Goal: Task Accomplishment & Management: Use online tool/utility

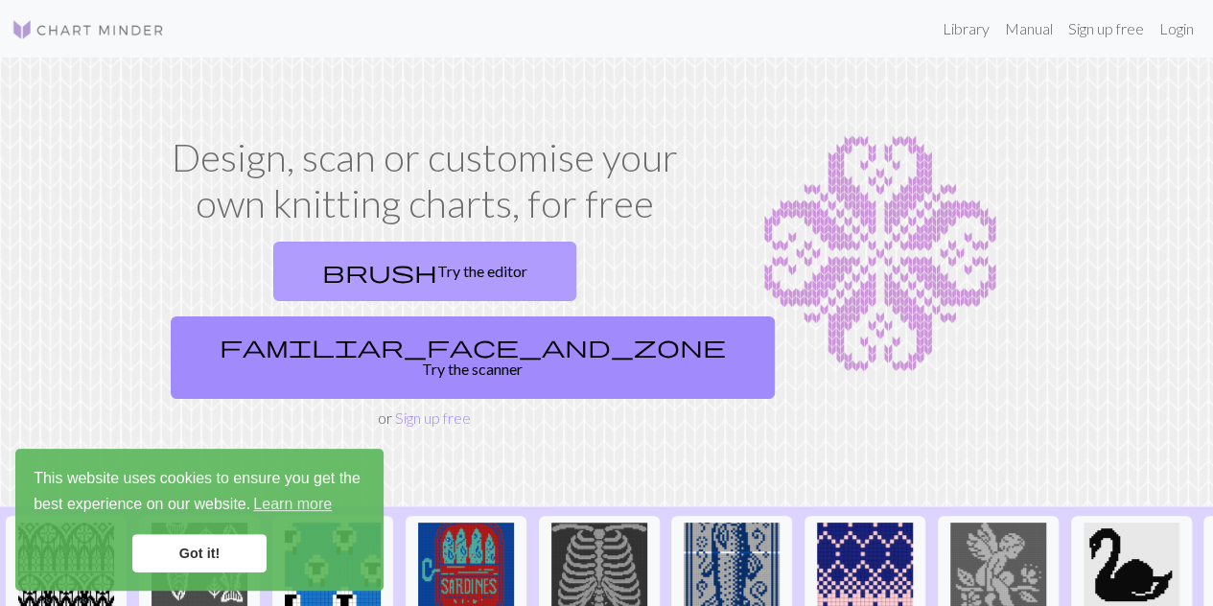
click at [301, 271] on link "brush Try the editor" at bounding box center [424, 271] width 303 height 59
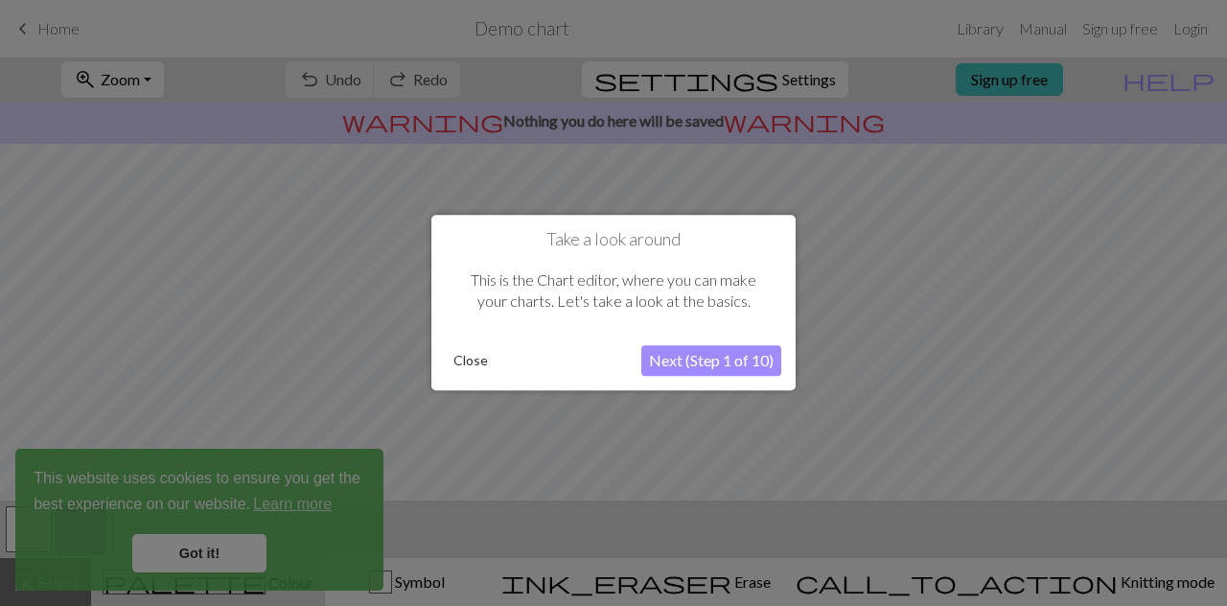
click at [689, 363] on button "Next (Step 1 of 10)" at bounding box center [711, 361] width 140 height 31
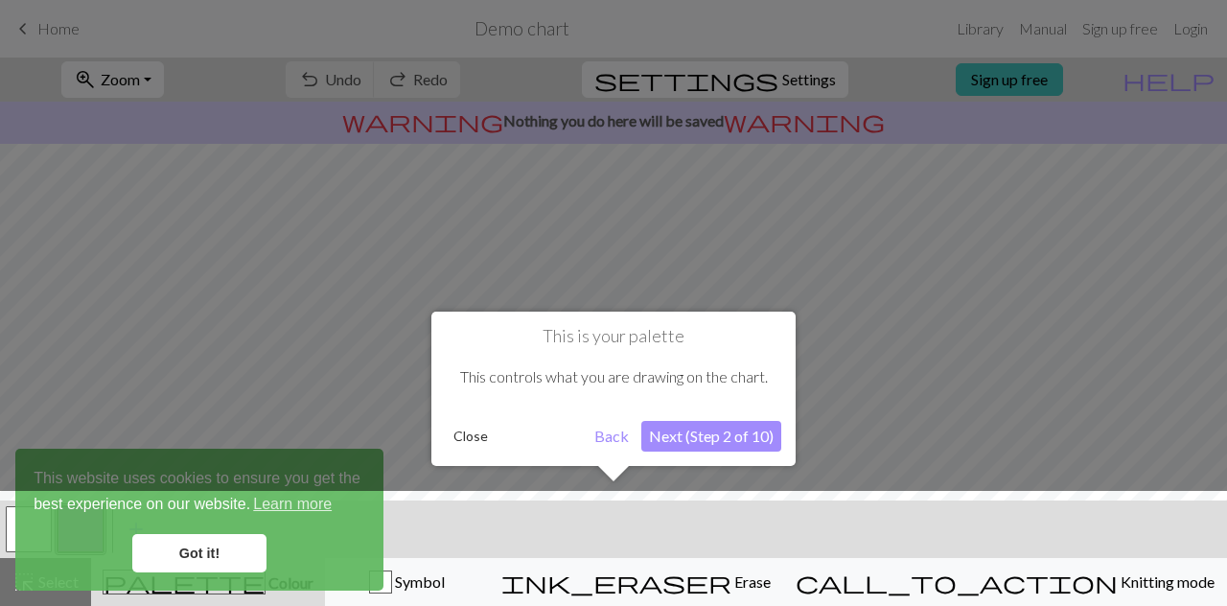
click at [471, 443] on button "Close" at bounding box center [471, 436] width 50 height 29
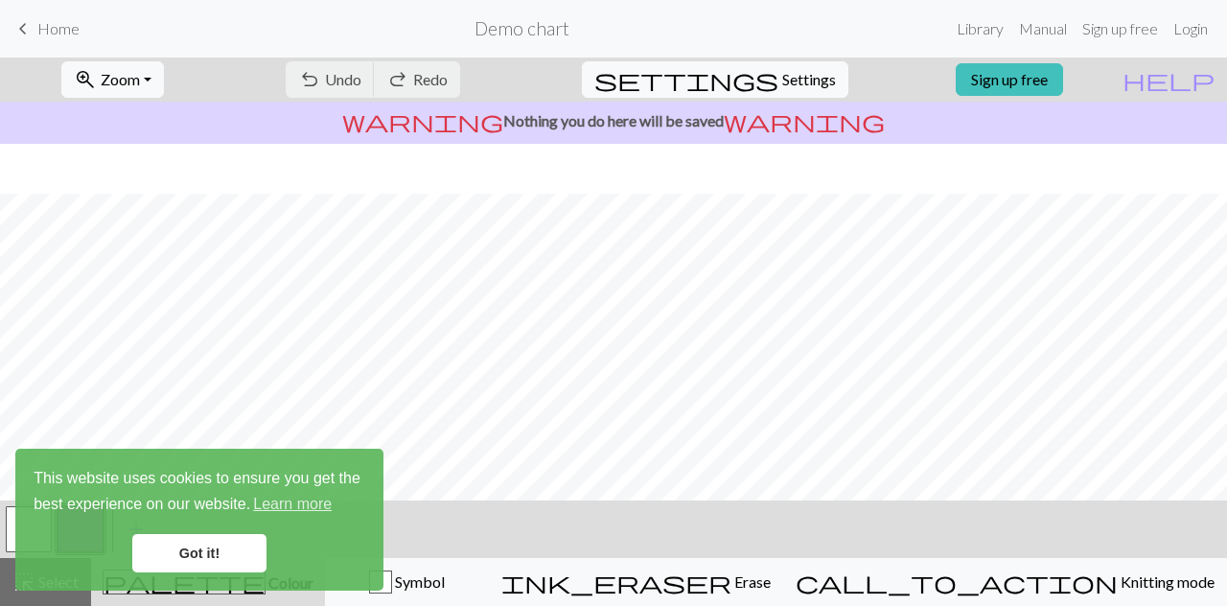
scroll to position [302, 0]
click at [185, 547] on link "Got it!" at bounding box center [199, 553] width 134 height 38
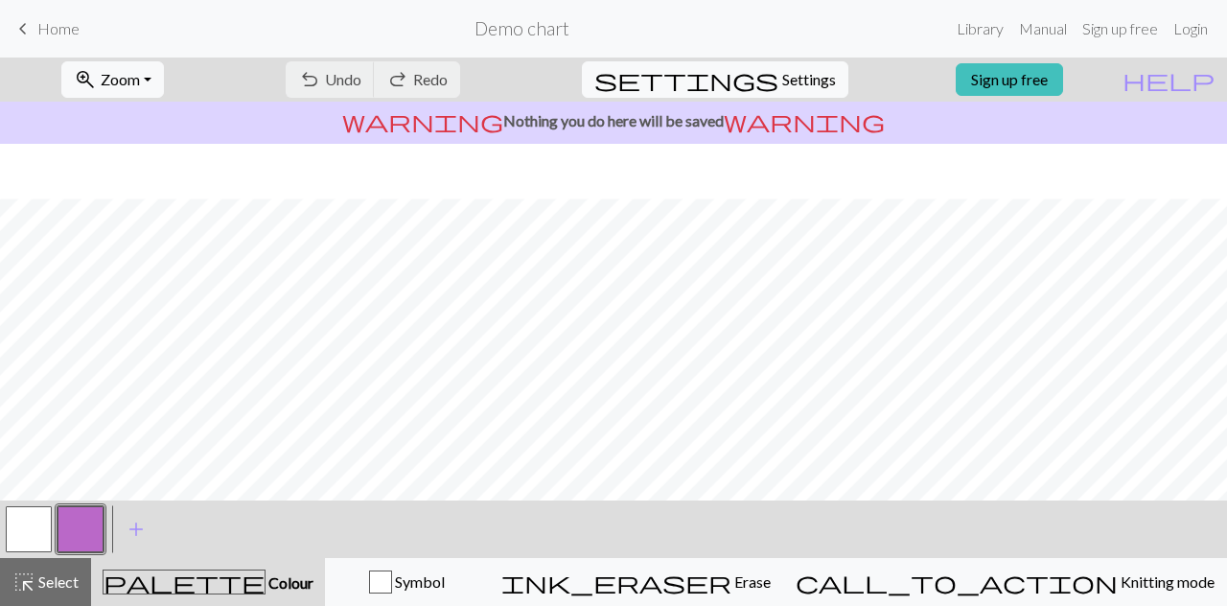
scroll to position [357, 0]
click at [392, 579] on div "button" at bounding box center [380, 581] width 23 height 23
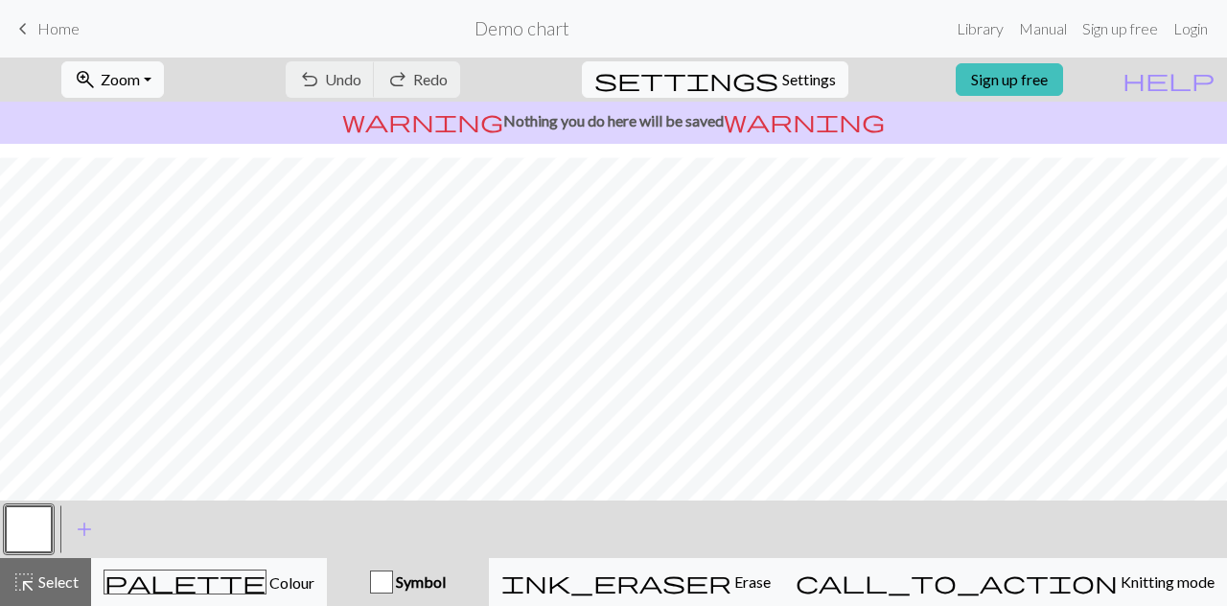
click at [393, 587] on div "button" at bounding box center [381, 581] width 23 height 23
click at [393, 582] on div "button" at bounding box center [381, 581] width 23 height 23
click at [477, 591] on div "Symbol" at bounding box center [407, 581] width 139 height 23
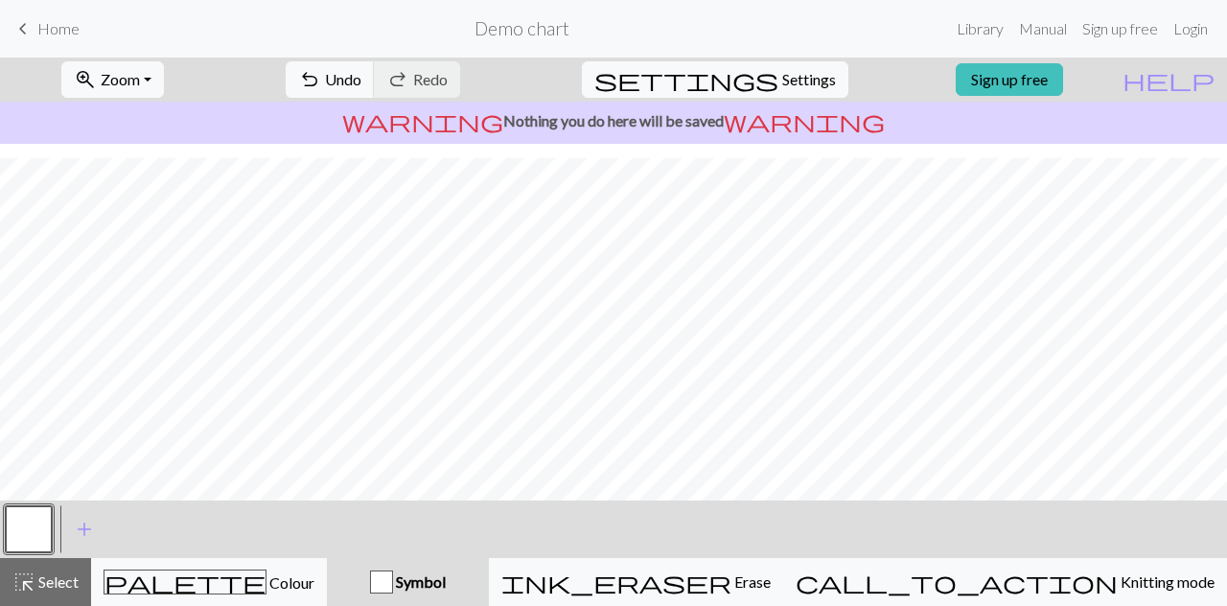
click at [446, 588] on span "Symbol" at bounding box center [419, 581] width 53 height 18
click at [393, 576] on div "button" at bounding box center [381, 581] width 23 height 23
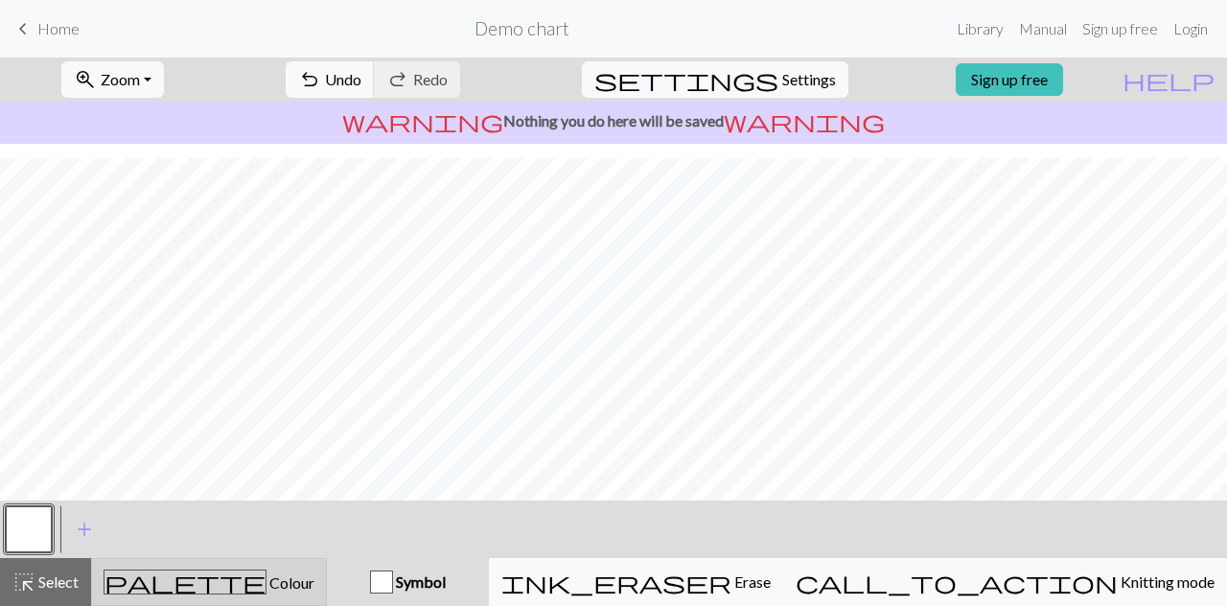
click at [267, 578] on span "Colour" at bounding box center [291, 582] width 48 height 18
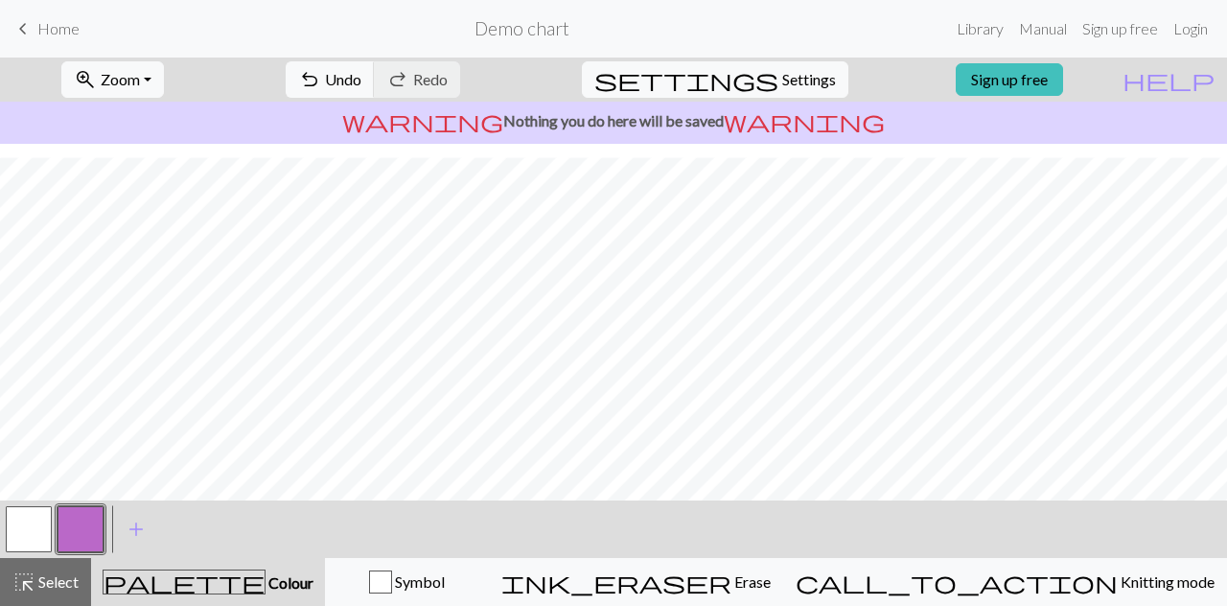
click at [266, 578] on span "Colour" at bounding box center [290, 582] width 48 height 18
click at [425, 586] on div "Symbol" at bounding box center [406, 581] width 139 height 23
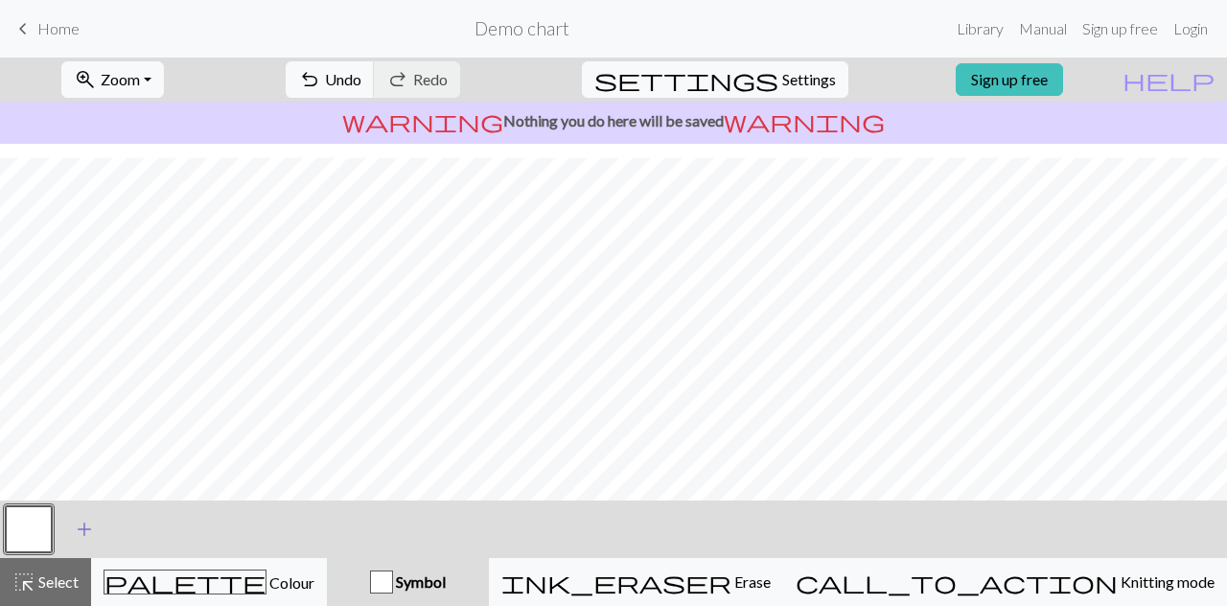
click at [81, 532] on span "add" at bounding box center [84, 529] width 23 height 27
click at [90, 532] on button "button" at bounding box center [81, 529] width 46 height 46
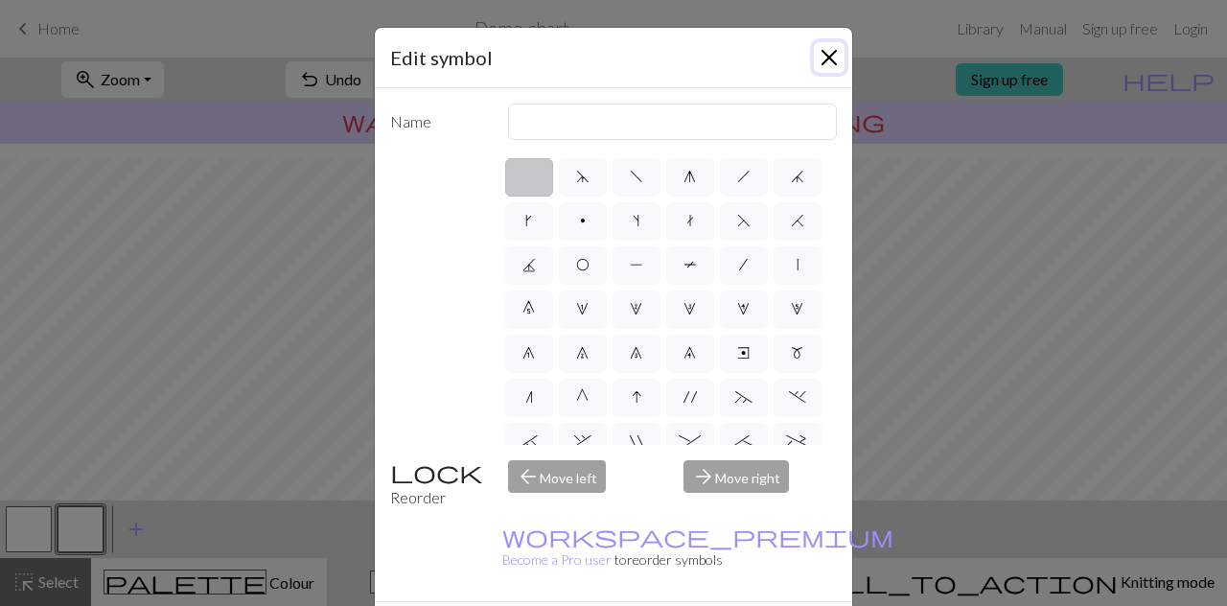
click at [821, 66] on button "Close" at bounding box center [829, 57] width 31 height 31
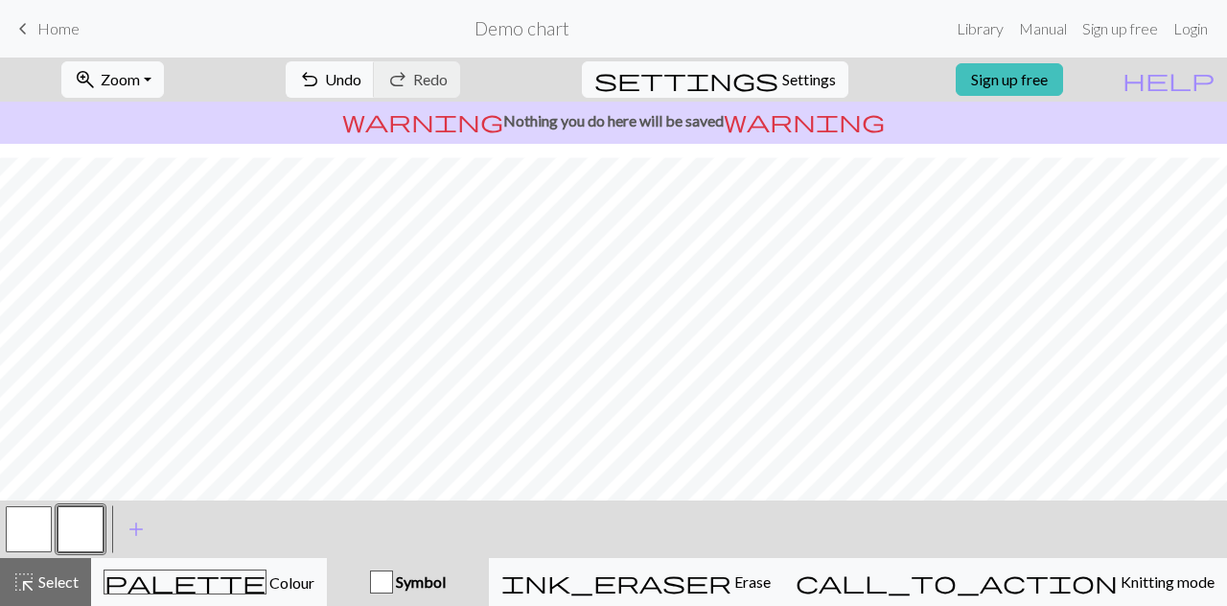
click at [518, 123] on p "warning Nothing you do here will be saved warning" at bounding box center [614, 120] width 1212 height 23
click at [1038, 78] on link "Sign up free" at bounding box center [1009, 79] width 107 height 33
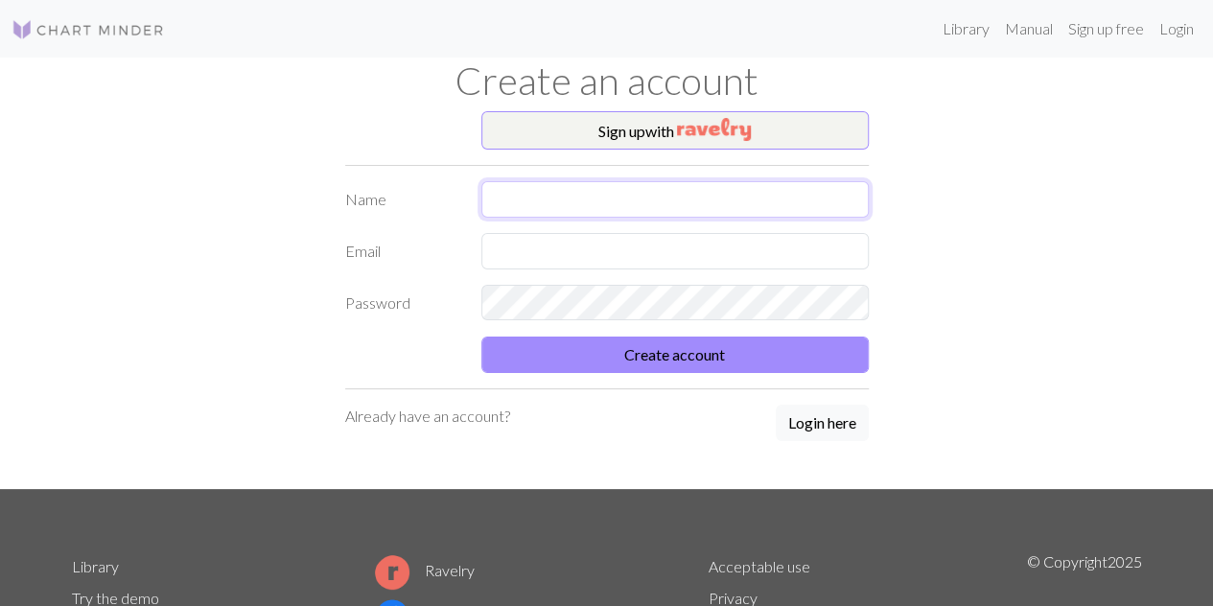
click at [629, 198] on input "text" at bounding box center [674, 199] width 387 height 36
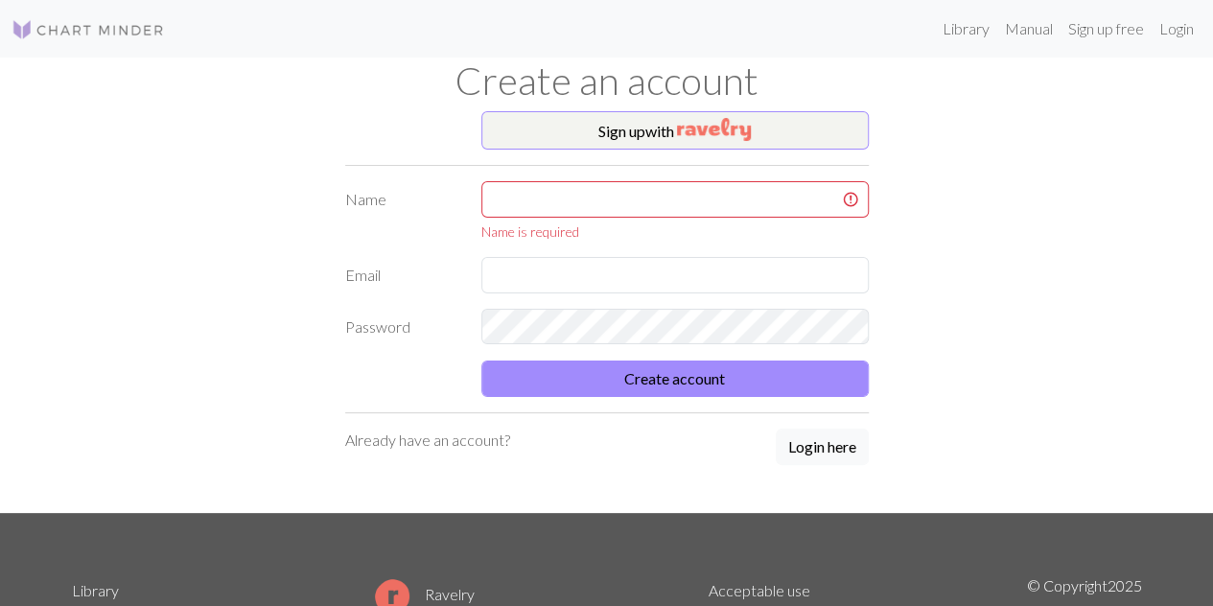
click at [627, 150] on div "Sign up with Name Name is required Email Password Create account Already have a…" at bounding box center [607, 312] width 546 height 402
click at [629, 128] on button "Sign up with" at bounding box center [674, 130] width 387 height 38
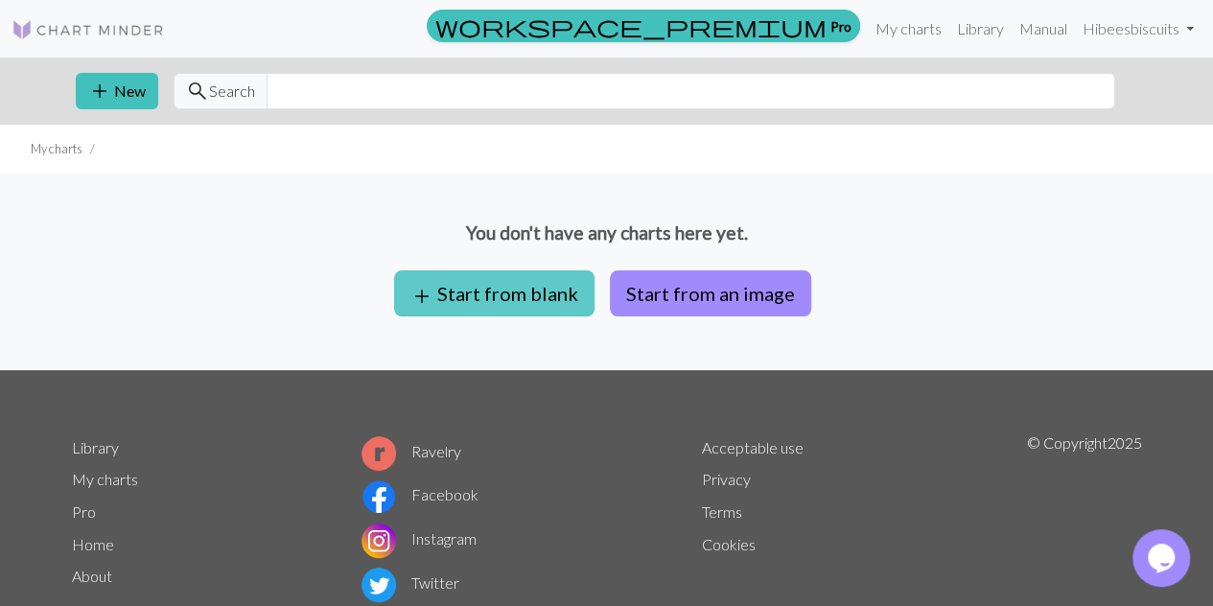
click at [530, 289] on button "add Start from blank" at bounding box center [494, 293] width 200 height 46
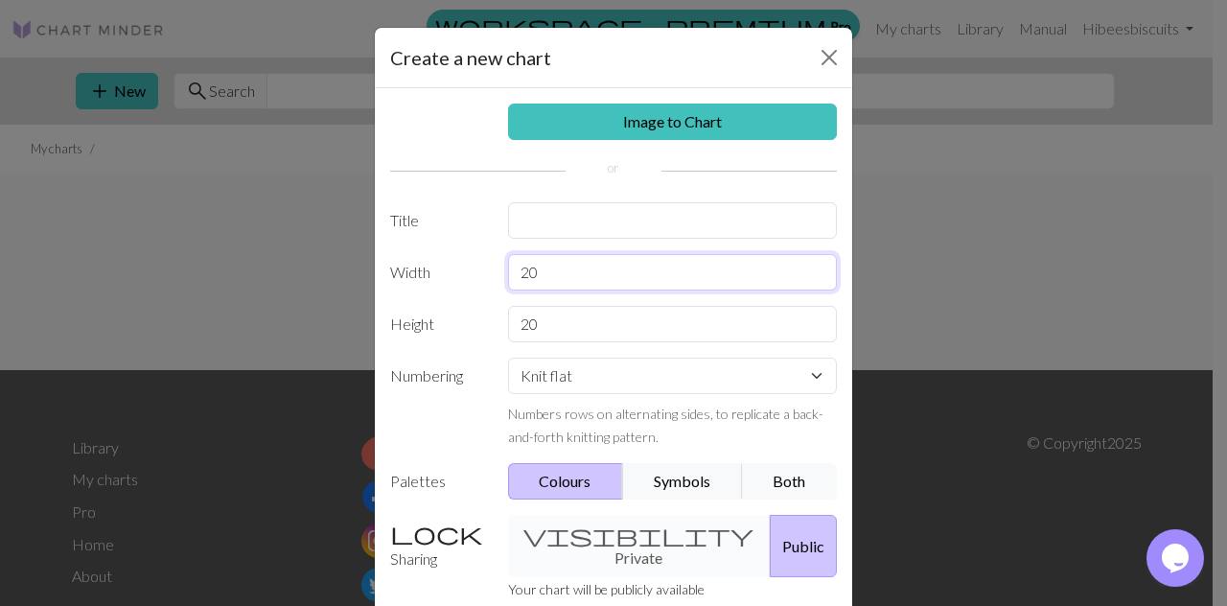
click at [557, 276] on input "20" at bounding box center [673, 272] width 330 height 36
type input "2"
type input "38"
click at [568, 335] on input "20" at bounding box center [673, 324] width 330 height 36
type input "2"
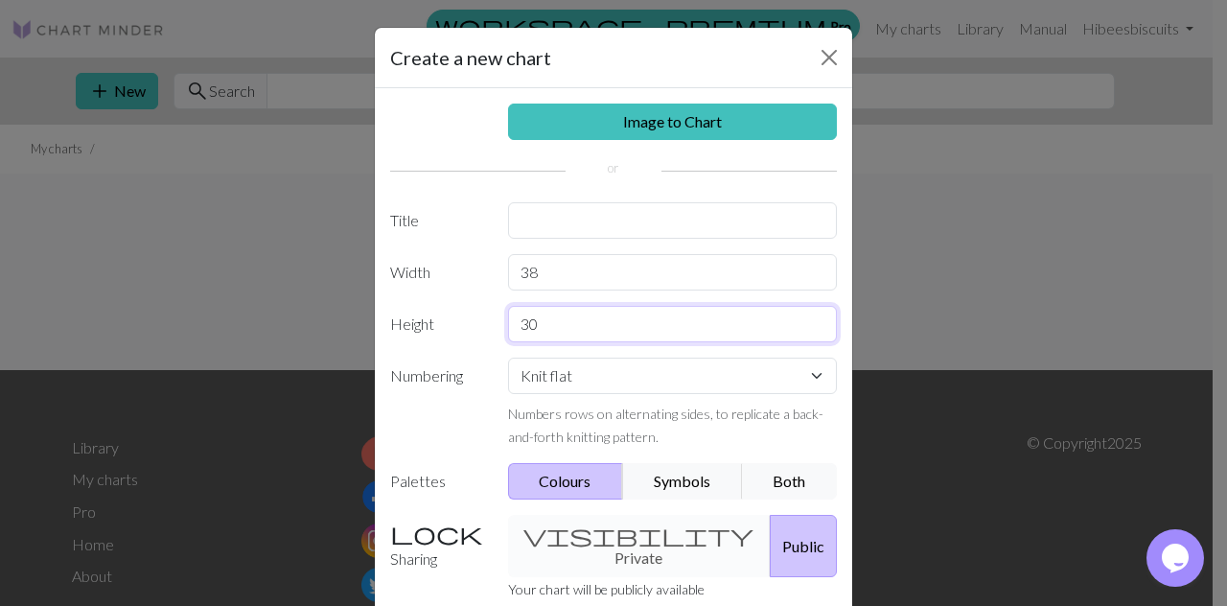
type input "30"
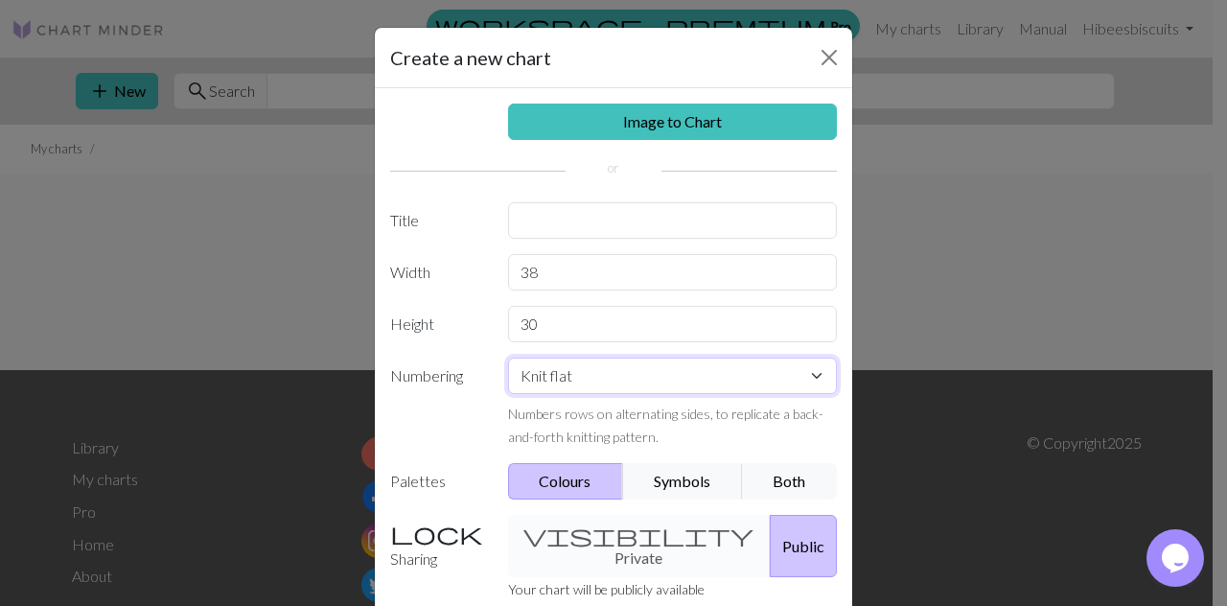
click at [577, 382] on select "Knit flat Knit in the round Lace knitting Cross stitch" at bounding box center [673, 376] width 330 height 36
click at [573, 365] on select "Knit flat Knit in the round Lace knitting Cross stitch" at bounding box center [673, 376] width 330 height 36
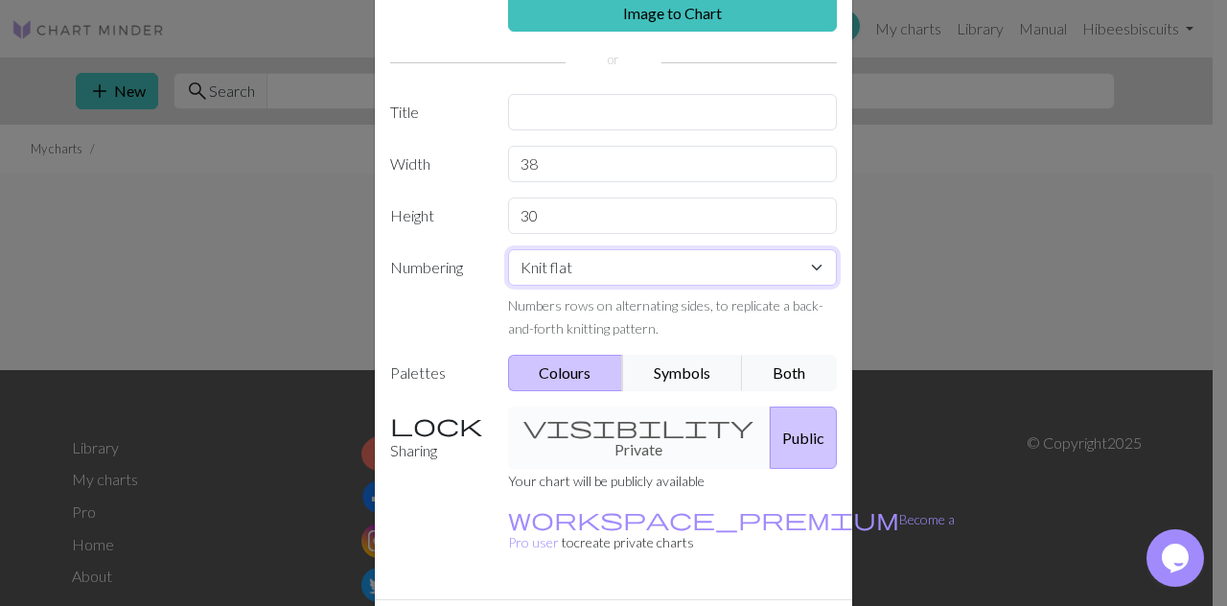
scroll to position [109, 0]
click at [665, 371] on button "Symbols" at bounding box center [682, 372] width 121 height 36
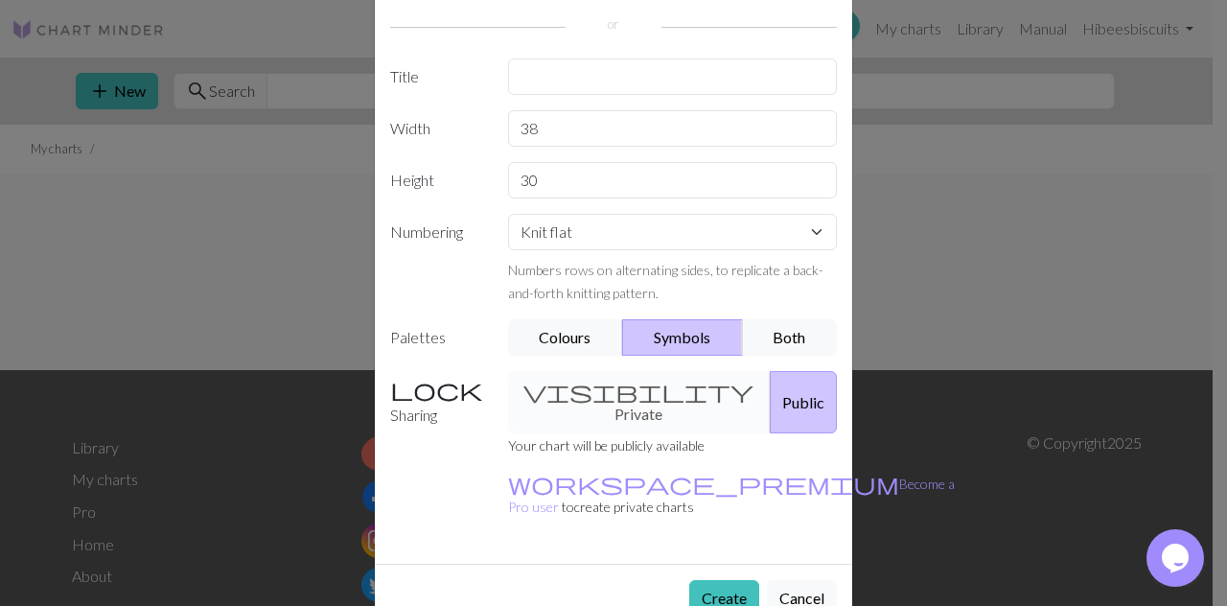
scroll to position [148, 0]
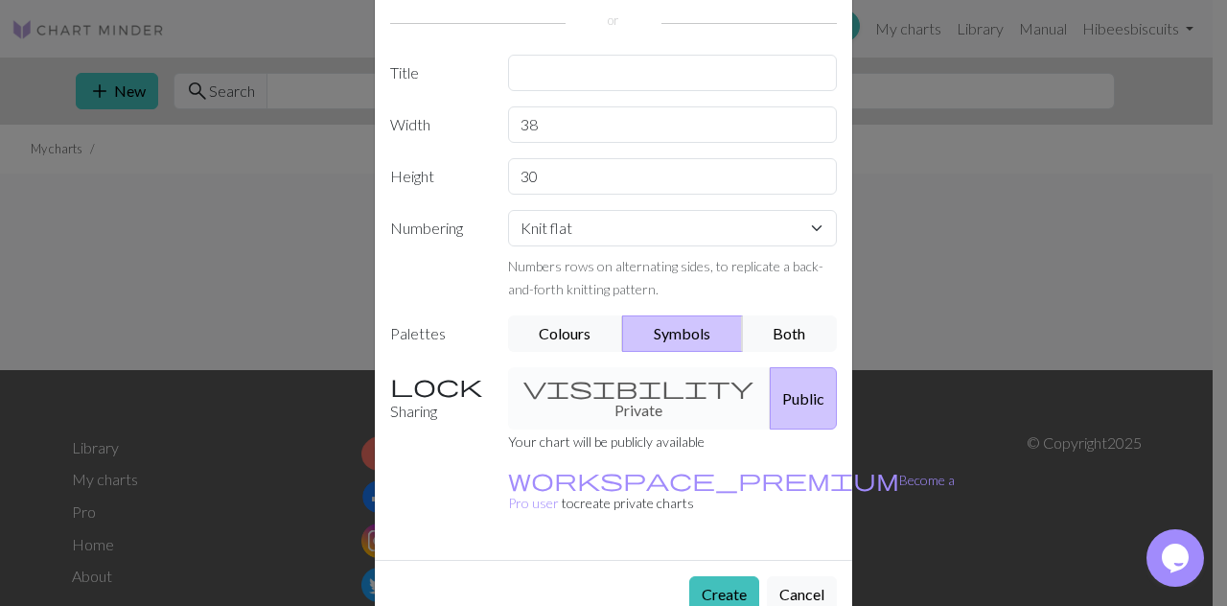
click at [585, 388] on div "visibility Private Public" at bounding box center [673, 398] width 353 height 62
click at [615, 383] on div "visibility Private Public" at bounding box center [673, 398] width 353 height 62
click at [700, 576] on button "Create" at bounding box center [724, 594] width 70 height 36
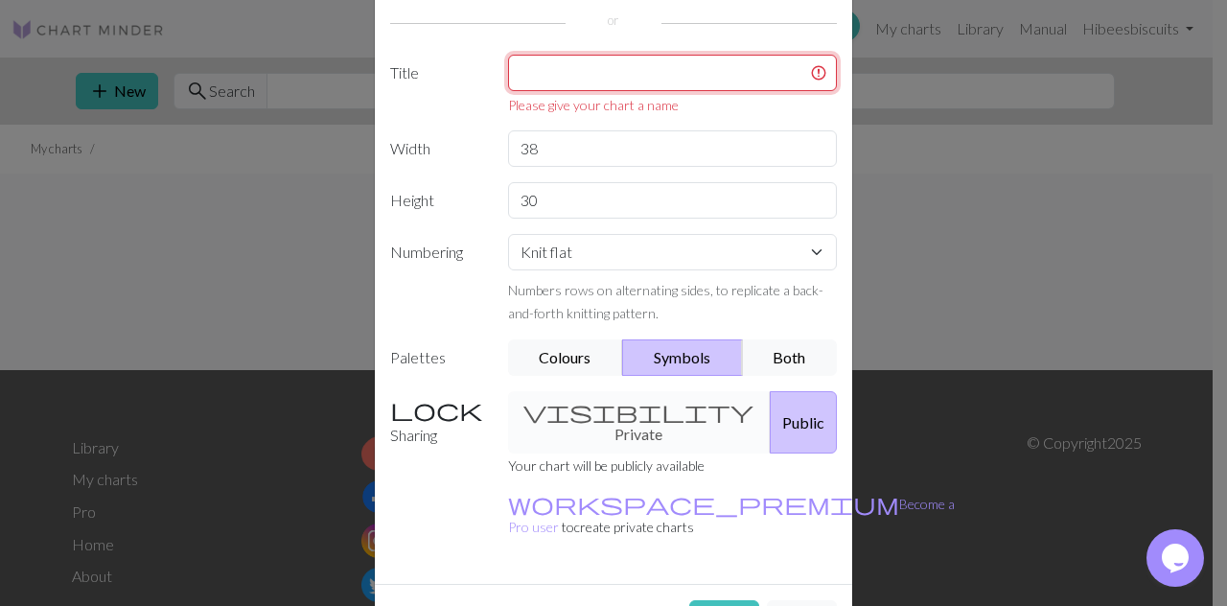
click at [600, 80] on input "text" at bounding box center [673, 73] width 330 height 36
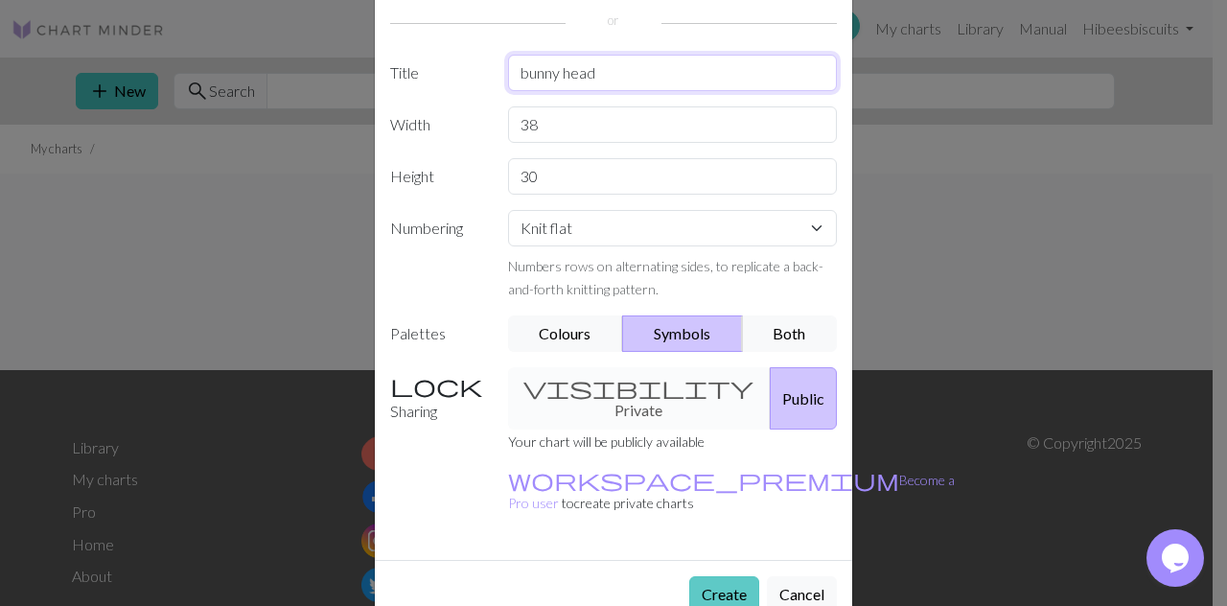
type input "bunny head"
click at [719, 576] on button "Create" at bounding box center [724, 594] width 70 height 36
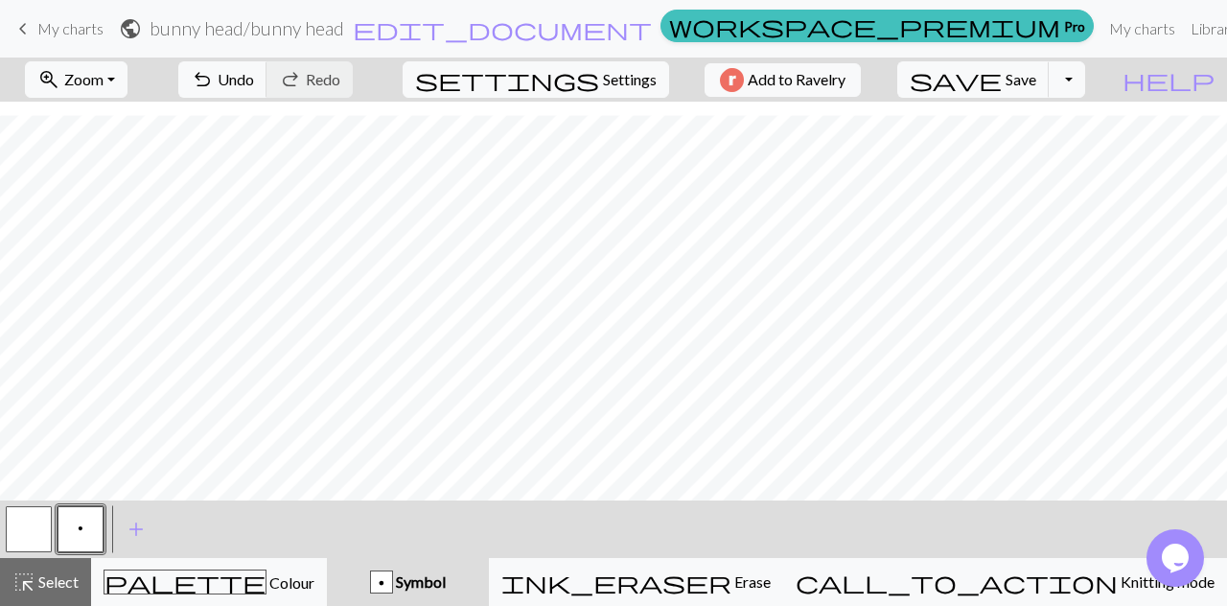
scroll to position [276, 0]
click at [84, 533] on button "p" at bounding box center [81, 529] width 46 height 46
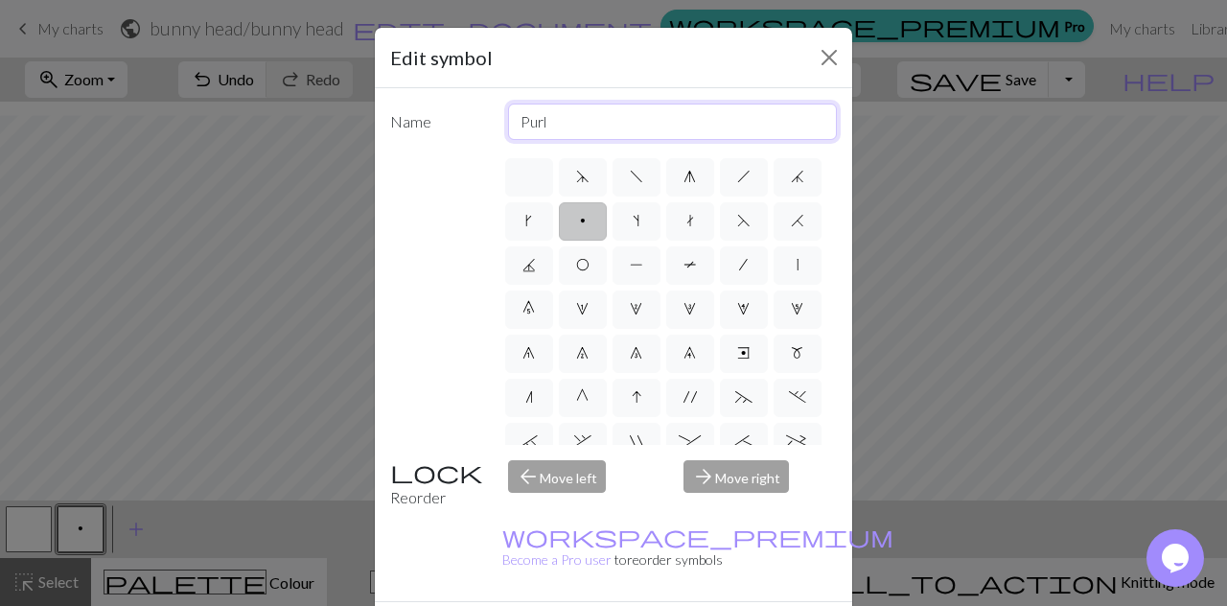
click at [636, 138] on input "Purl" at bounding box center [673, 122] width 330 height 36
click at [614, 184] on label "f" at bounding box center [637, 177] width 48 height 38
click at [630, 177] on input "f" at bounding box center [636, 171] width 12 height 12
radio input "true"
type input "left leaning decrease"
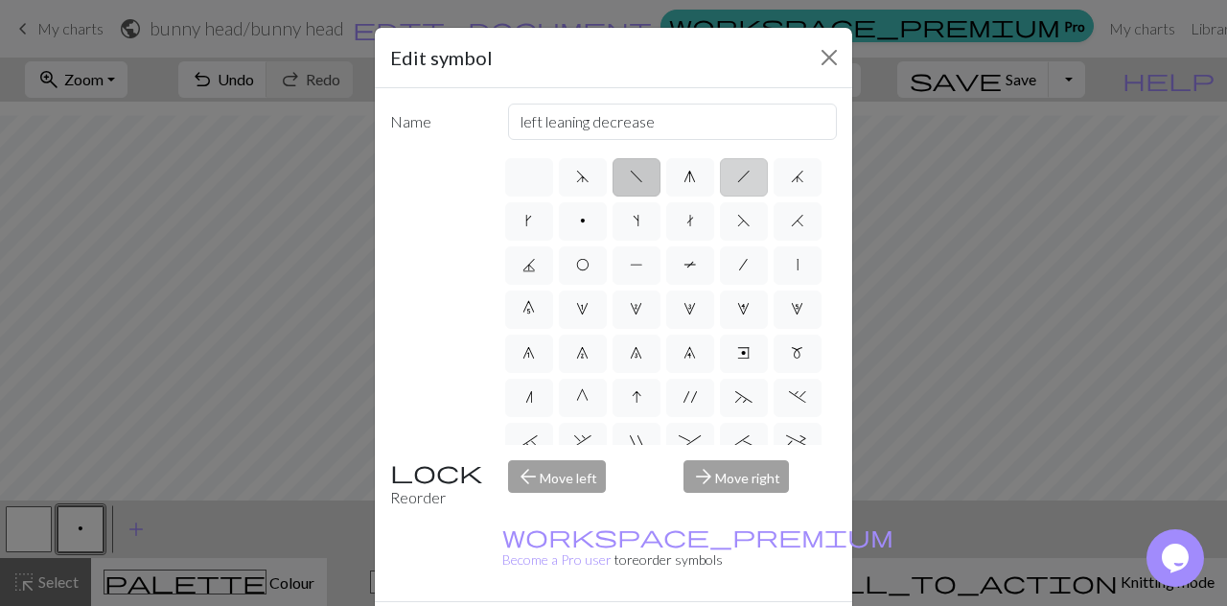
click at [748, 187] on label "h" at bounding box center [744, 177] width 48 height 38
click at [748, 177] on input "h" at bounding box center [743, 171] width 12 height 12
radio input "true"
type input "right leaning decrease"
click at [553, 280] on label "J" at bounding box center [529, 265] width 48 height 38
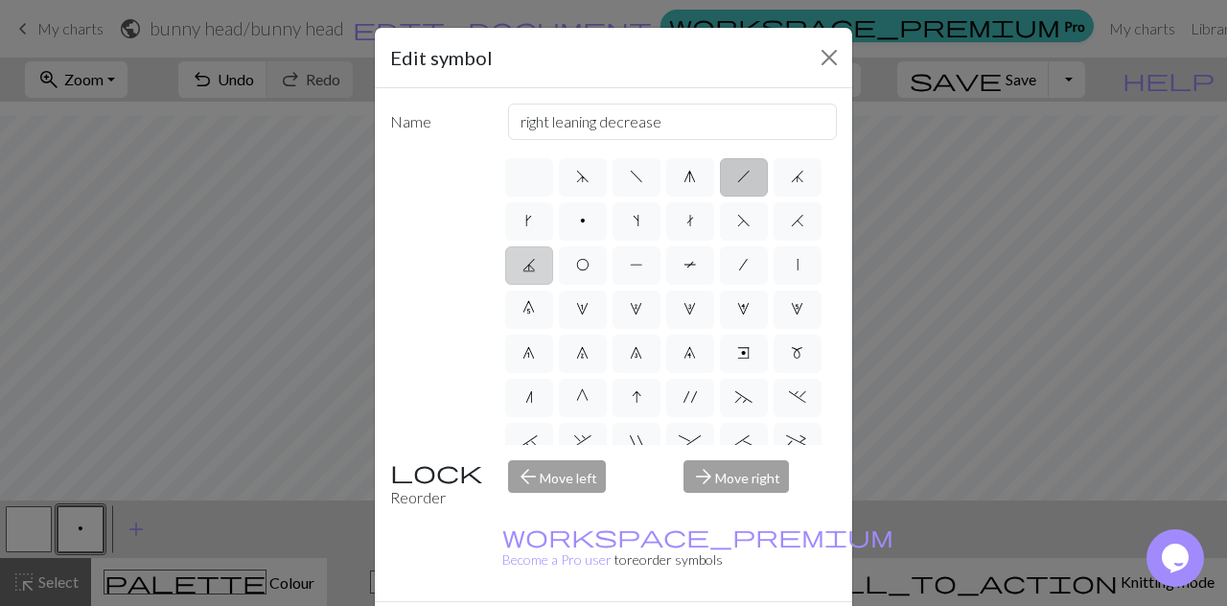
click at [535, 266] on input "J" at bounding box center [528, 259] width 12 height 12
radio input "true"
type input "p3tog"
click at [720, 285] on label "/" at bounding box center [744, 265] width 48 height 38
click at [739, 266] on input "/" at bounding box center [745, 259] width 12 height 12
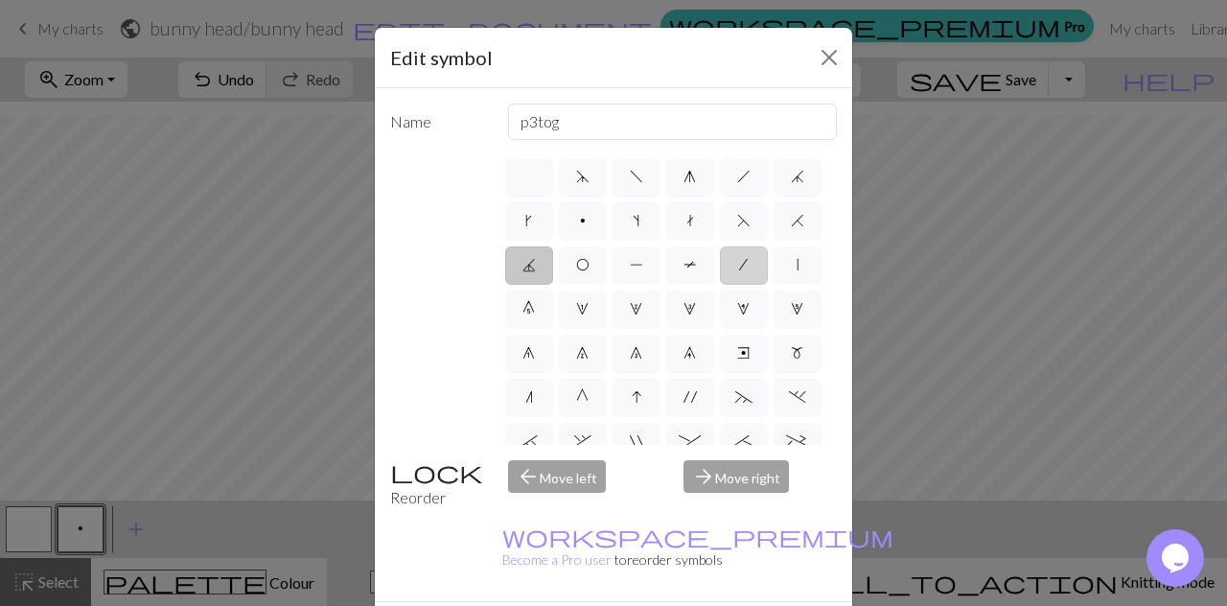
radio input "true"
type input "right leaning decrease"
click at [533, 185] on label at bounding box center [529, 177] width 48 height 38
click at [533, 177] on input "radio" at bounding box center [535, 171] width 12 height 12
radio input "true"
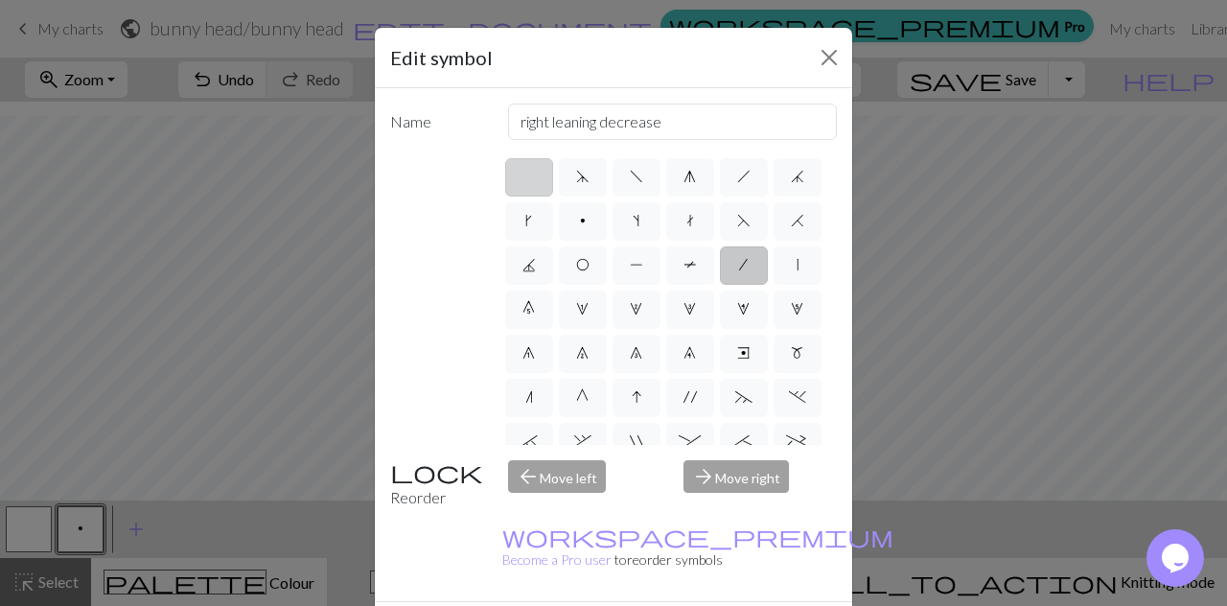
type input "Knit"
click at [607, 221] on label "p" at bounding box center [583, 221] width 48 height 38
click at [592, 221] on input "p" at bounding box center [586, 215] width 12 height 12
radio input "true"
type input "purl"
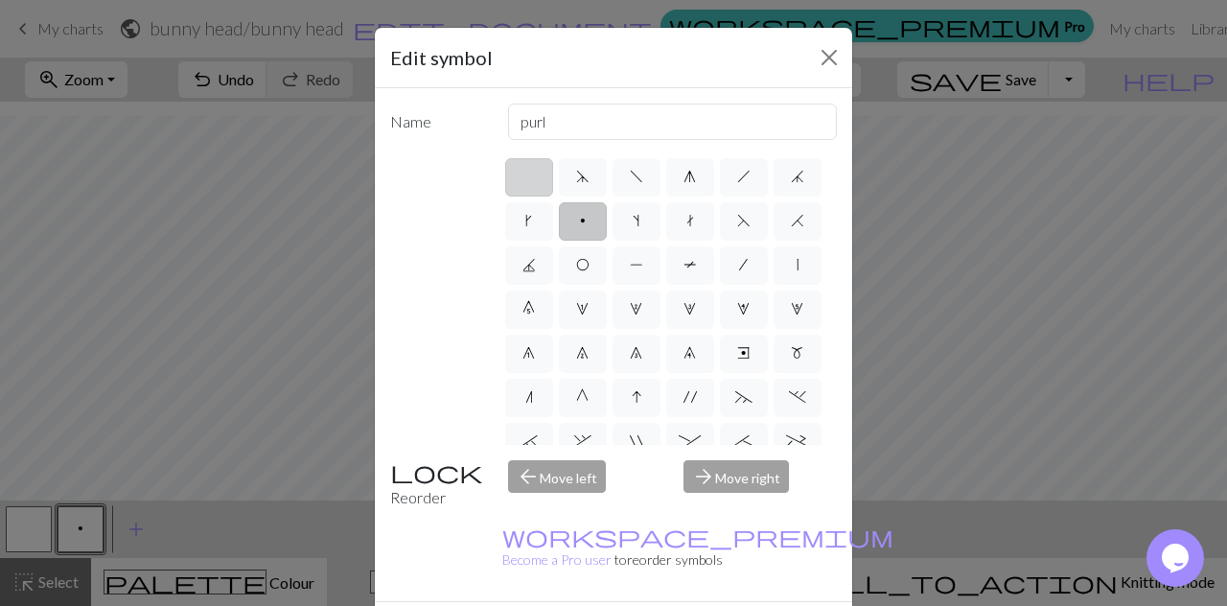
click at [530, 187] on label at bounding box center [529, 177] width 48 height 38
click at [530, 177] on input "radio" at bounding box center [535, 171] width 12 height 12
radio input "true"
type input "Knit"
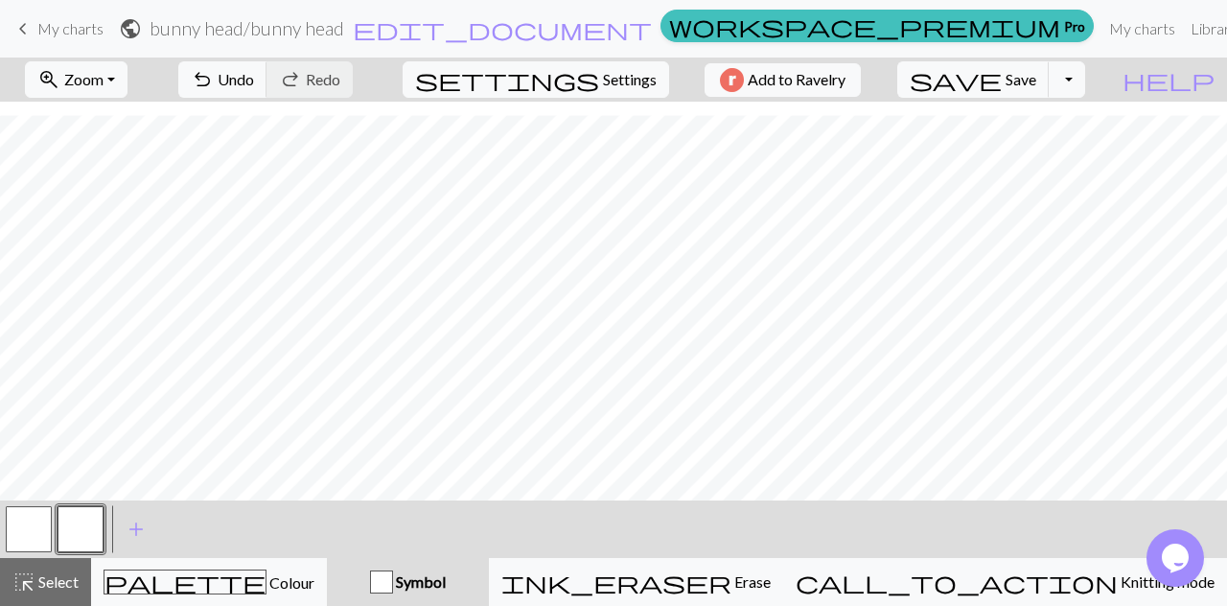
click at [393, 572] on div "button" at bounding box center [381, 581] width 23 height 23
click at [123, 517] on button "add Add a symbol" at bounding box center [136, 529] width 48 height 48
click at [85, 530] on button "button" at bounding box center [81, 529] width 46 height 46
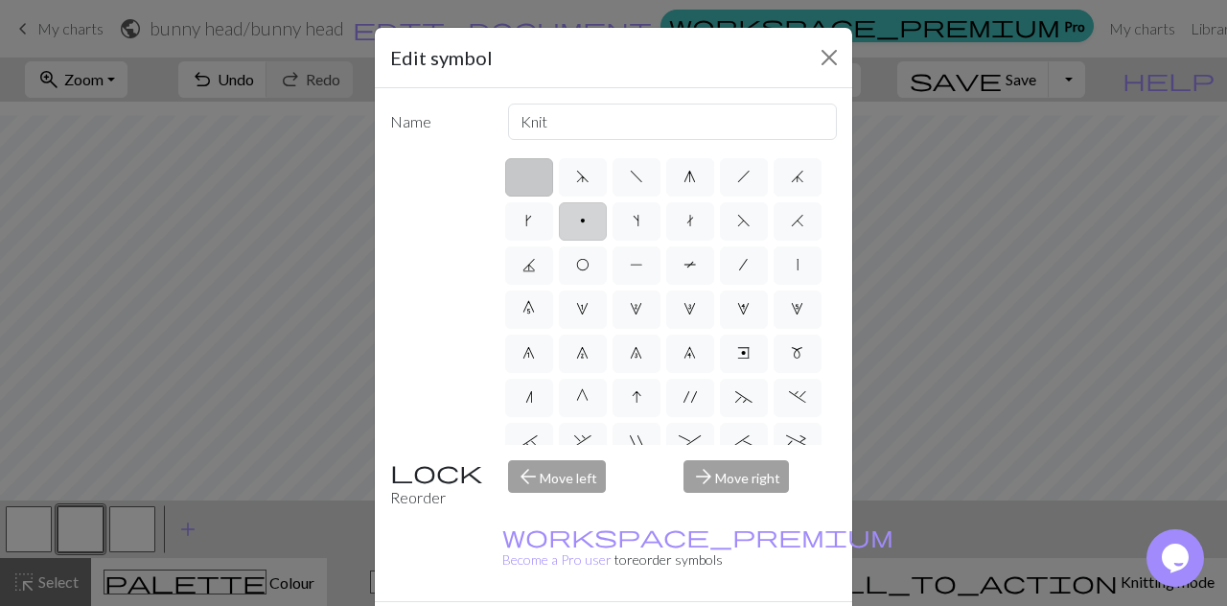
click at [607, 218] on label "p" at bounding box center [583, 221] width 48 height 38
click at [592, 218] on input "p" at bounding box center [586, 215] width 12 height 12
radio input "true"
type input "purl"
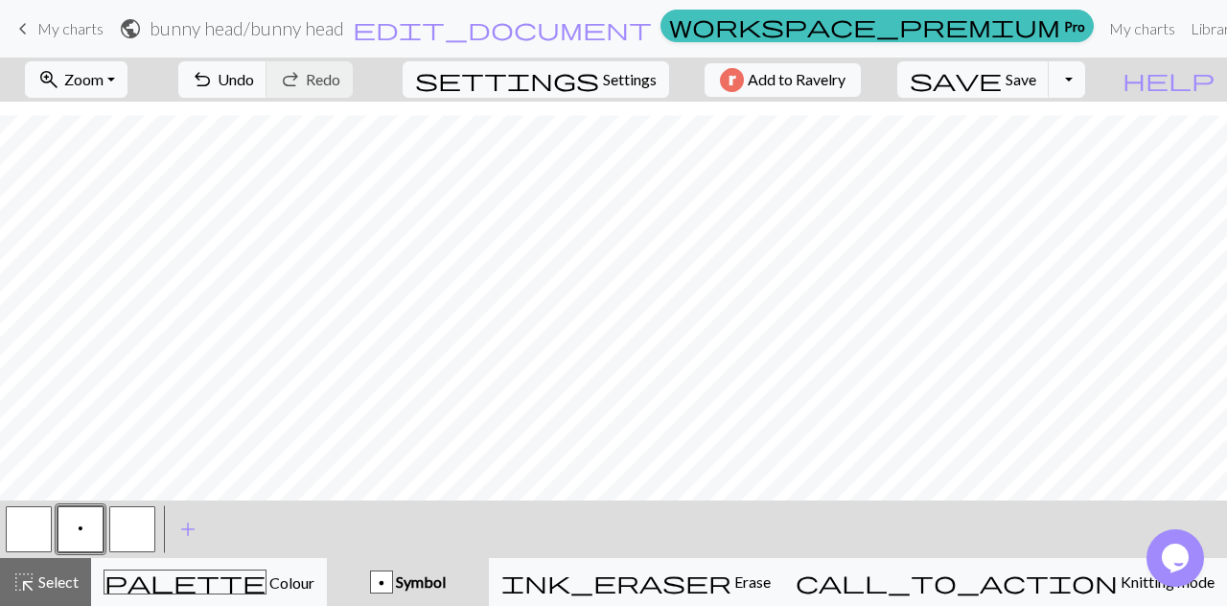
click at [136, 523] on button "button" at bounding box center [132, 529] width 46 height 46
click at [133, 532] on button "button" at bounding box center [132, 529] width 46 height 46
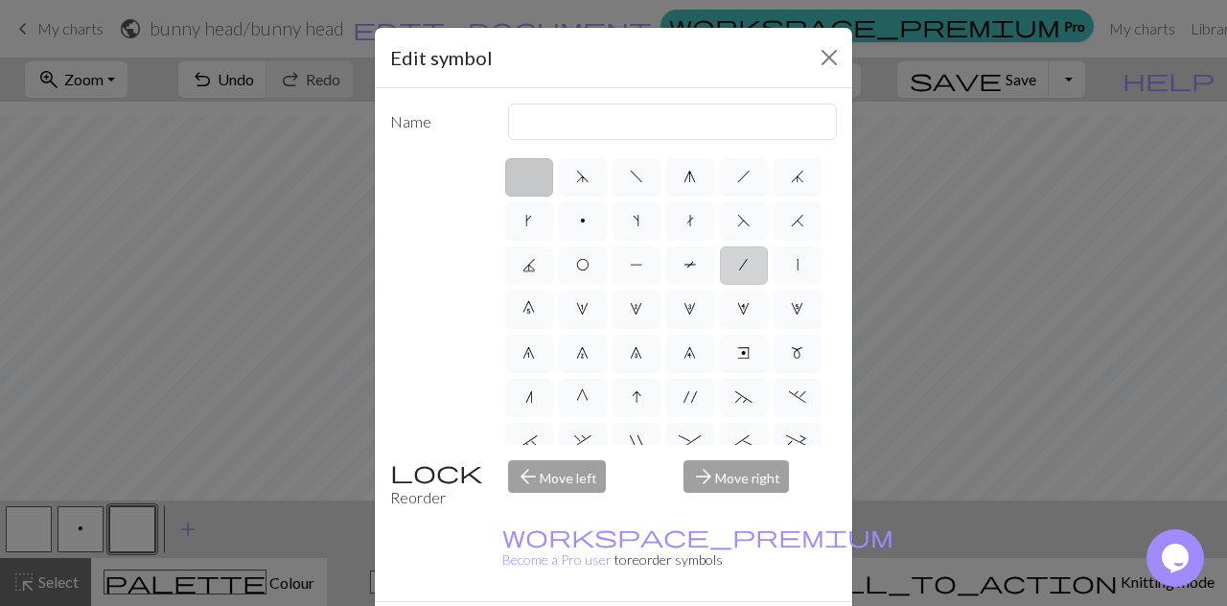
click at [739, 272] on span "/" at bounding box center [743, 264] width 9 height 15
click at [739, 266] on input "/" at bounding box center [745, 259] width 12 height 12
radio input "true"
type input "right leaning decrease"
click at [553, 269] on label "J" at bounding box center [529, 265] width 48 height 38
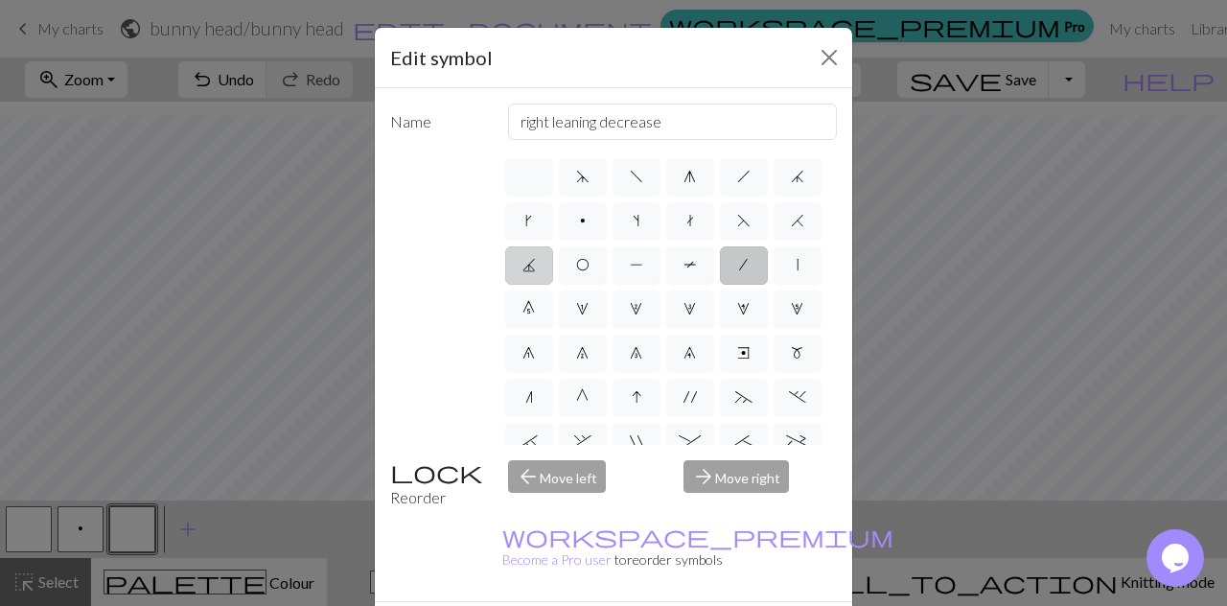
click at [535, 266] on input "J" at bounding box center [528, 259] width 12 height 12
radio input "true"
type input "p3tog"
click at [630, 174] on span "f" at bounding box center [636, 176] width 13 height 15
click at [630, 174] on input "f" at bounding box center [636, 171] width 12 height 12
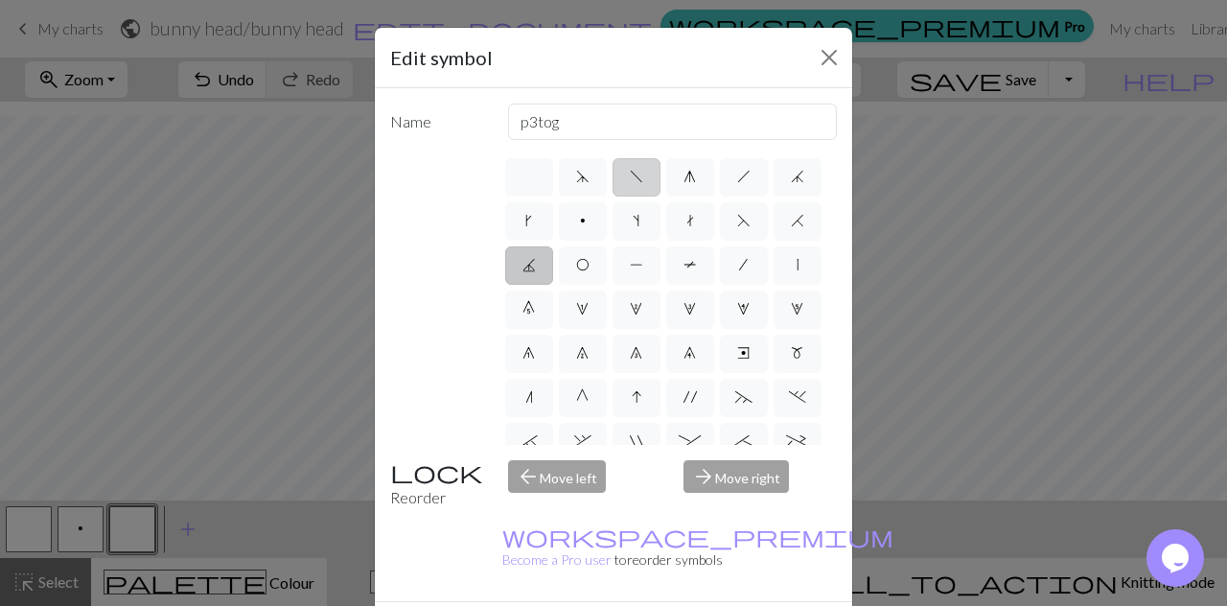
radio input "true"
type input "left leaning decrease"
click at [585, 174] on label "d" at bounding box center [583, 177] width 48 height 38
click at [585, 174] on input "d" at bounding box center [582, 171] width 12 height 12
radio input "true"
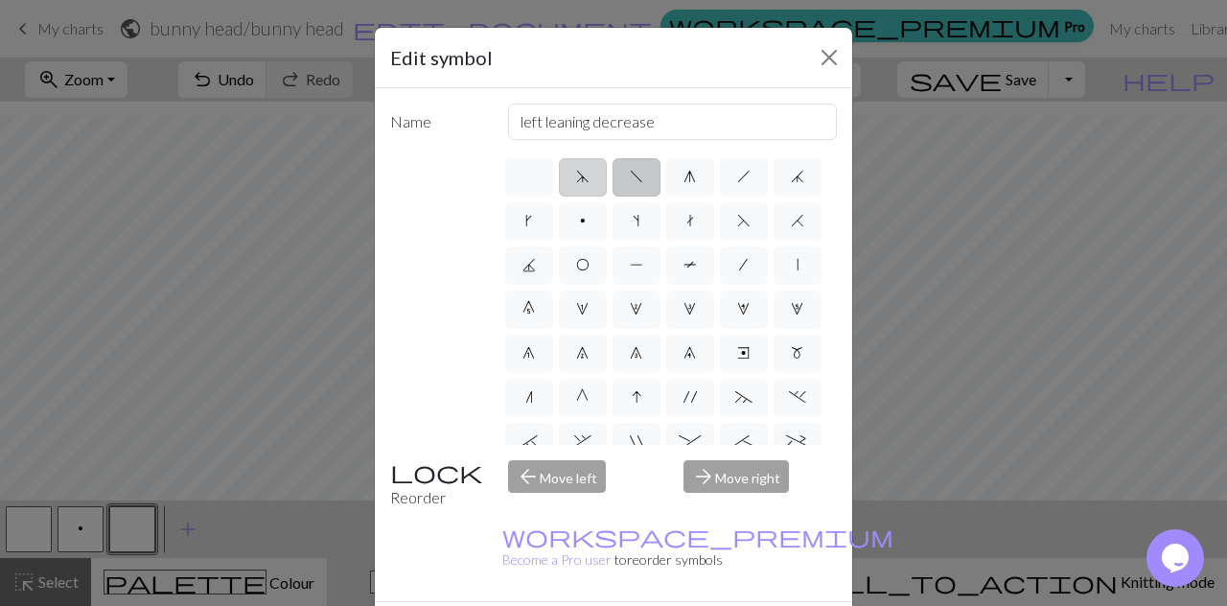
type input "sk2p"
click at [604, 126] on input "sk2p" at bounding box center [673, 122] width 330 height 36
click at [666, 373] on label "9" at bounding box center [690, 354] width 48 height 38
click at [684, 354] on input "9" at bounding box center [690, 347] width 12 height 12
radio input "true"
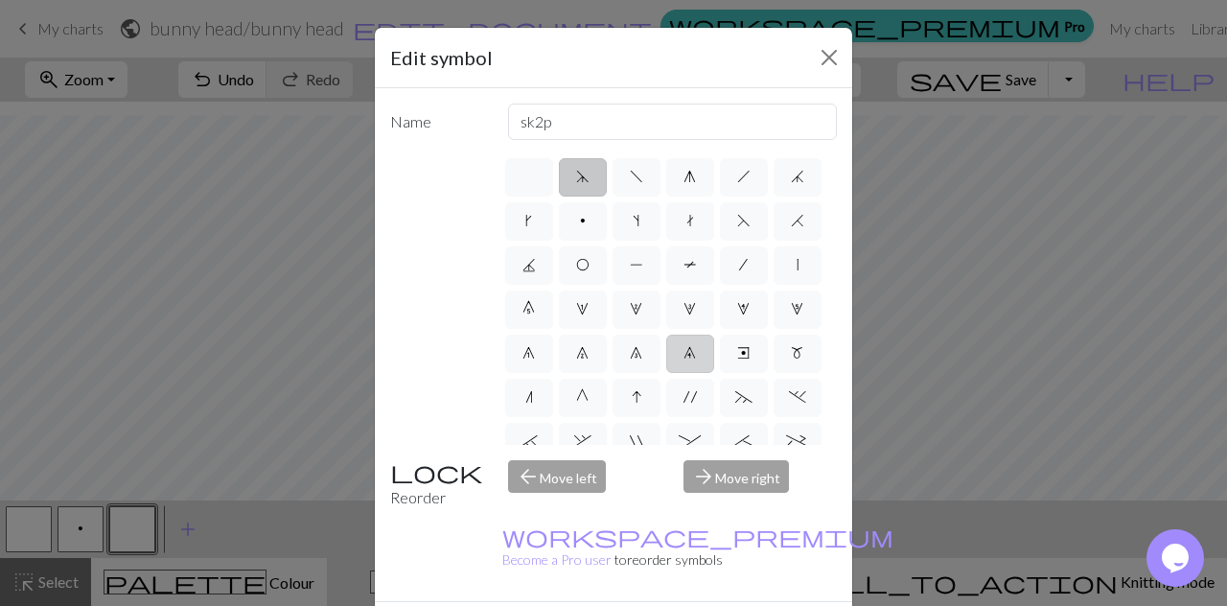
type input "decrease 4"
click at [791, 316] on span "5" at bounding box center [797, 308] width 12 height 15
click at [791, 310] on input "5" at bounding box center [797, 303] width 12 height 12
radio input "true"
type input "increase 5"
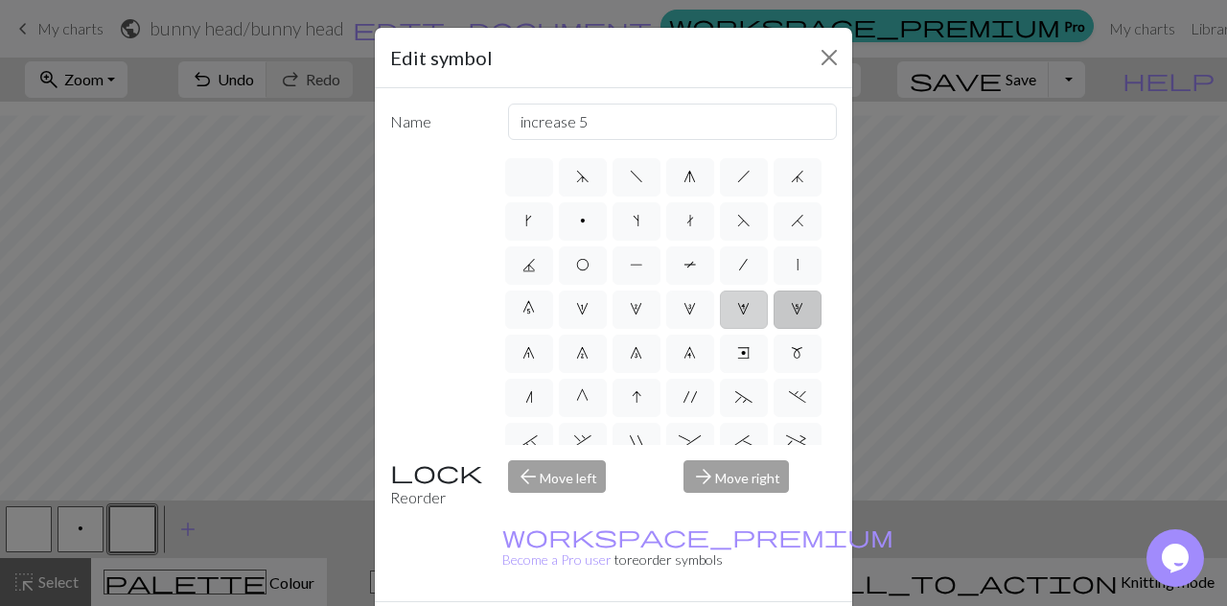
click at [737, 316] on span "4" at bounding box center [743, 308] width 12 height 15
click at [737, 310] on input "4" at bounding box center [743, 303] width 12 height 12
radio input "true"
type input "increase 4"
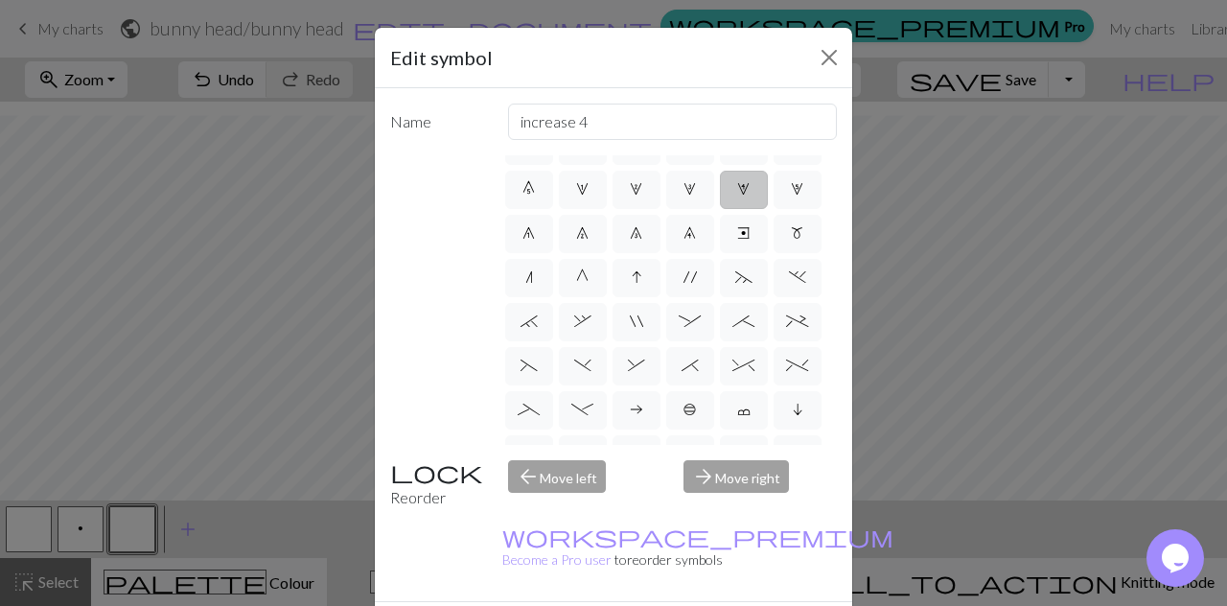
scroll to position [133, 0]
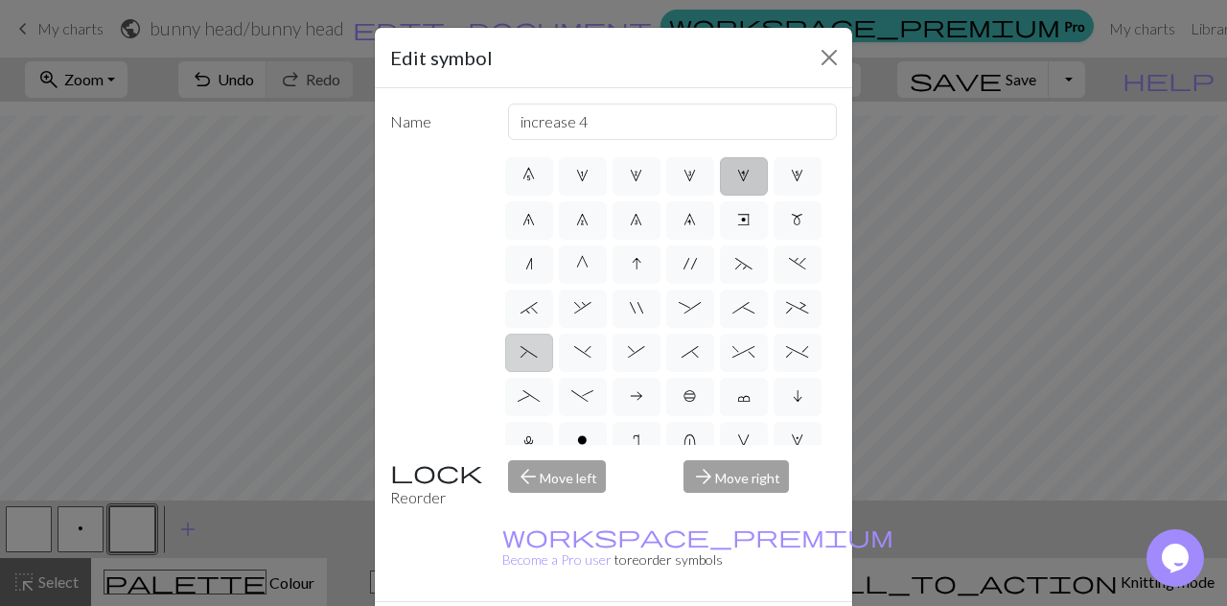
click at [538, 359] on span "(" at bounding box center [529, 351] width 17 height 15
click at [533, 474] on input "(" at bounding box center [527, 480] width 12 height 12
radio input "true"
type input "left part of left 3+ stitch cable, wyif"
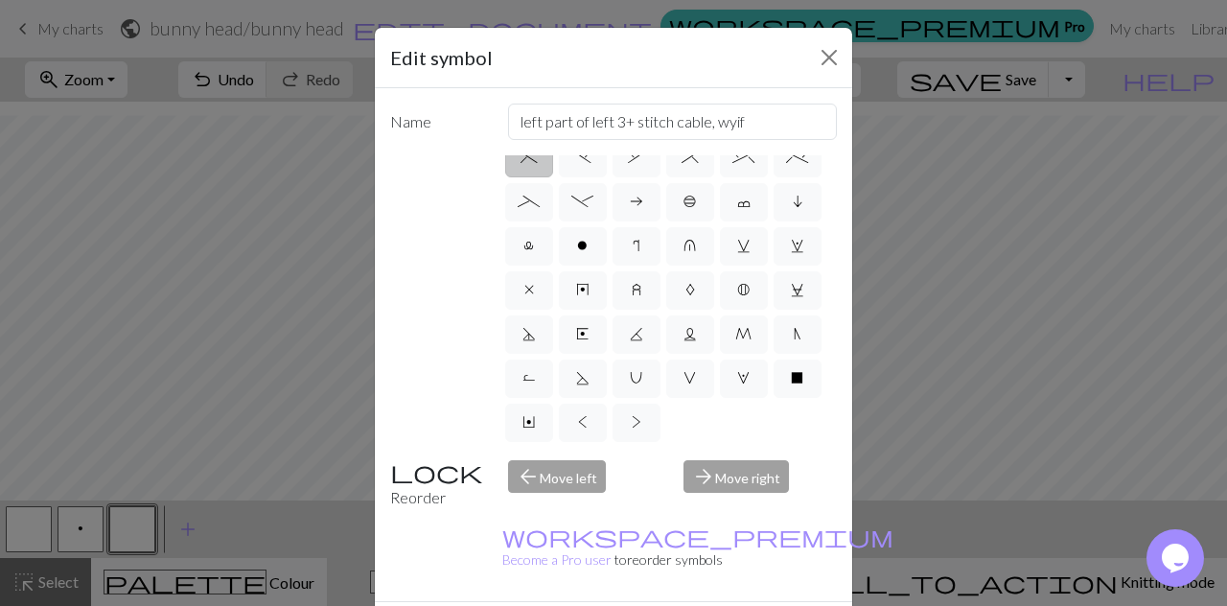
scroll to position [460, 0]
click at [720, 227] on label "v" at bounding box center [744, 246] width 48 height 38
click at [737, 562] on input "v" at bounding box center [743, 568] width 12 height 12
radio input "true"
type input "sl1 knitwise"
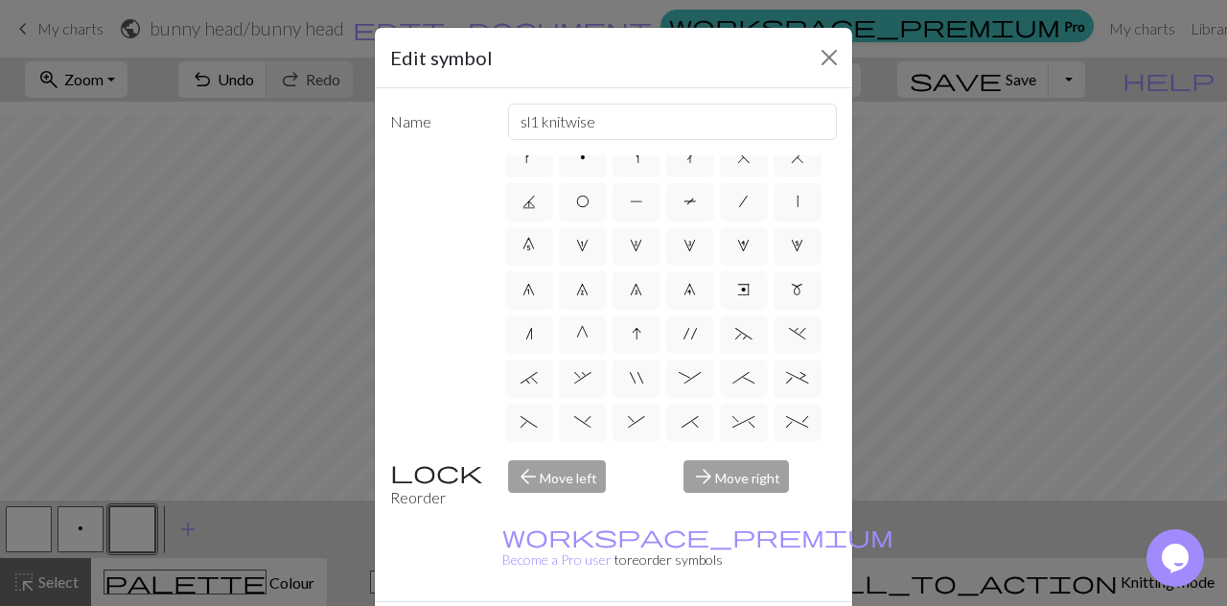
scroll to position [43, 0]
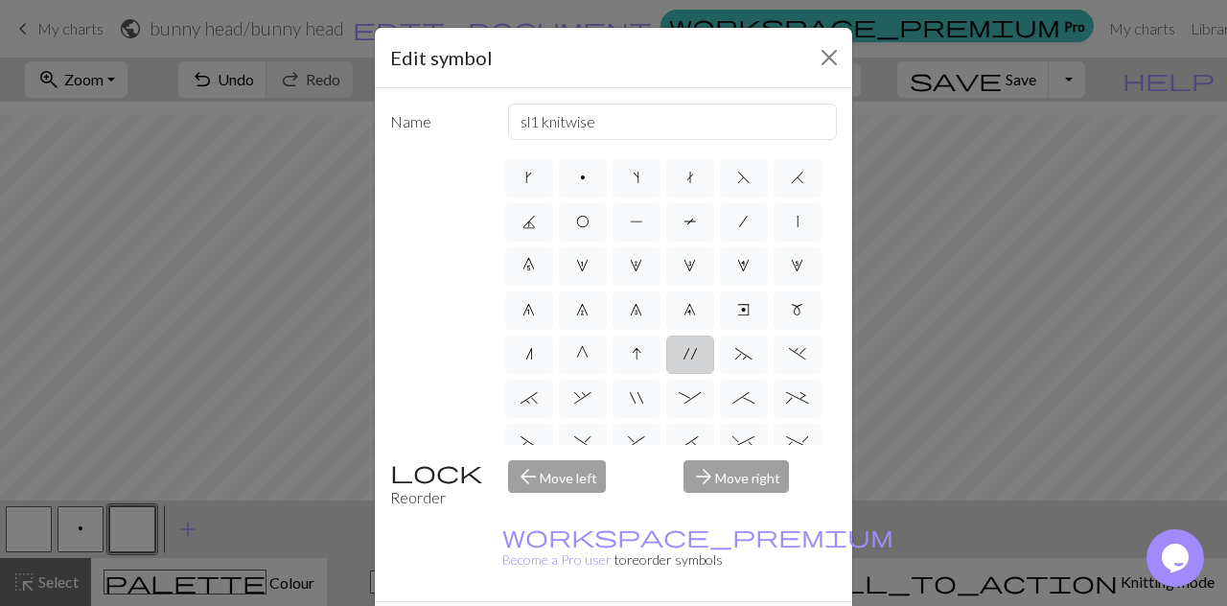
click at [671, 374] on label "'" at bounding box center [690, 355] width 48 height 38
click at [684, 394] on input "'" at bounding box center [690, 391] width 12 height 12
radio input "true"
type input "cable extra"
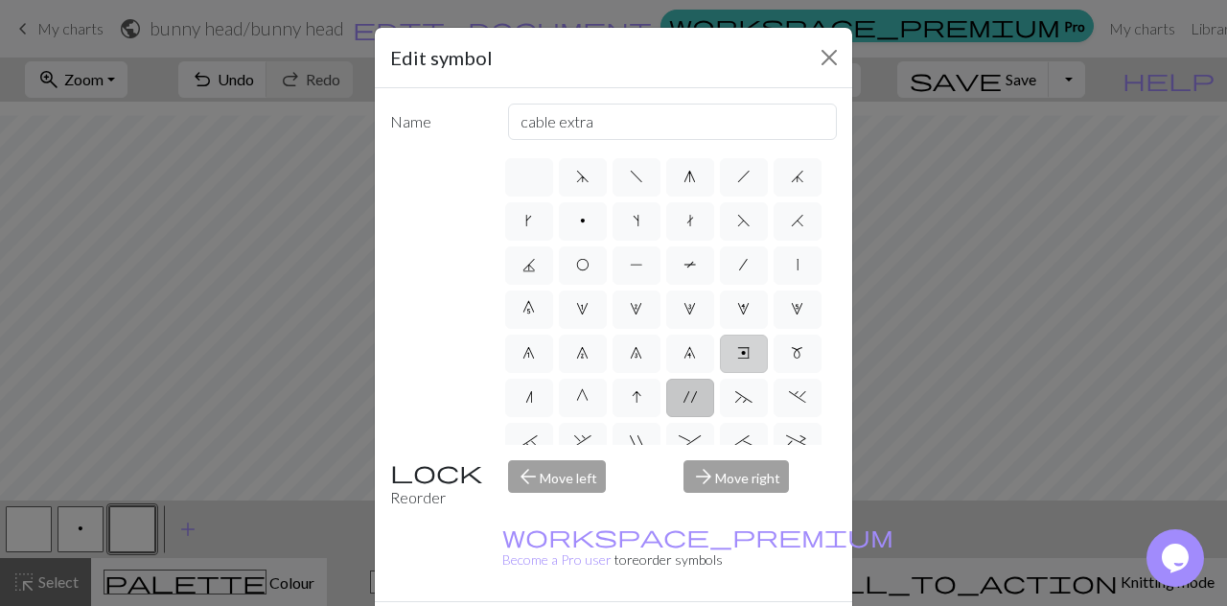
click at [720, 373] on label "e" at bounding box center [744, 354] width 48 height 38
click at [737, 354] on input "e" at bounding box center [743, 347] width 12 height 12
radio input "true"
type input "Right end"
click at [774, 329] on label "5" at bounding box center [798, 309] width 48 height 38
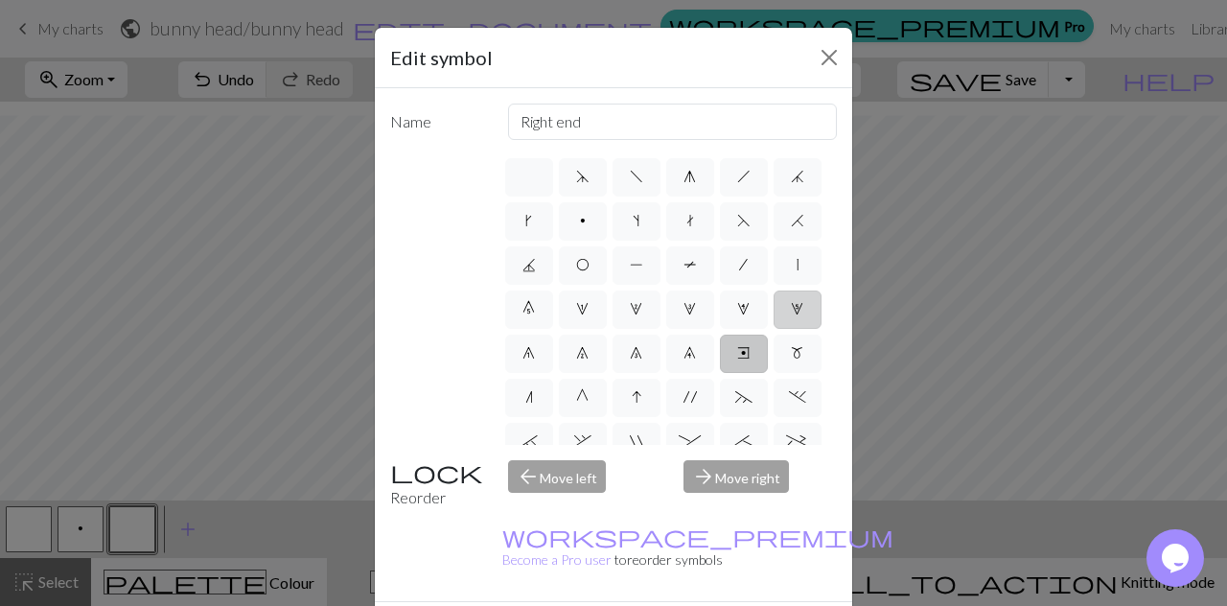
click at [791, 310] on input "5" at bounding box center [797, 303] width 12 height 12
radio input "true"
type input "increase 5"
click at [553, 299] on label "0" at bounding box center [529, 309] width 48 height 38
click at [535, 299] on input "0" at bounding box center [528, 303] width 12 height 12
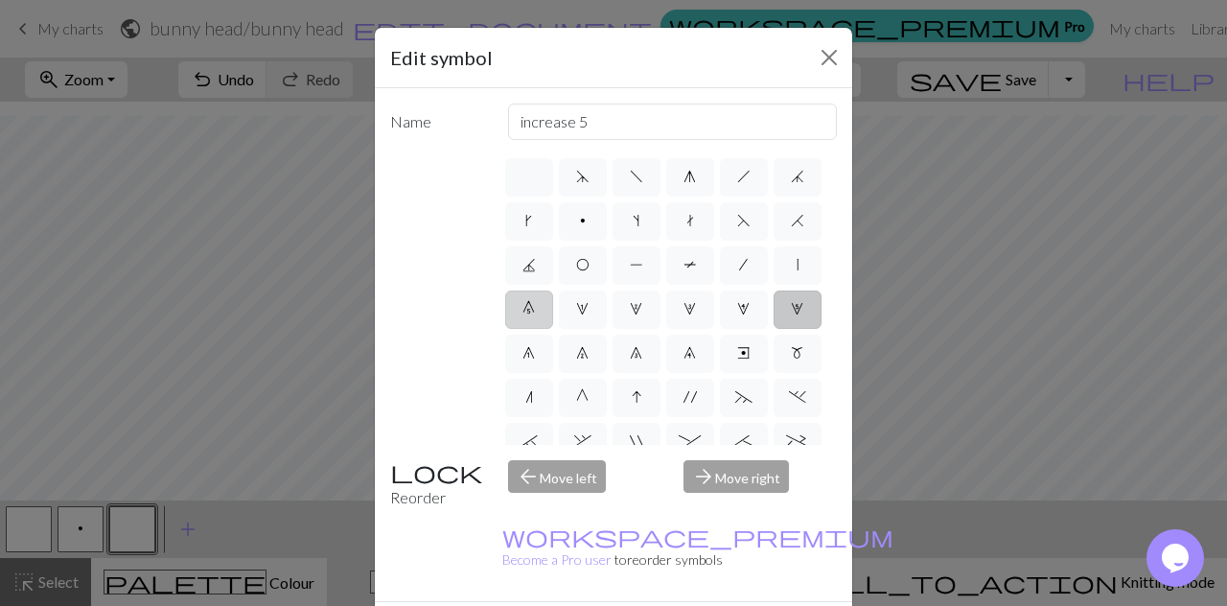
radio input "true"
type input "decrease 5"
click at [774, 285] on label "|" at bounding box center [798, 265] width 48 height 38
click at [797, 266] on input "|" at bounding box center [803, 259] width 12 height 12
radio input "true"
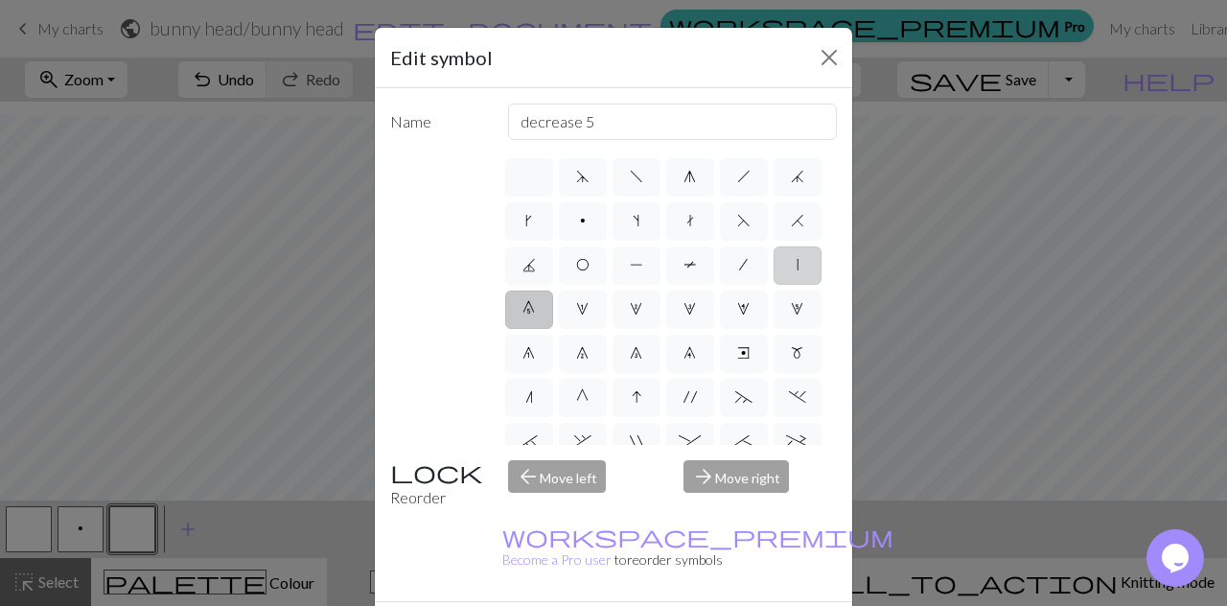
type input "slip stitch"
click at [607, 249] on label "O" at bounding box center [583, 265] width 48 height 38
click at [589, 253] on input "O" at bounding box center [582, 259] width 12 height 12
radio input "true"
type input "yo"
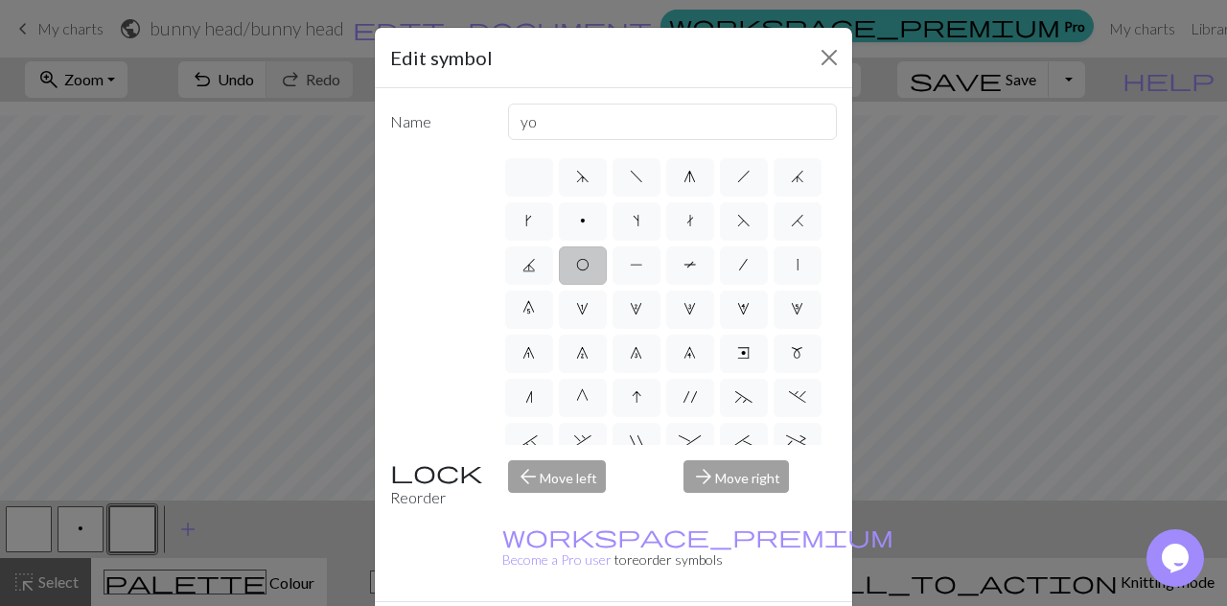
click at [683, 198] on div "d f g h j k p s t F H J O P T / | 0 1 2 3 4 5 6 7 8 9 e m n G I ' ~ . ` , " : ;…" at bounding box center [670, 300] width 336 height 290
click at [661, 210] on label "s" at bounding box center [637, 221] width 48 height 38
click at [645, 210] on input "s" at bounding box center [639, 215] width 12 height 12
radio input "true"
type input "increase one left leaning"
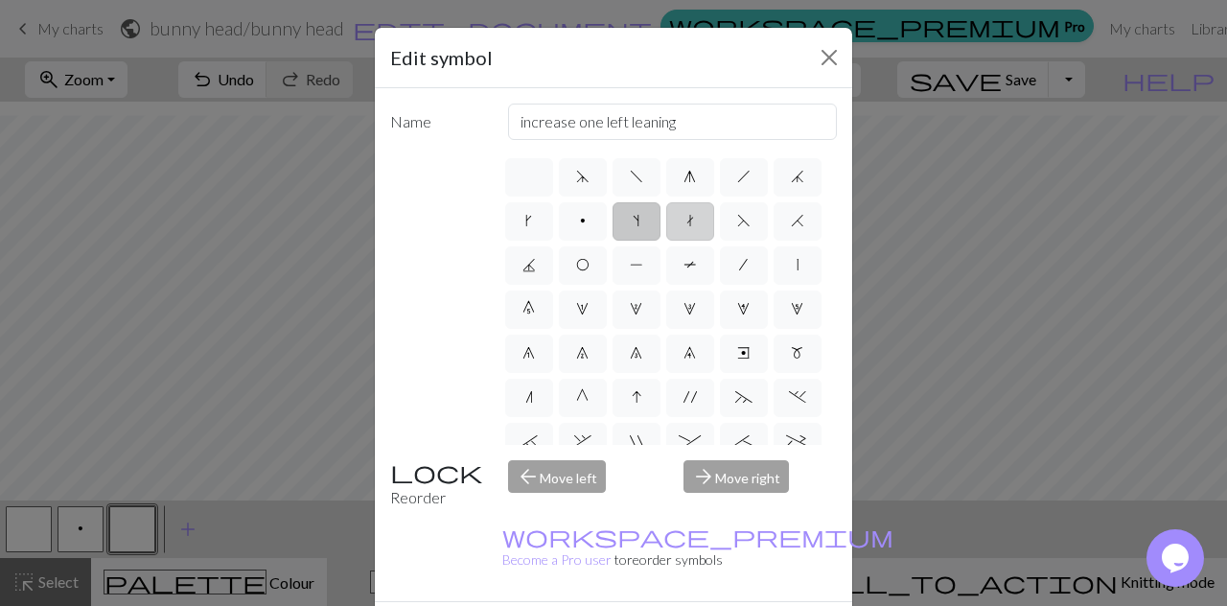
click at [714, 216] on label "t" at bounding box center [690, 221] width 48 height 38
click at [699, 216] on input "t" at bounding box center [692, 215] width 12 height 12
radio input "true"
type input "ktbl"
click at [553, 223] on label "k" at bounding box center [529, 221] width 48 height 38
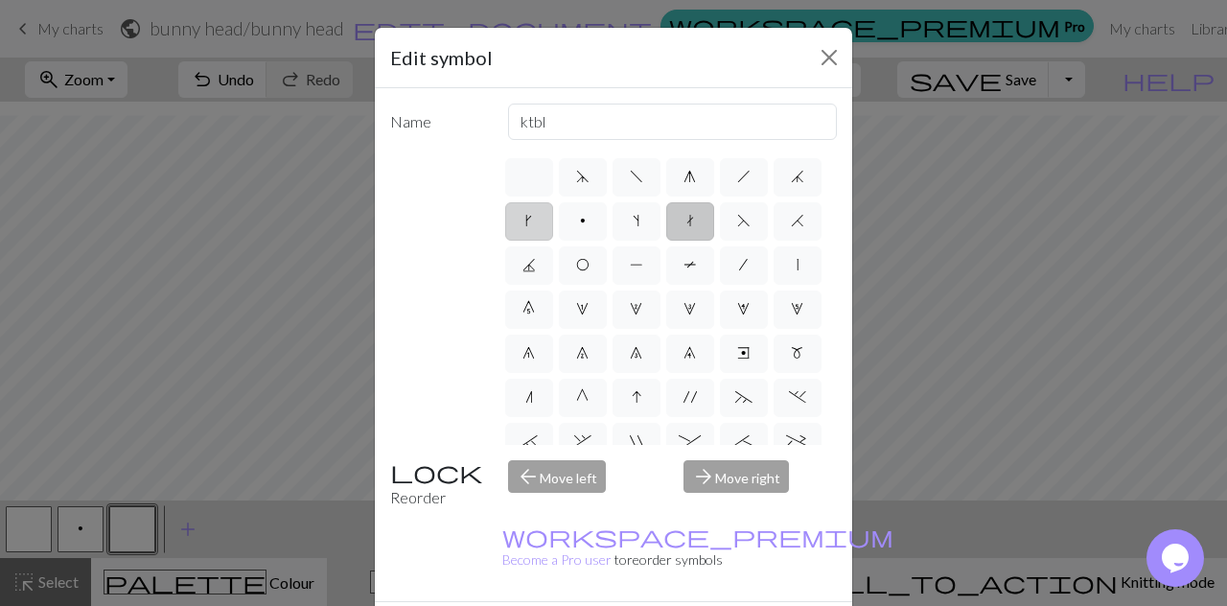
click at [538, 221] on input "k" at bounding box center [531, 215] width 12 height 12
radio input "true"
type input "right leaning increase"
click at [734, 191] on label "h" at bounding box center [744, 177] width 48 height 38
click at [737, 177] on input "h" at bounding box center [743, 171] width 12 height 12
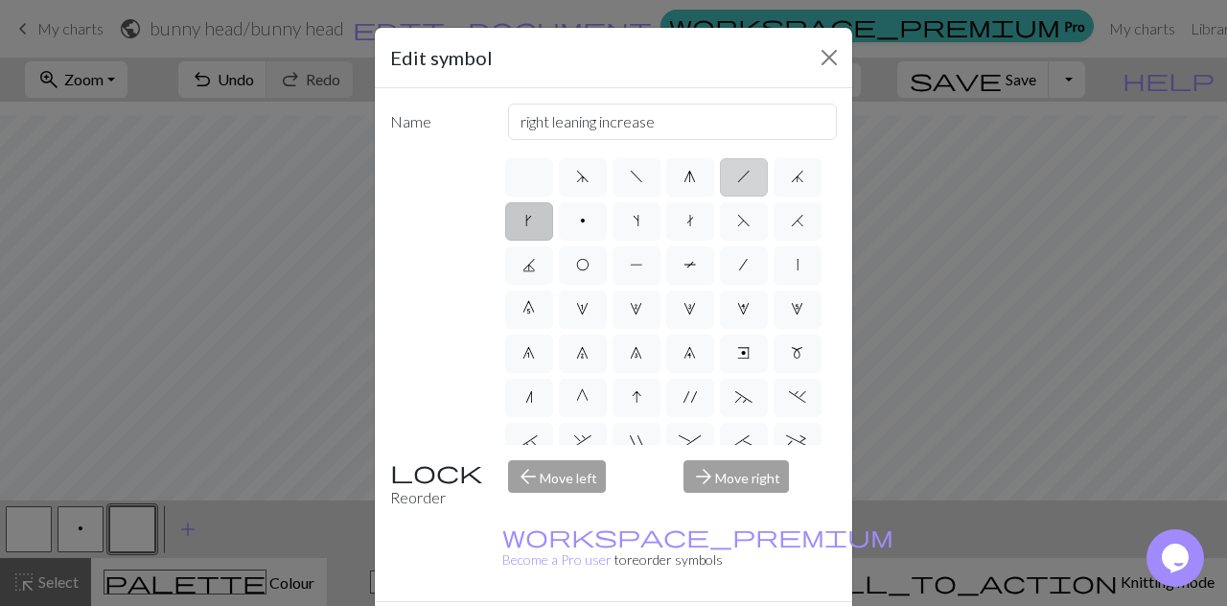
radio input "true"
type input "right leaning decrease"
click at [553, 223] on label "k" at bounding box center [529, 221] width 48 height 38
click at [538, 221] on input "k" at bounding box center [531, 215] width 12 height 12
radio input "true"
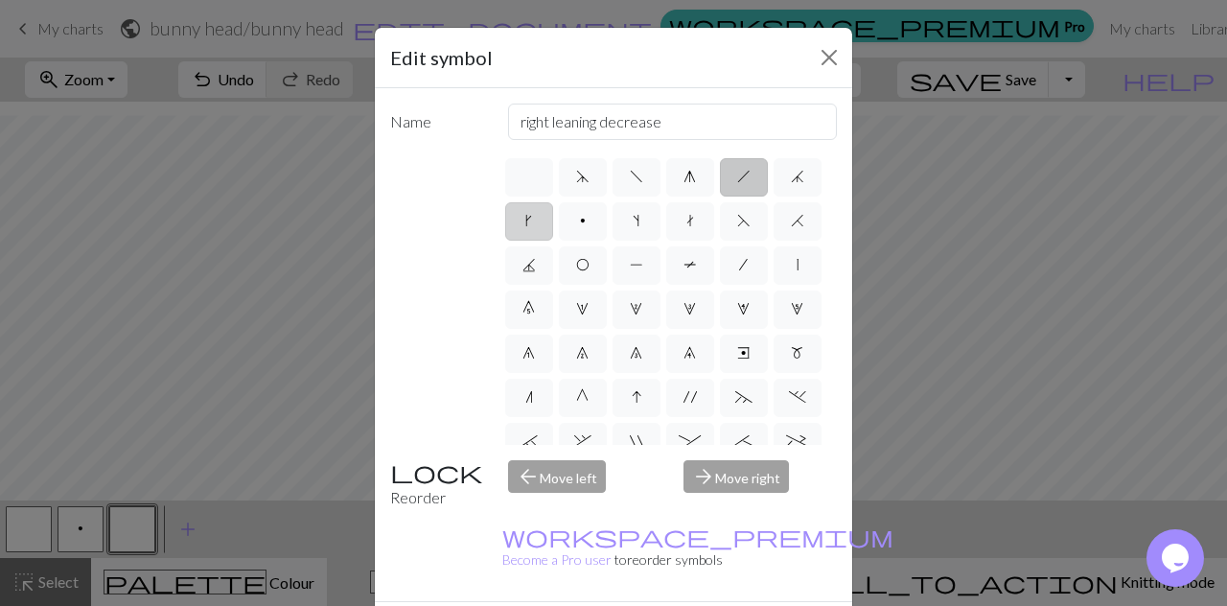
type input "right leaning increase"
click at [737, 228] on span "F" at bounding box center [743, 220] width 13 height 15
click at [737, 221] on input "F" at bounding box center [743, 215] width 12 height 12
radio input "true"
type input "ssk"
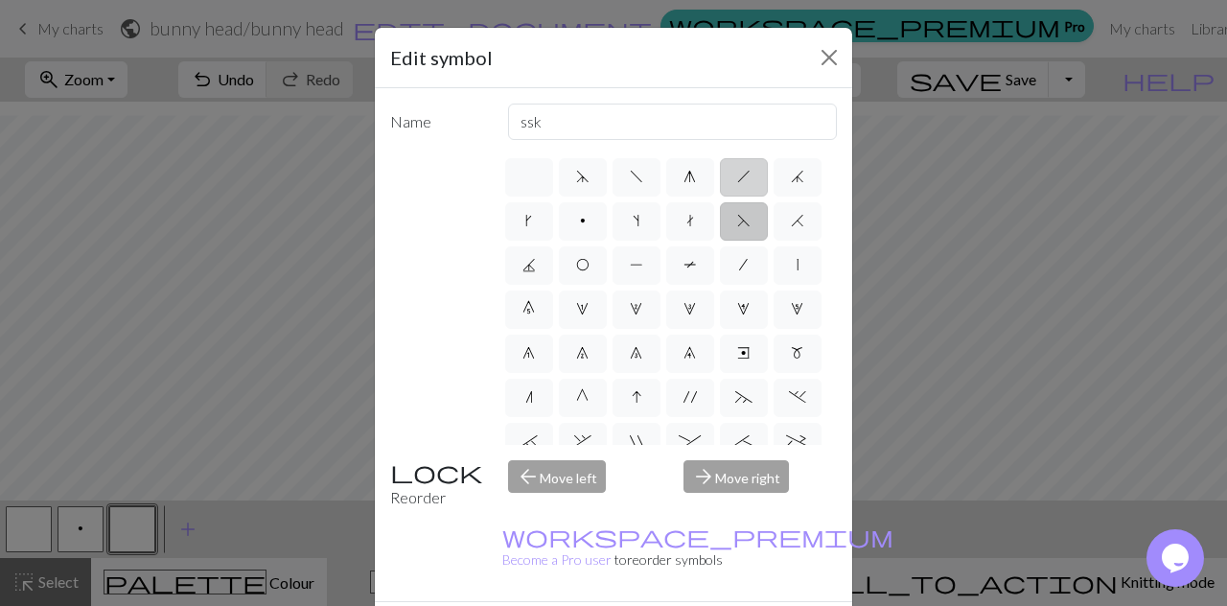
click at [733, 166] on label "h" at bounding box center [744, 177] width 48 height 38
click at [737, 166] on input "h" at bounding box center [743, 171] width 12 height 12
radio input "true"
type input "right leaning decrease"
click at [553, 229] on label "k" at bounding box center [529, 221] width 48 height 38
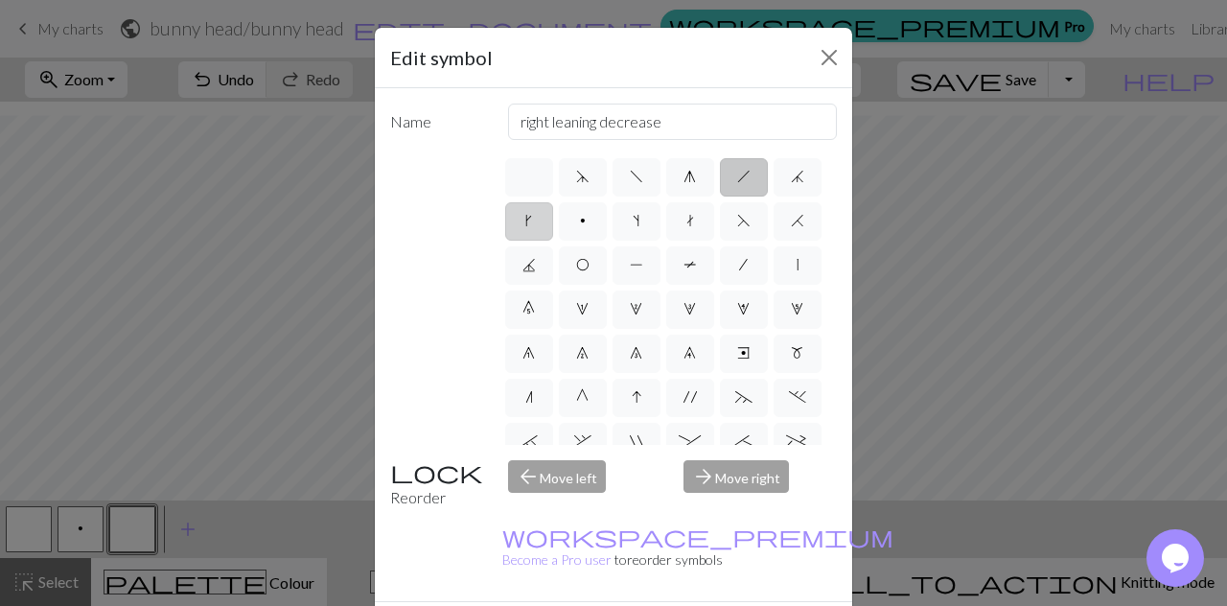
click at [538, 221] on input "k" at bounding box center [531, 215] width 12 height 12
radio input "true"
type input "right leaning increase"
click at [661, 221] on label "s" at bounding box center [637, 221] width 48 height 38
click at [645, 221] on input "s" at bounding box center [639, 215] width 12 height 12
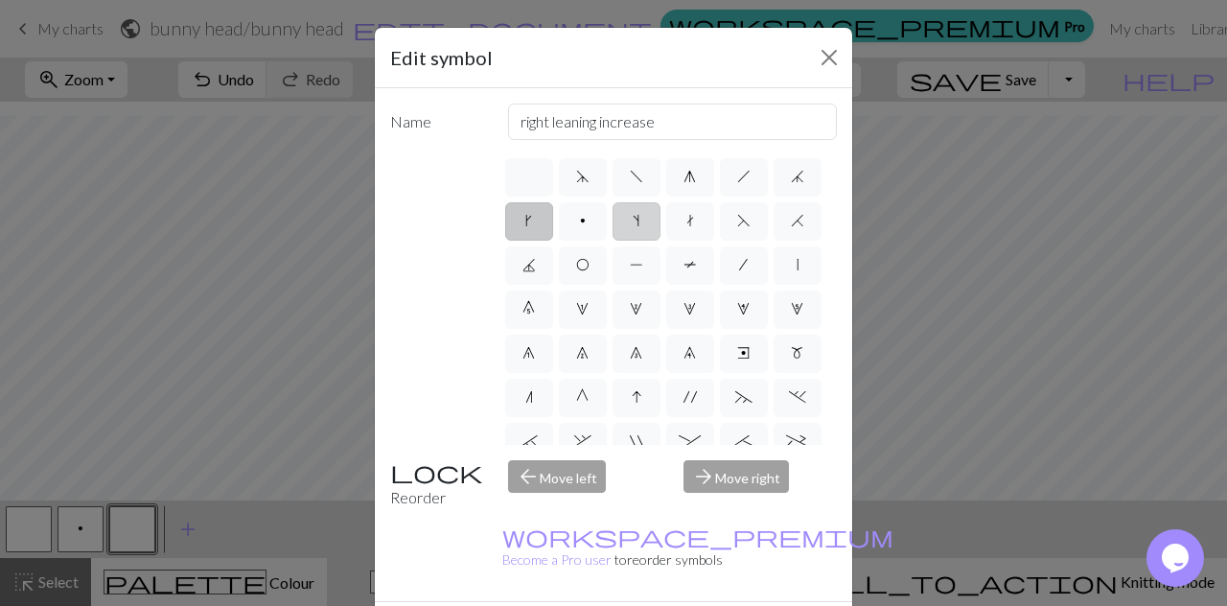
radio input "true"
type input "increase one left leaning"
click at [553, 235] on label "k" at bounding box center [529, 221] width 48 height 38
click at [538, 221] on input "k" at bounding box center [531, 215] width 12 height 12
radio input "true"
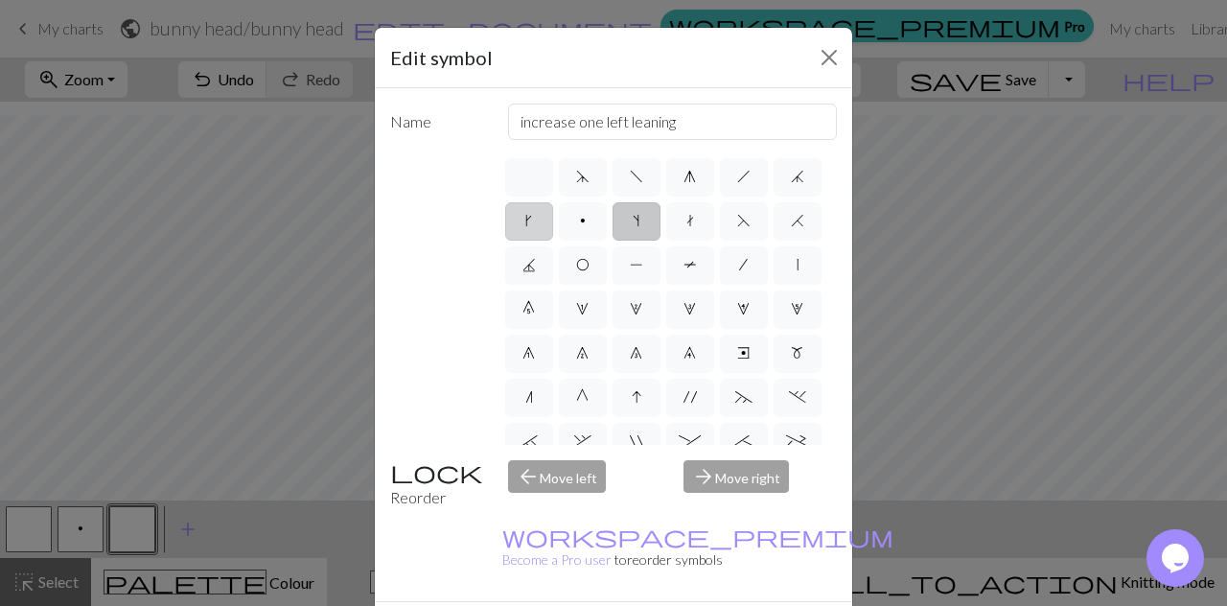
type input "right leaning increase"
click at [622, 188] on label "f" at bounding box center [637, 177] width 48 height 38
click at [630, 177] on input "f" at bounding box center [636, 171] width 12 height 12
radio input "true"
type input "left leaning decrease"
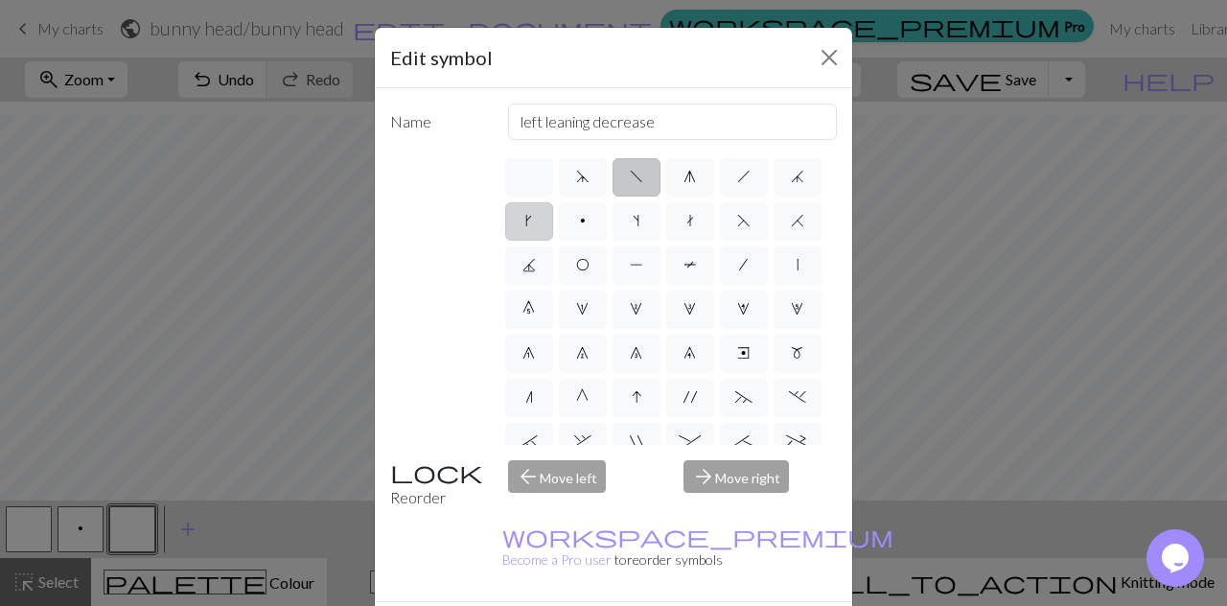
click at [553, 234] on label "k" at bounding box center [529, 221] width 48 height 38
click at [538, 221] on input "k" at bounding box center [531, 215] width 12 height 12
radio input "true"
type input "right leaning increase"
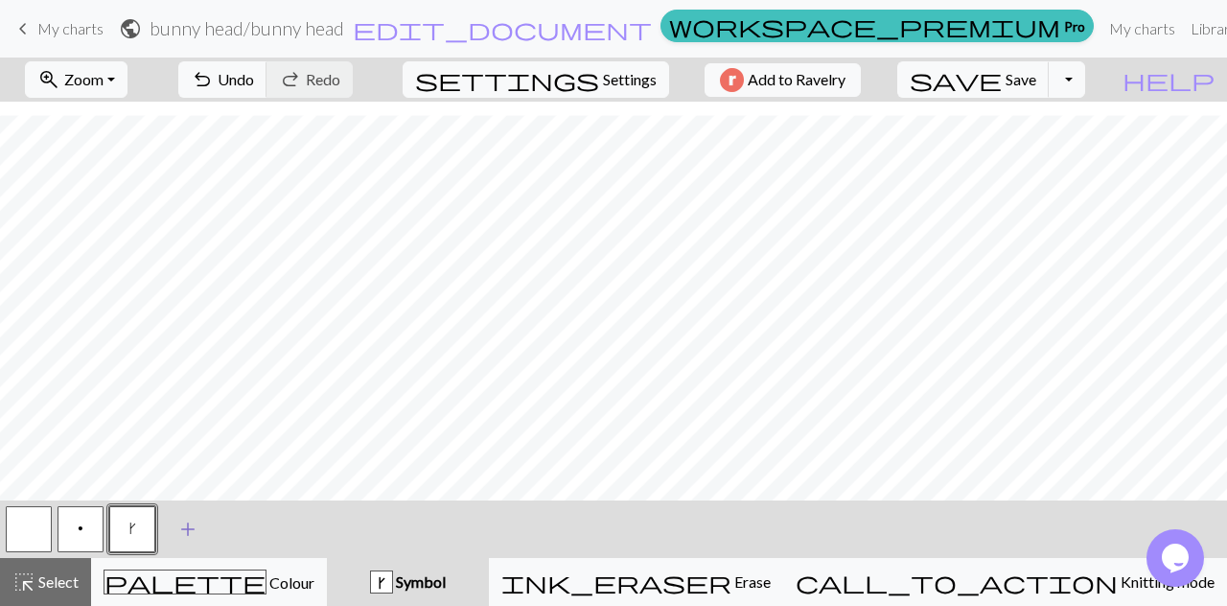
click at [192, 527] on span "add" at bounding box center [187, 529] width 23 height 27
click at [192, 529] on button "button" at bounding box center [184, 529] width 46 height 46
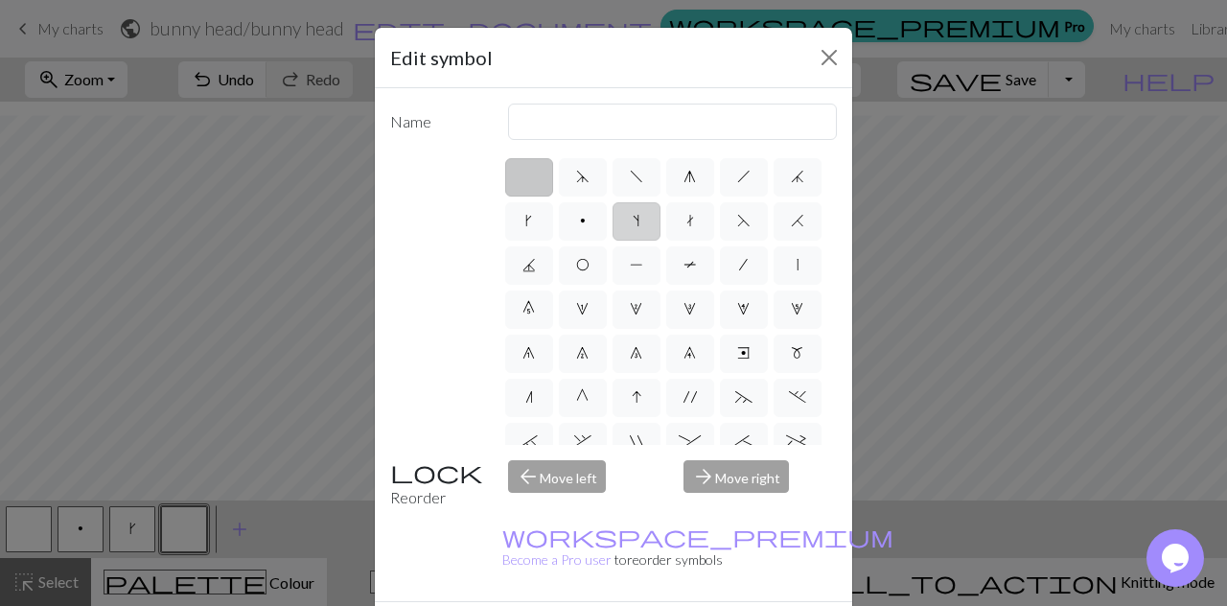
click at [661, 216] on label "s" at bounding box center [637, 221] width 48 height 38
click at [645, 216] on input "s" at bounding box center [639, 215] width 12 height 12
radio input "true"
type input "increase one left leaning"
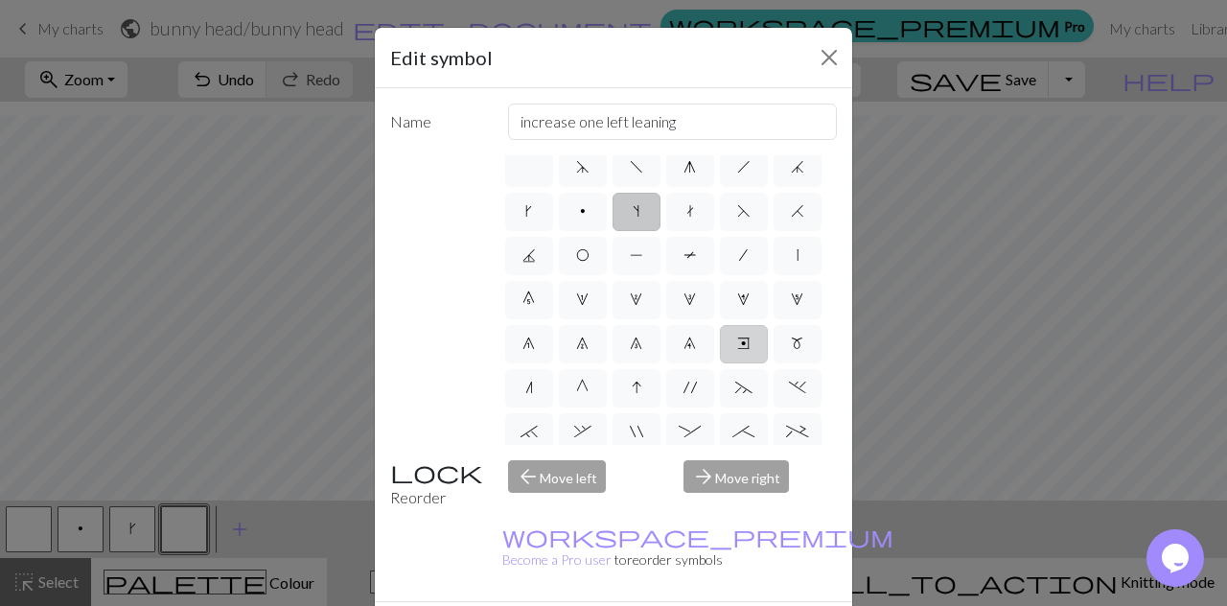
scroll to position [11, 0]
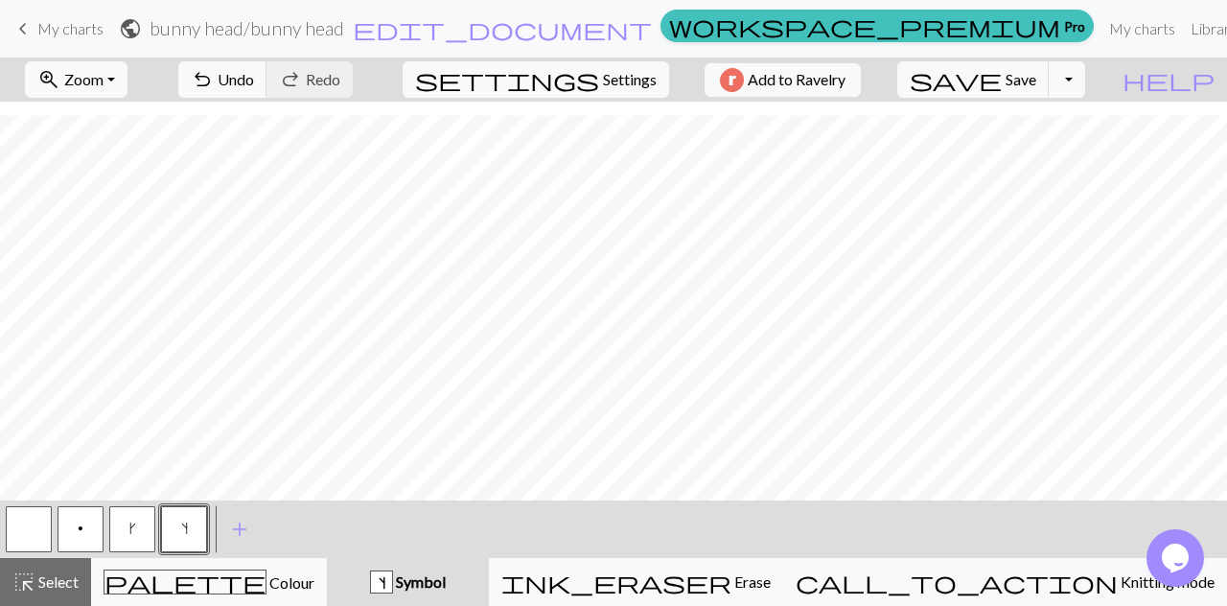
click at [43, 532] on button "button" at bounding box center [29, 529] width 46 height 46
click at [76, 536] on button "p" at bounding box center [81, 529] width 46 height 46
click at [130, 534] on span "k" at bounding box center [132, 528] width 7 height 15
click at [133, 532] on span "k" at bounding box center [132, 528] width 7 height 15
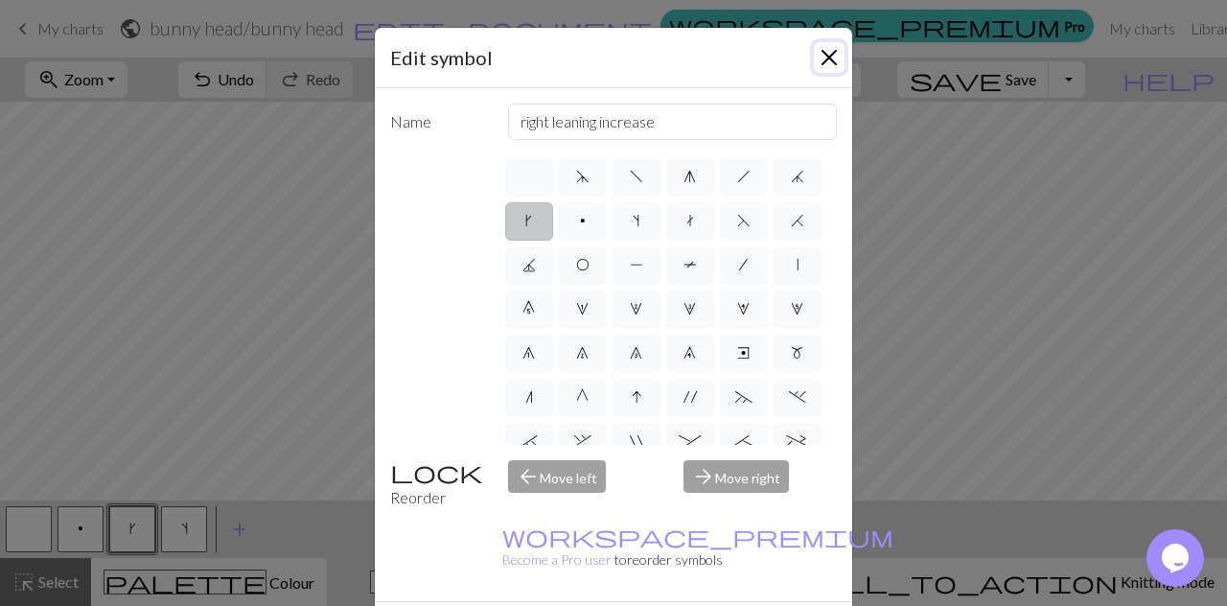
click at [823, 64] on button "Close" at bounding box center [829, 57] width 31 height 31
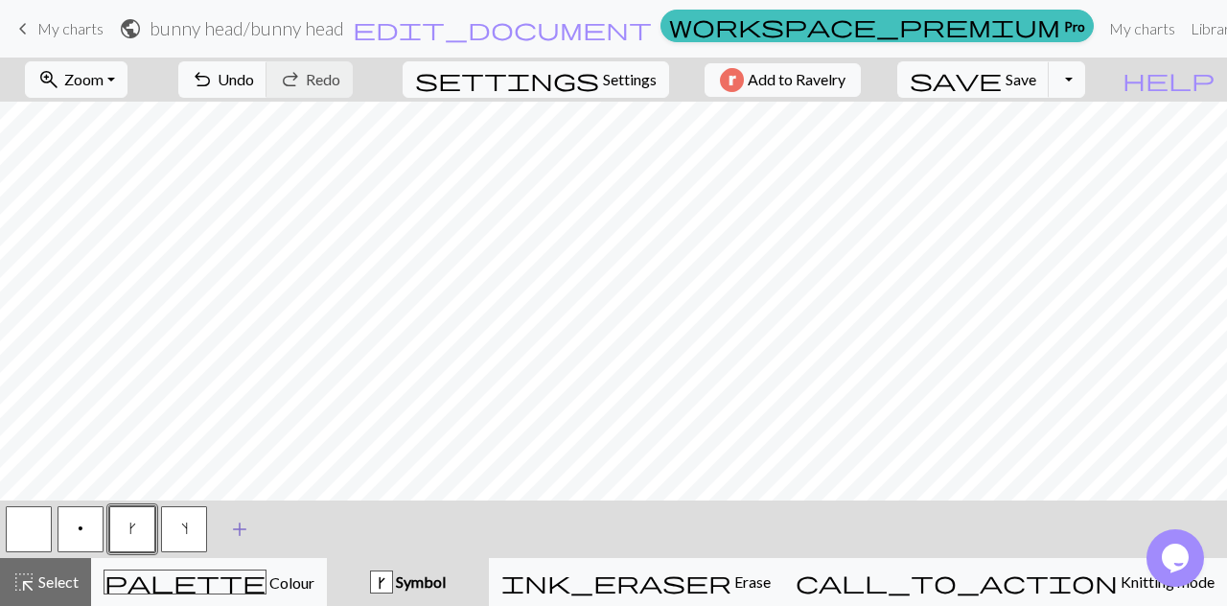
click at [244, 532] on span "add" at bounding box center [239, 529] width 23 height 27
click at [91, 528] on button "p" at bounding box center [81, 529] width 46 height 46
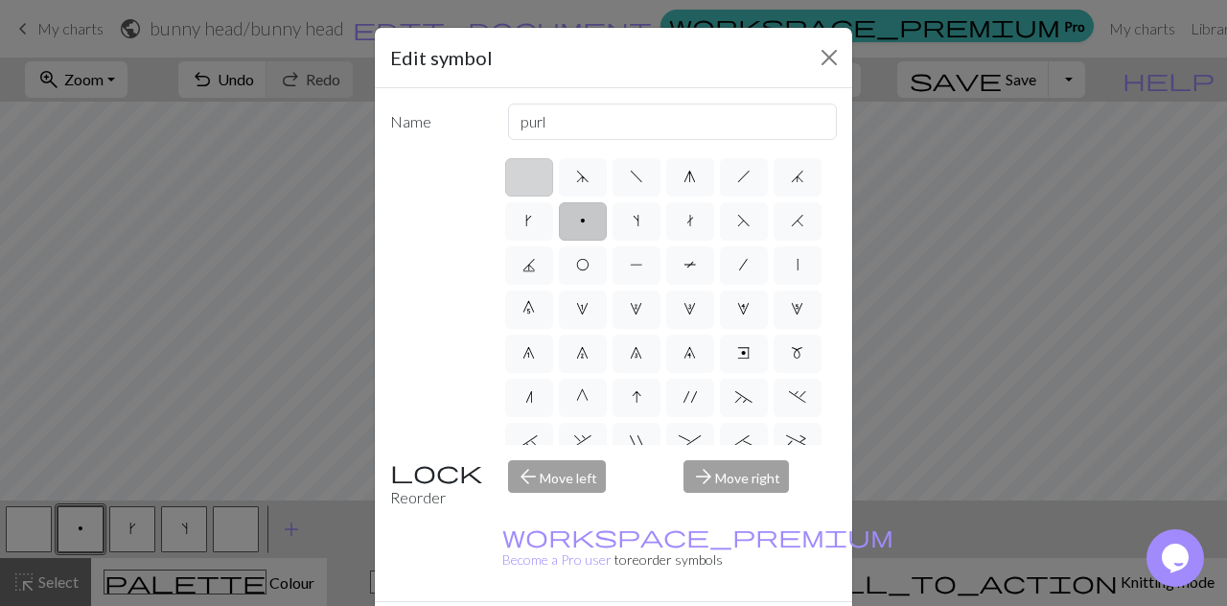
click at [530, 188] on label at bounding box center [529, 177] width 48 height 38
click at [530, 177] on input "radio" at bounding box center [535, 171] width 12 height 12
radio input "true"
type input "Knit"
click at [607, 208] on label "p" at bounding box center [583, 221] width 48 height 38
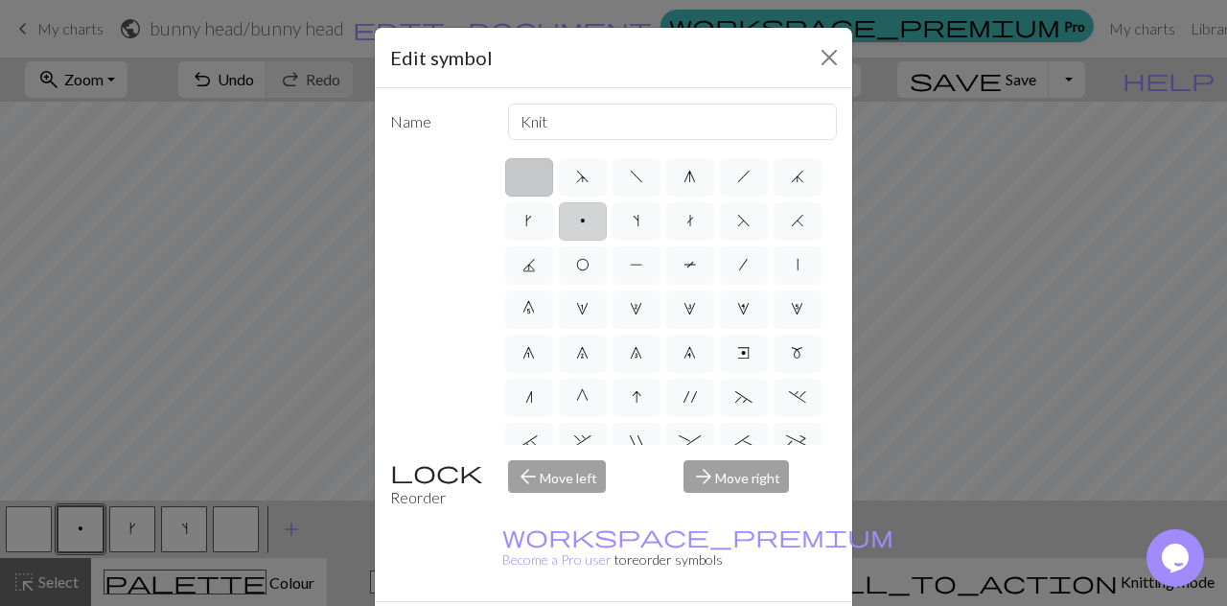
click at [592, 209] on input "p" at bounding box center [586, 215] width 12 height 12
radio input "true"
type input "purl"
click at [828, 63] on button "Close" at bounding box center [829, 57] width 31 height 31
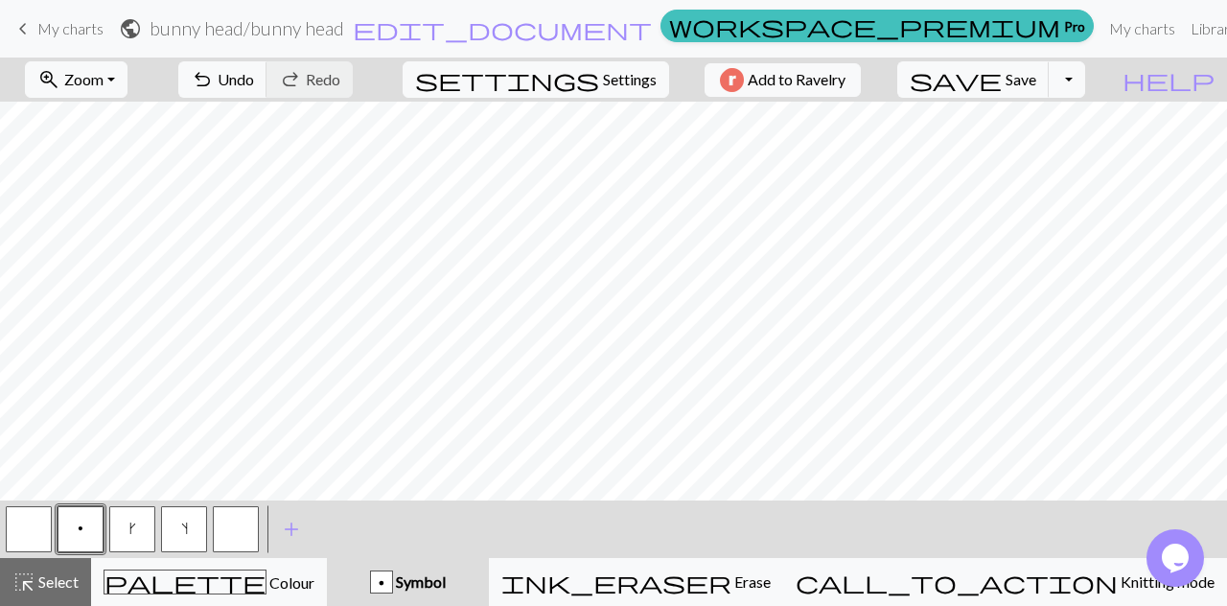
click at [86, 535] on button "p" at bounding box center [81, 529] width 46 height 46
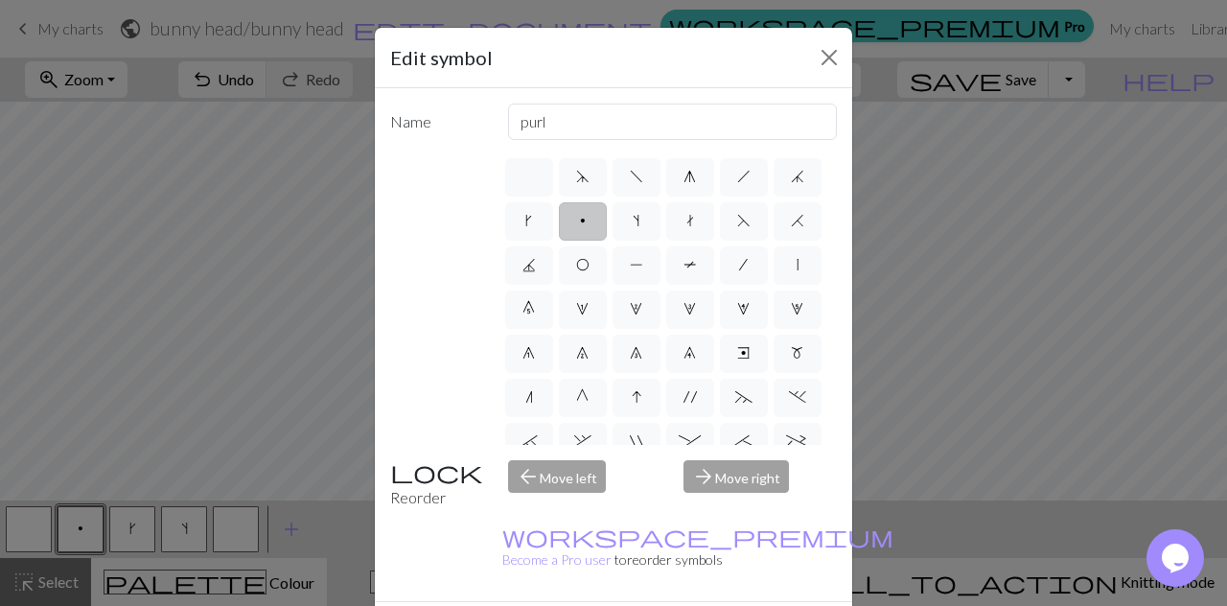
click at [84, 304] on div "Edit symbol Name purl d f g h j k p s t F H J O P T / | 0 1 2 3 4 5 6 7 8 9 e m…" at bounding box center [613, 303] width 1227 height 606
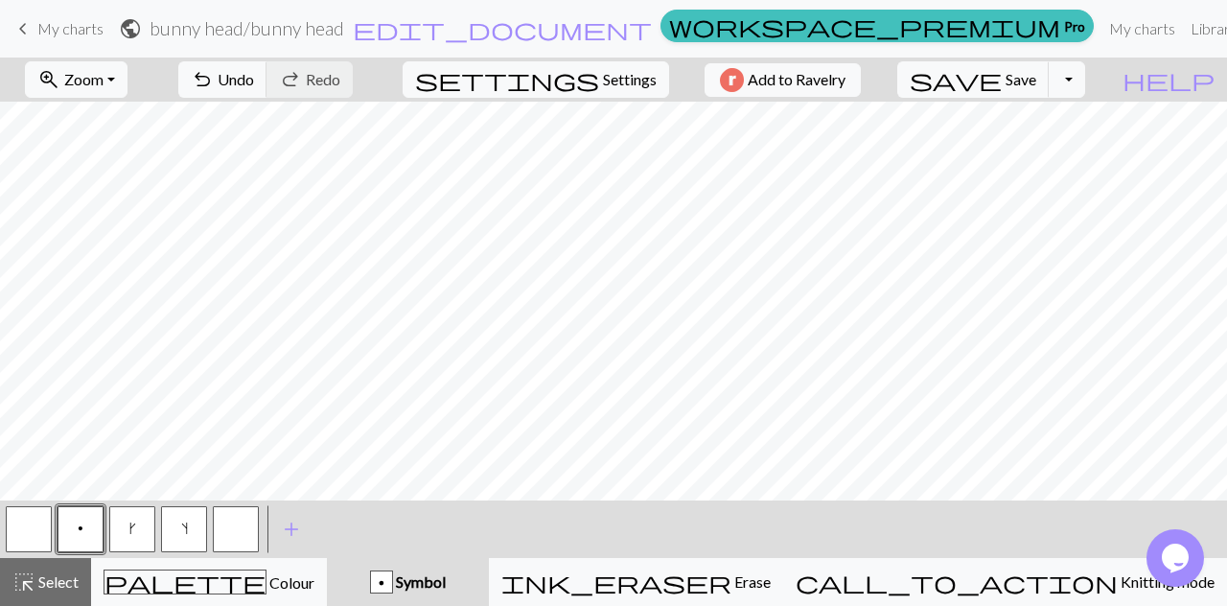
click at [33, 542] on button "button" at bounding box center [29, 529] width 46 height 46
click at [128, 530] on button "k" at bounding box center [132, 529] width 46 height 46
click at [176, 532] on button "s" at bounding box center [184, 529] width 46 height 46
click at [44, 526] on button "button" at bounding box center [29, 529] width 46 height 46
click at [29, 542] on button "button" at bounding box center [29, 529] width 46 height 46
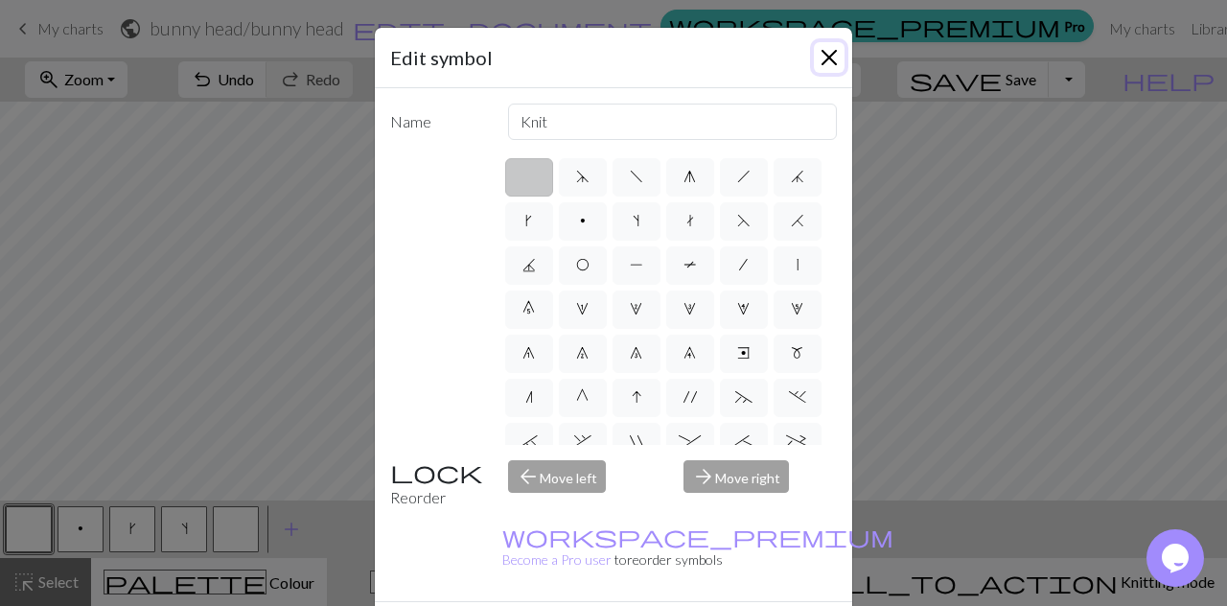
click at [825, 57] on button "Close" at bounding box center [829, 57] width 31 height 31
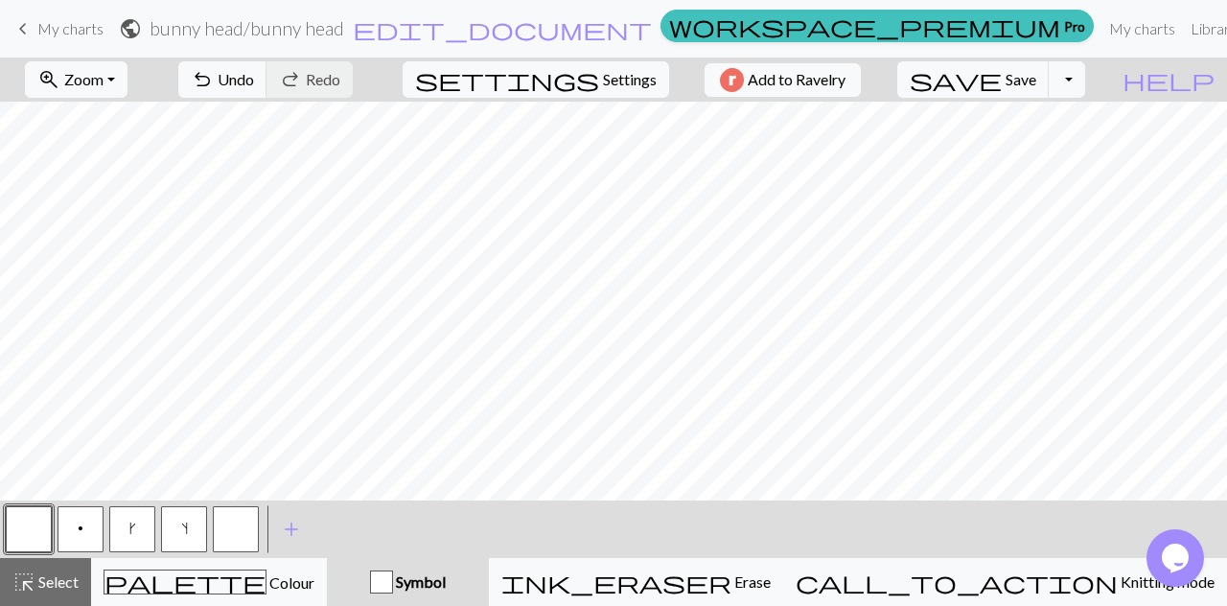
click at [132, 531] on span "k" at bounding box center [132, 528] width 7 height 15
click at [183, 538] on button "s" at bounding box center [184, 529] width 46 height 46
click at [31, 529] on button "button" at bounding box center [29, 529] width 46 height 46
click at [27, 534] on button "button" at bounding box center [29, 529] width 46 height 46
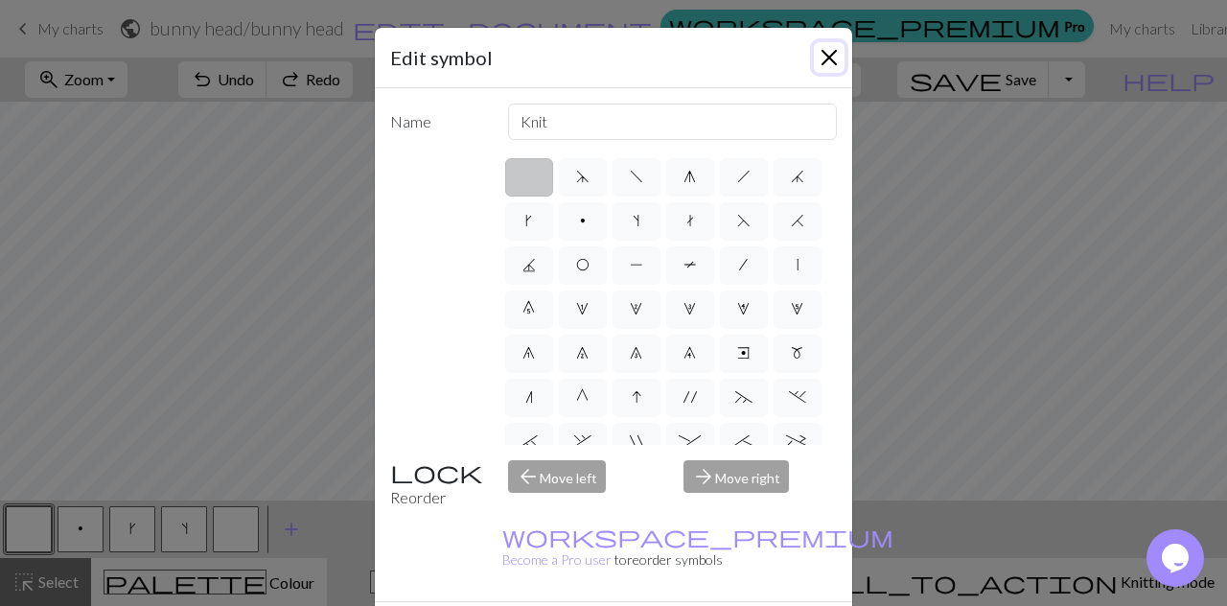
click at [815, 66] on button "Close" at bounding box center [829, 57] width 31 height 31
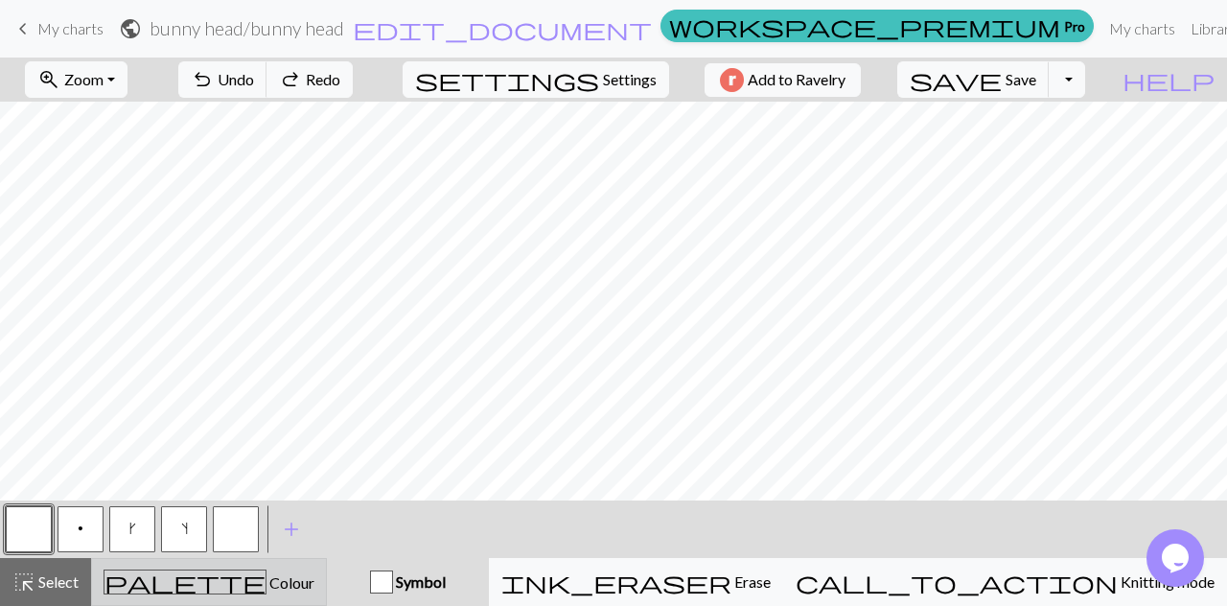
click at [215, 573] on span "palette" at bounding box center [184, 581] width 161 height 27
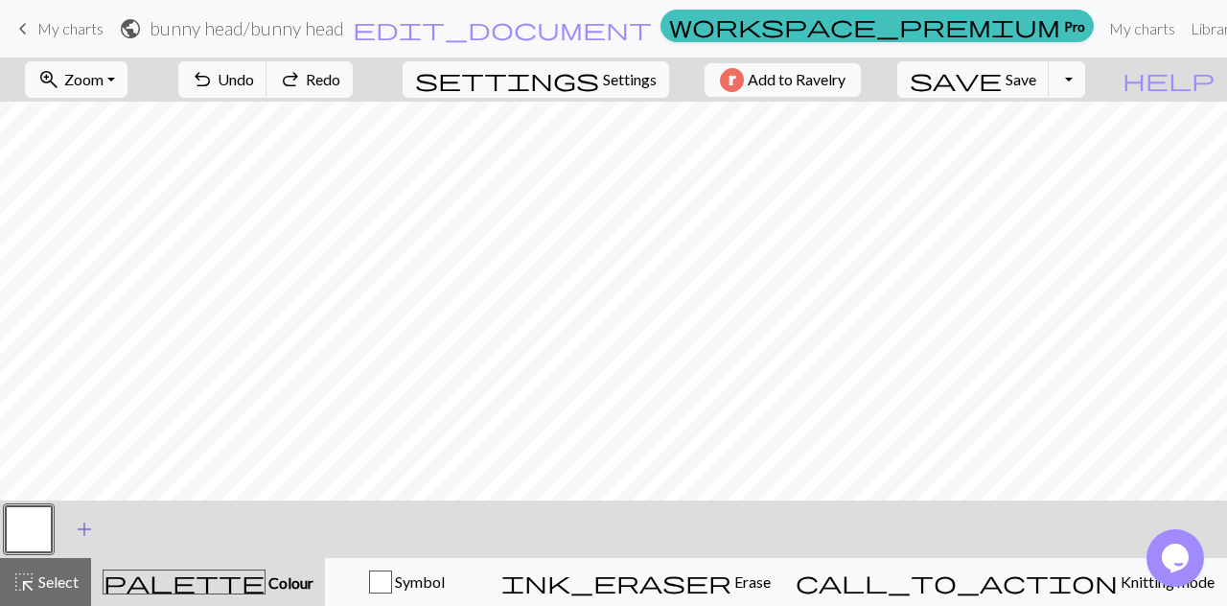
click at [84, 534] on span "add" at bounding box center [84, 529] width 23 height 27
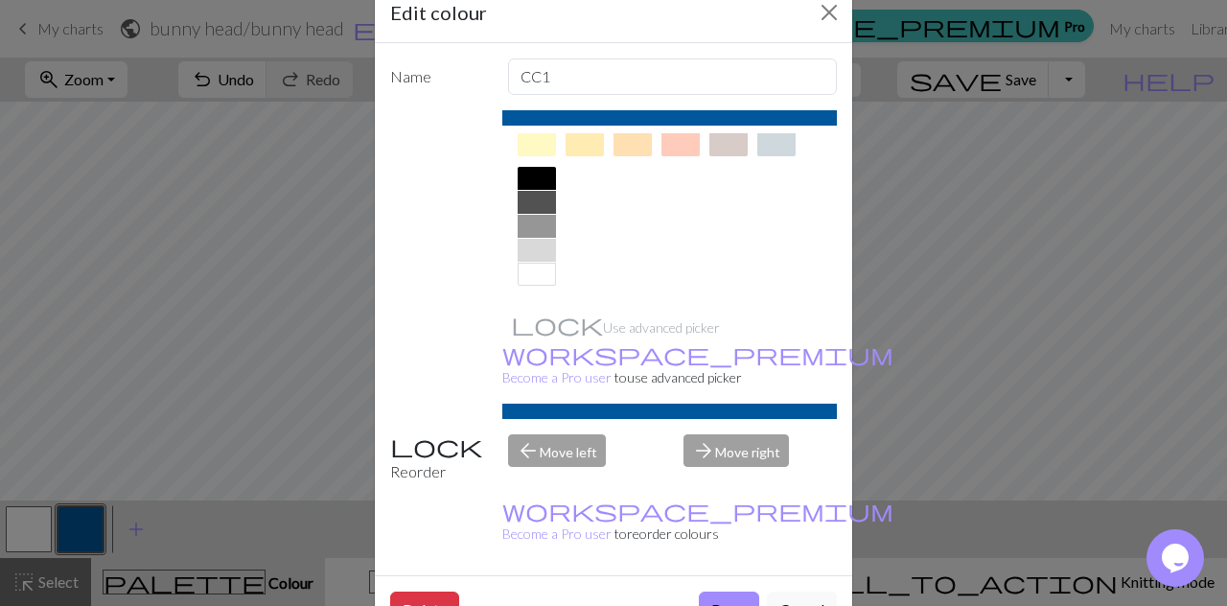
scroll to position [42, 0]
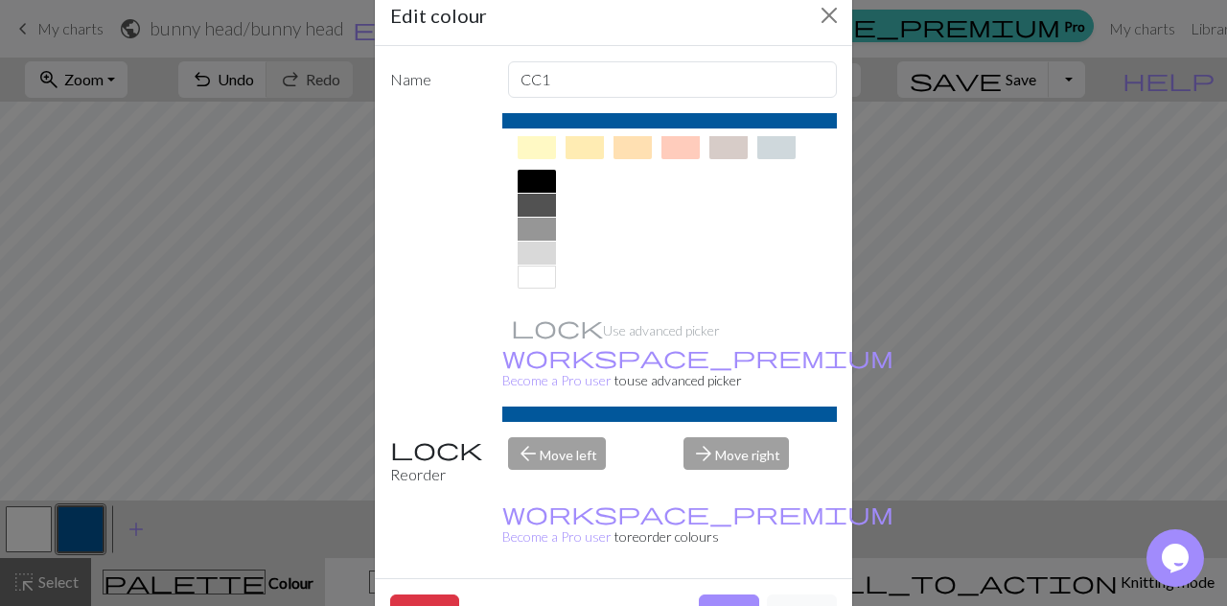
click at [528, 254] on div at bounding box center [537, 253] width 38 height 23
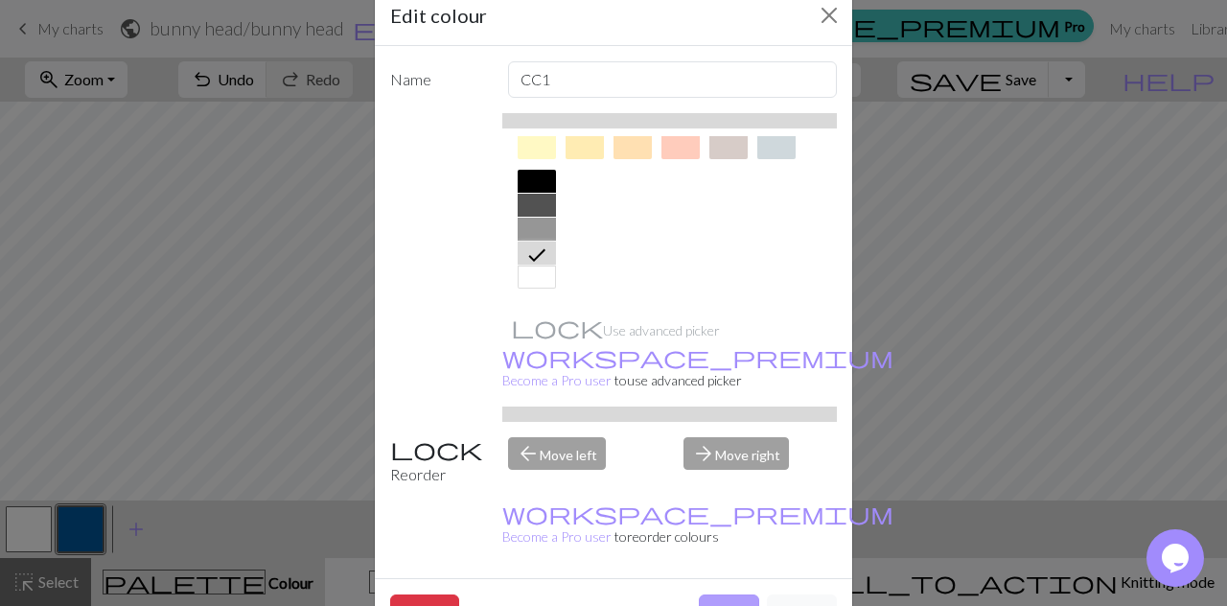
click at [727, 594] on button "Done" at bounding box center [729, 612] width 60 height 36
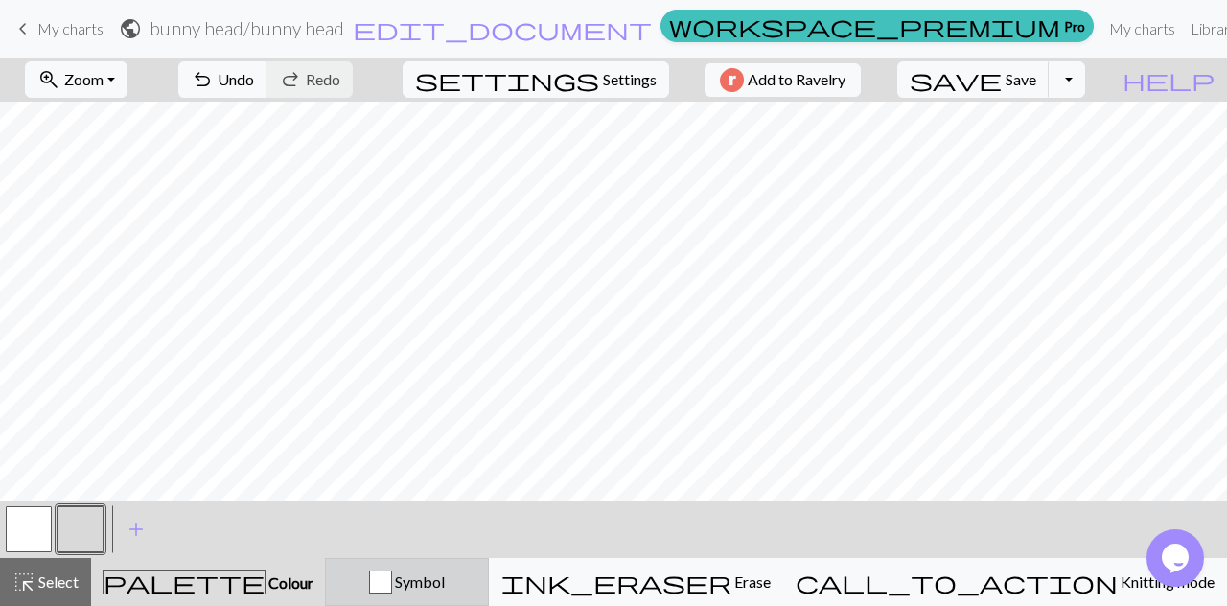
click at [441, 584] on div "Symbol" at bounding box center [406, 581] width 139 height 23
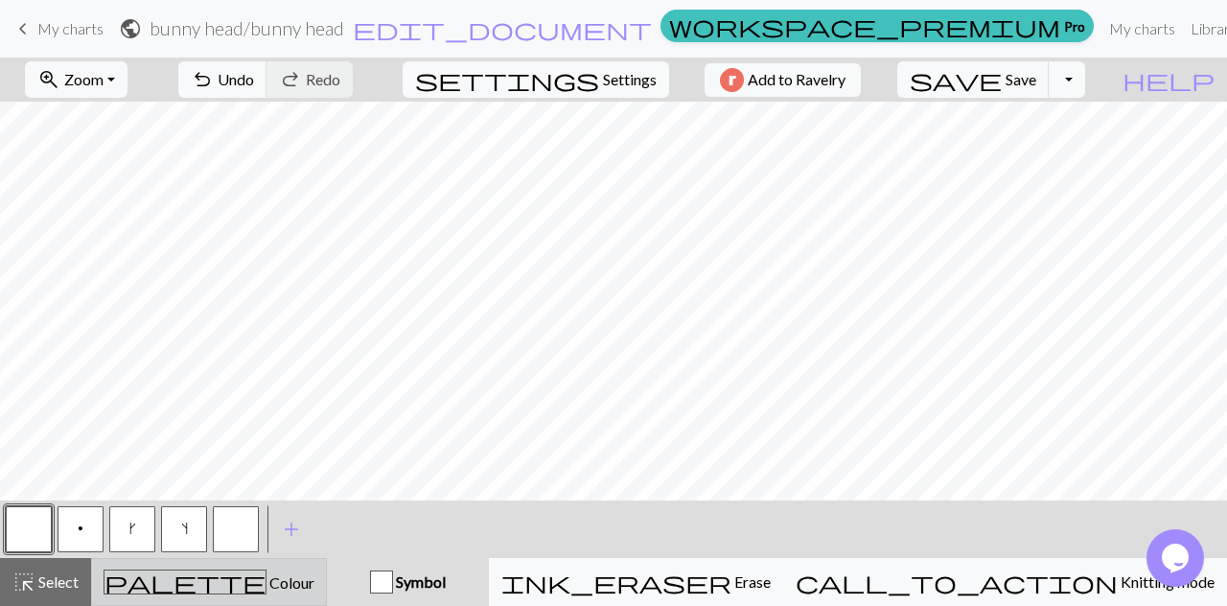
click at [314, 586] on div "palette Colour Colour" at bounding box center [209, 581] width 211 height 25
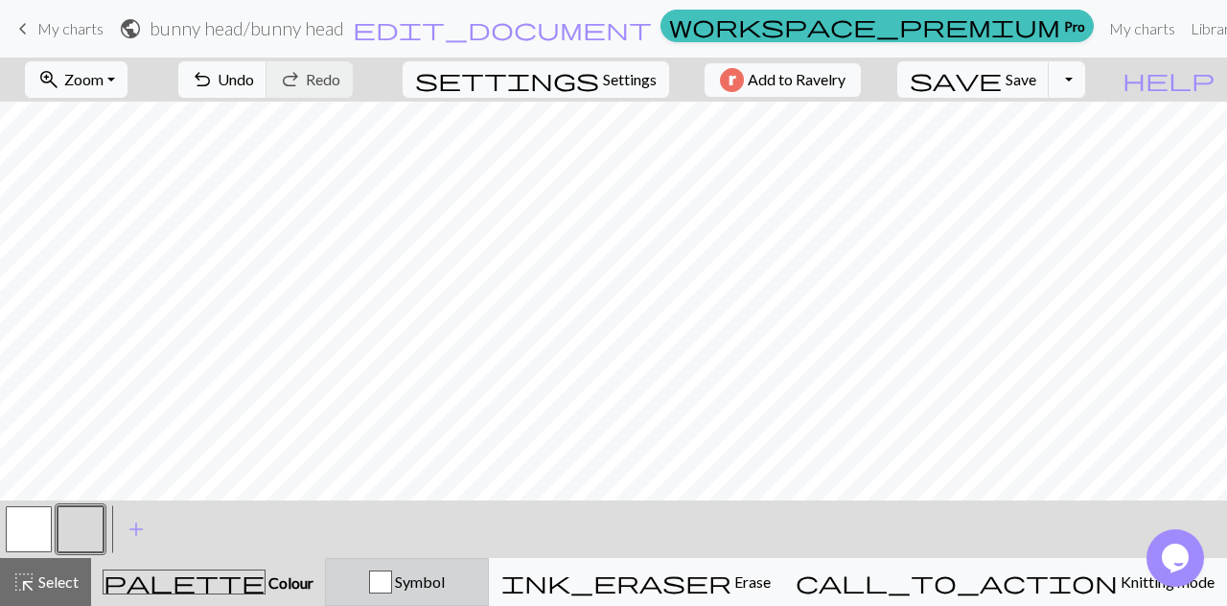
click at [474, 582] on div "Symbol" at bounding box center [406, 581] width 139 height 23
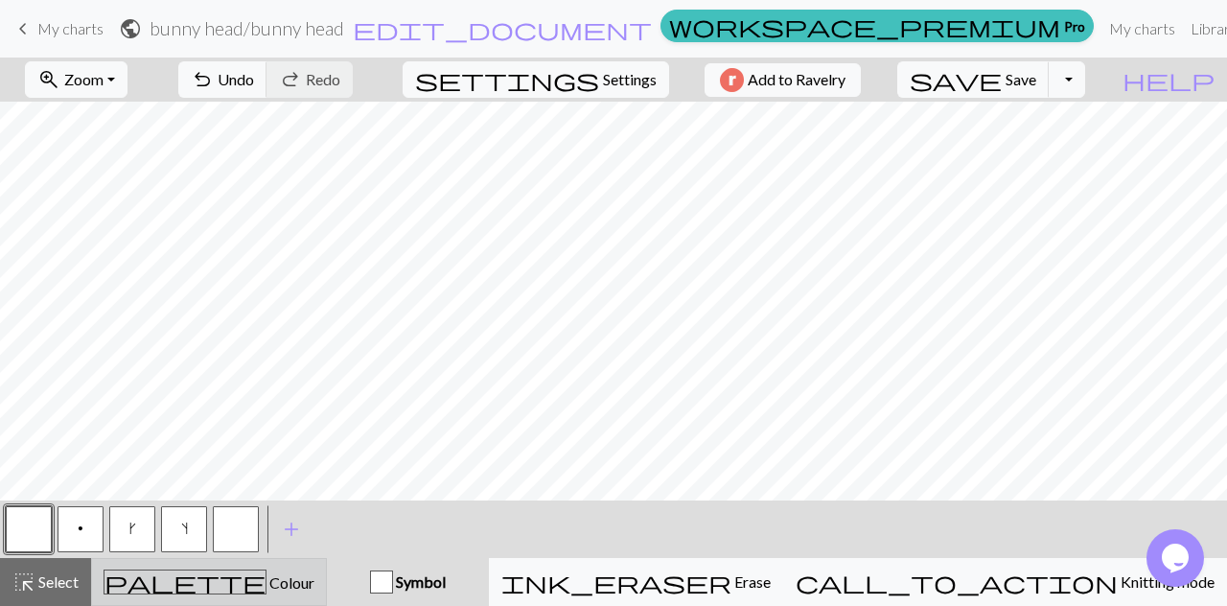
click at [299, 590] on div "palette Colour Colour" at bounding box center [209, 581] width 211 height 25
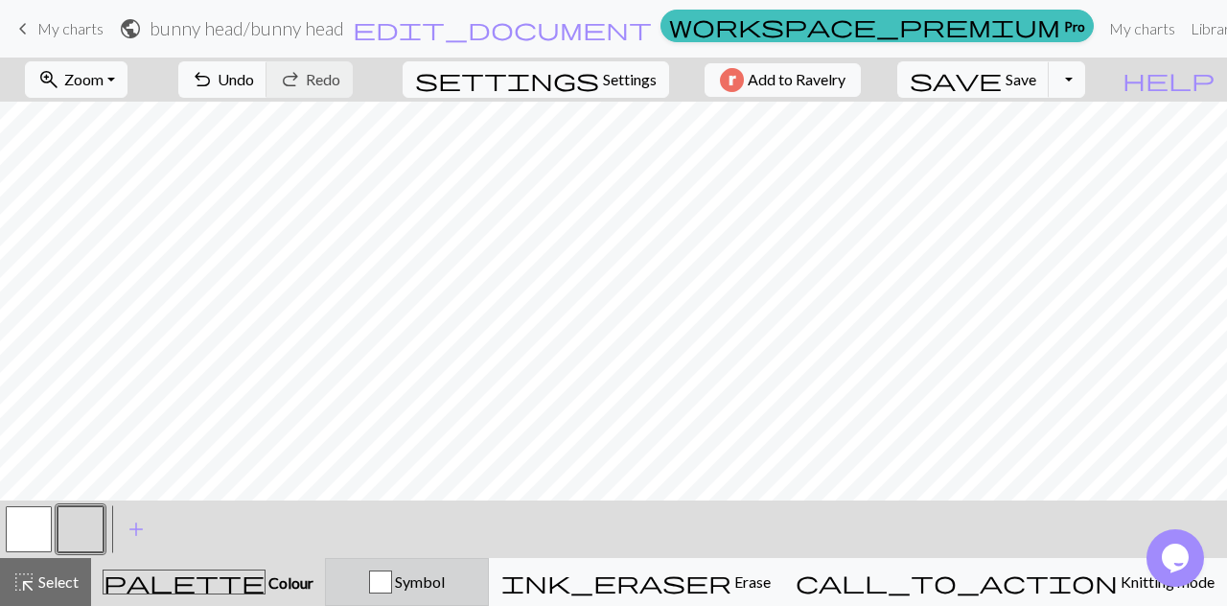
click at [396, 588] on div "Symbol" at bounding box center [406, 581] width 139 height 23
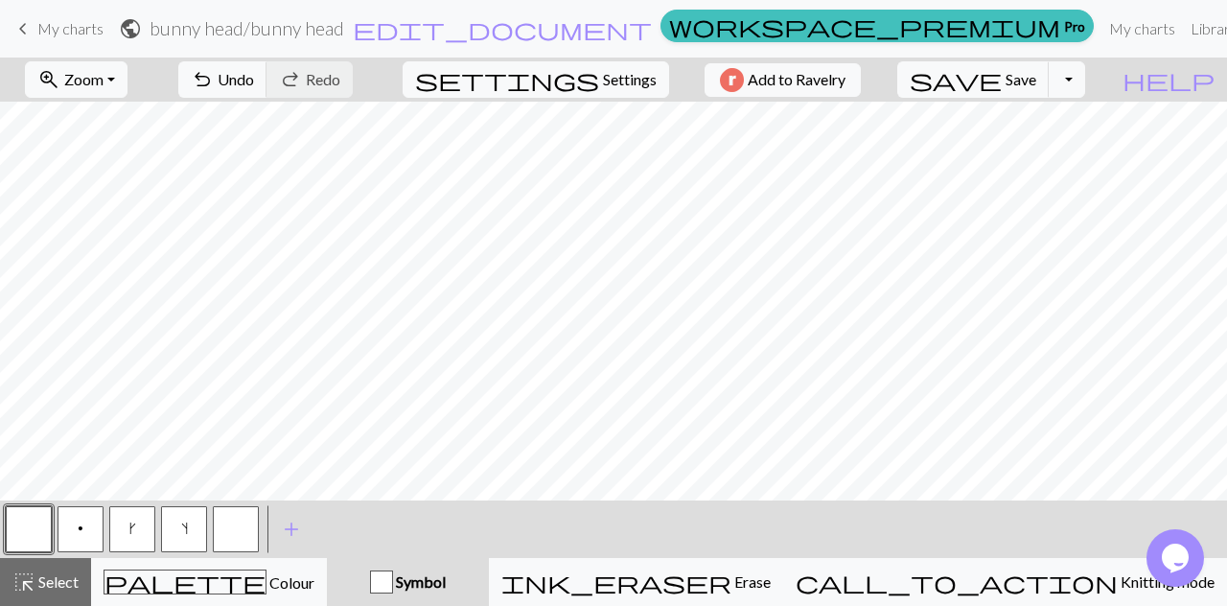
click at [35, 526] on button "button" at bounding box center [29, 529] width 46 height 46
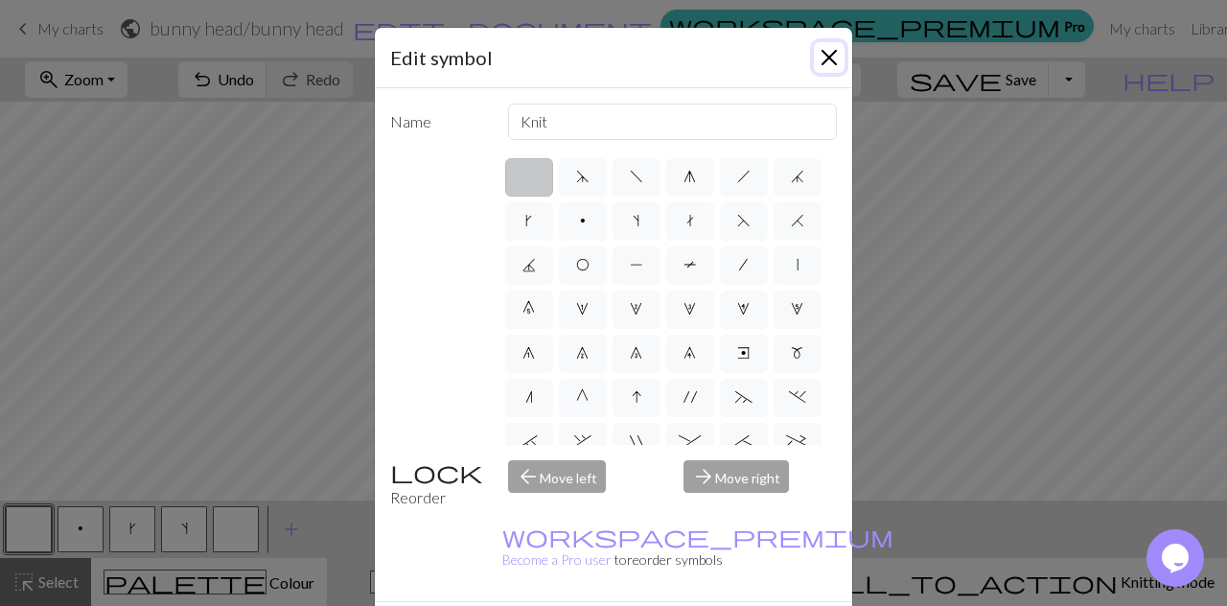
click at [821, 64] on button "Close" at bounding box center [829, 57] width 31 height 31
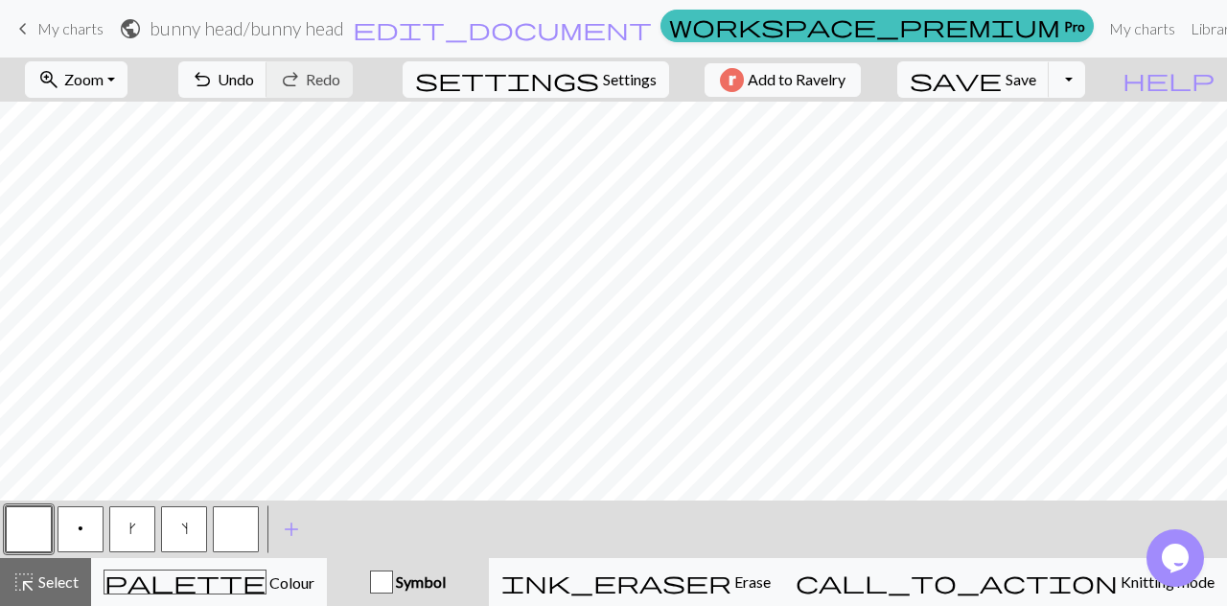
click at [138, 532] on button "k" at bounding box center [132, 529] width 46 height 46
click at [178, 532] on button "s" at bounding box center [184, 529] width 46 height 46
click at [36, 534] on button "button" at bounding box center [29, 529] width 46 height 46
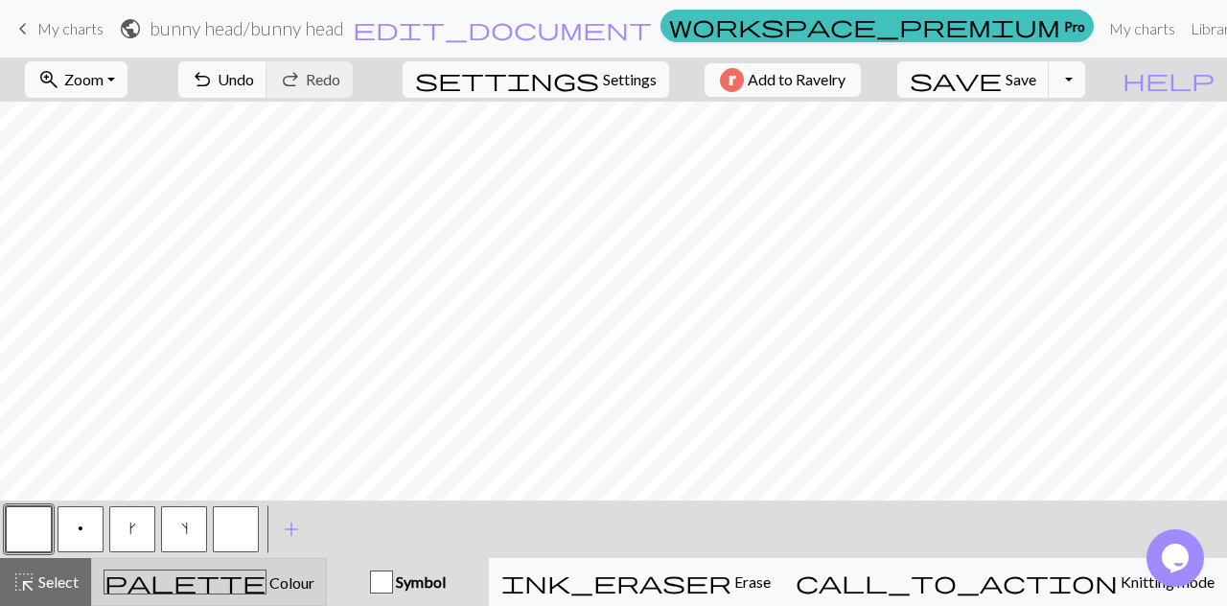
click at [267, 582] on span "Colour" at bounding box center [291, 582] width 48 height 18
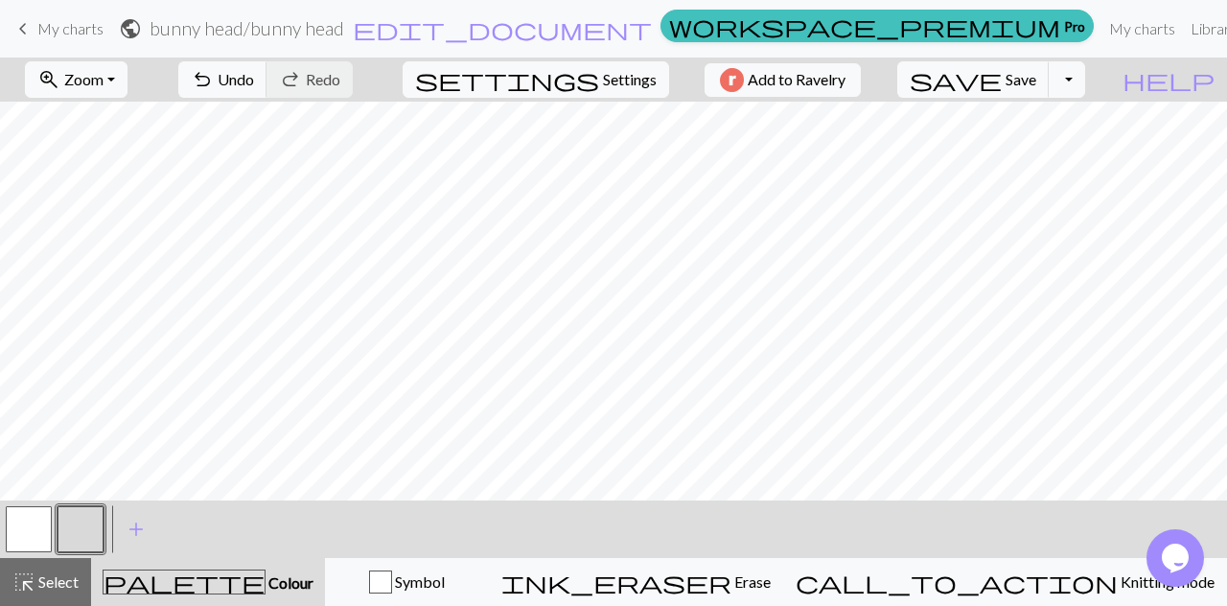
click at [40, 537] on button "button" at bounding box center [29, 529] width 46 height 46
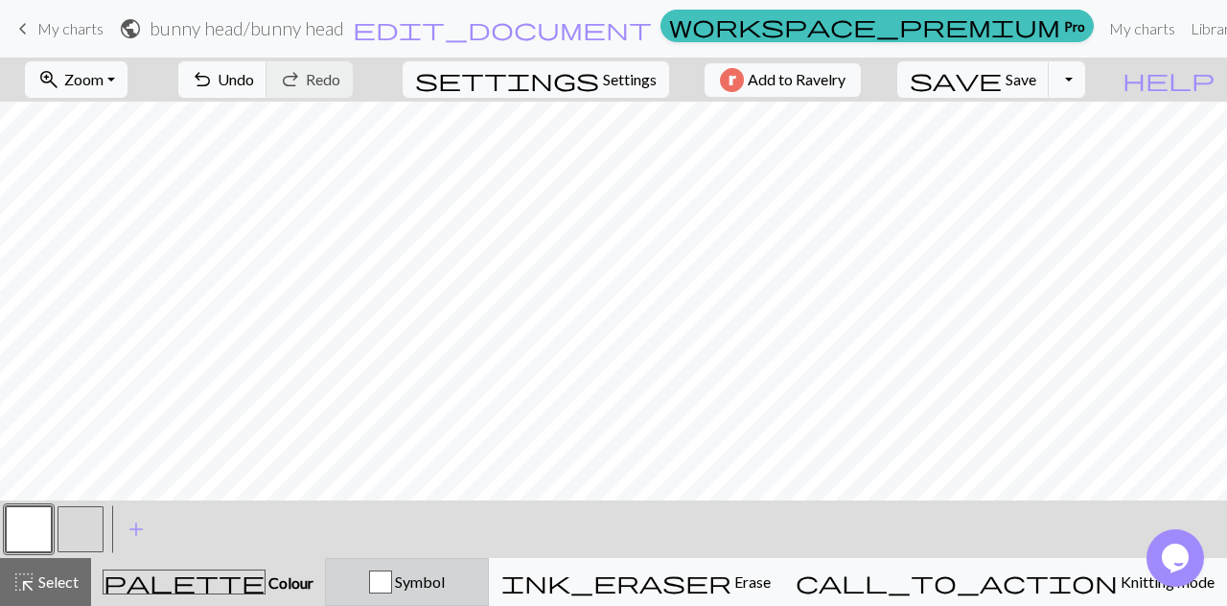
click at [416, 578] on div "Symbol" at bounding box center [406, 581] width 139 height 23
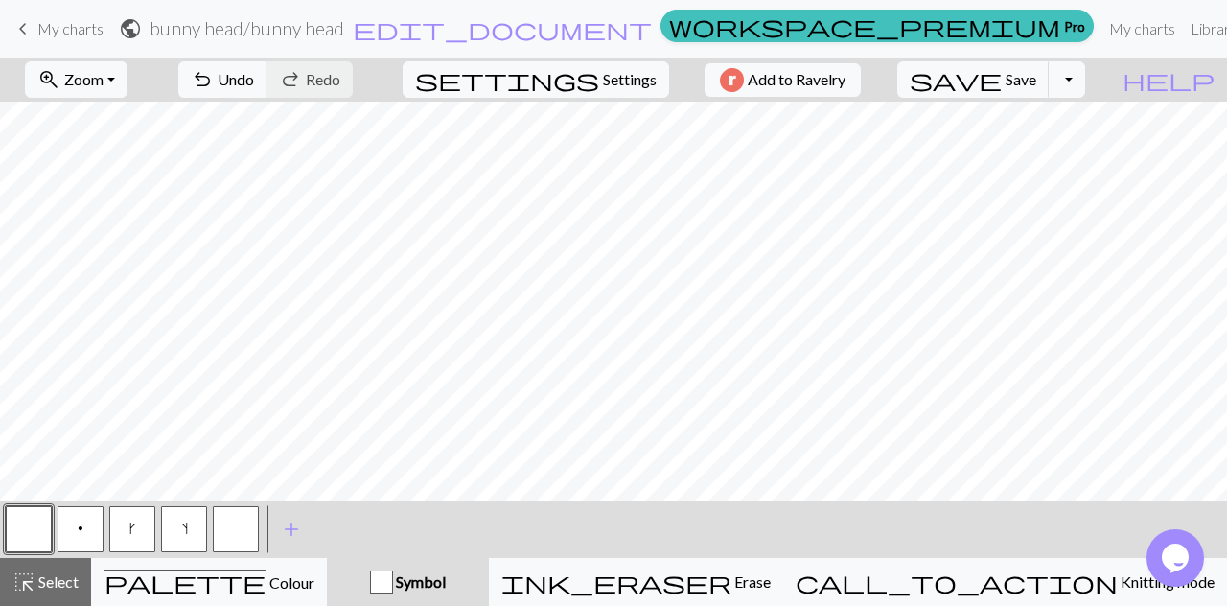
click at [90, 515] on button "p" at bounding box center [81, 529] width 46 height 46
click at [19, 536] on button "button" at bounding box center [29, 529] width 46 height 46
click at [393, 583] on div "button" at bounding box center [381, 581] width 23 height 23
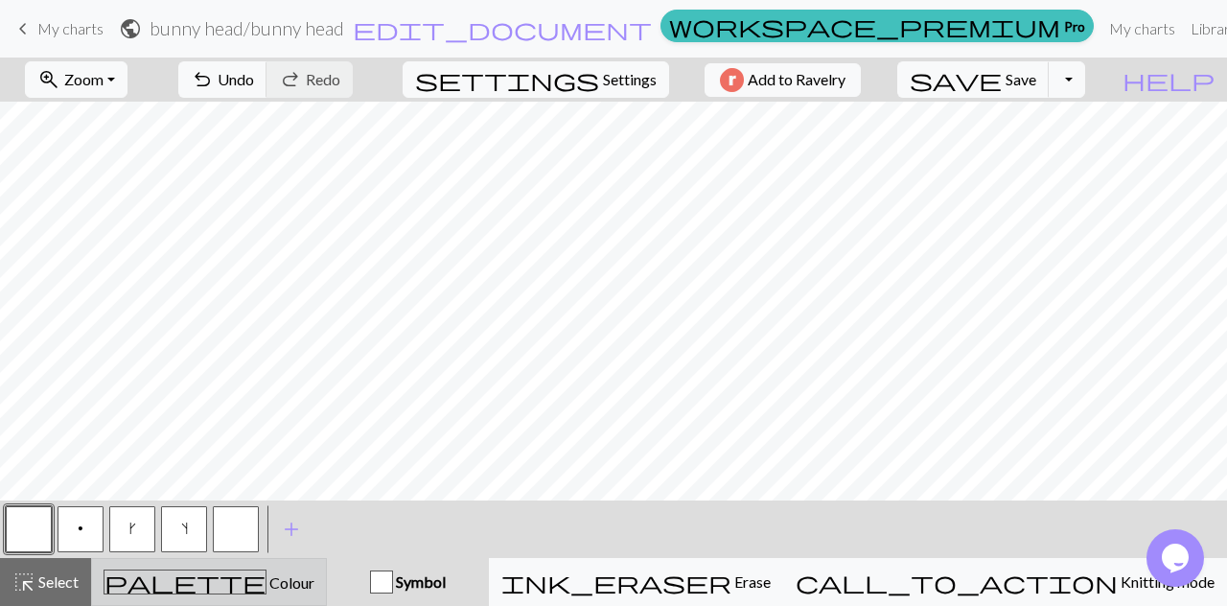
click at [213, 599] on button "palette Colour Colour" at bounding box center [209, 582] width 236 height 48
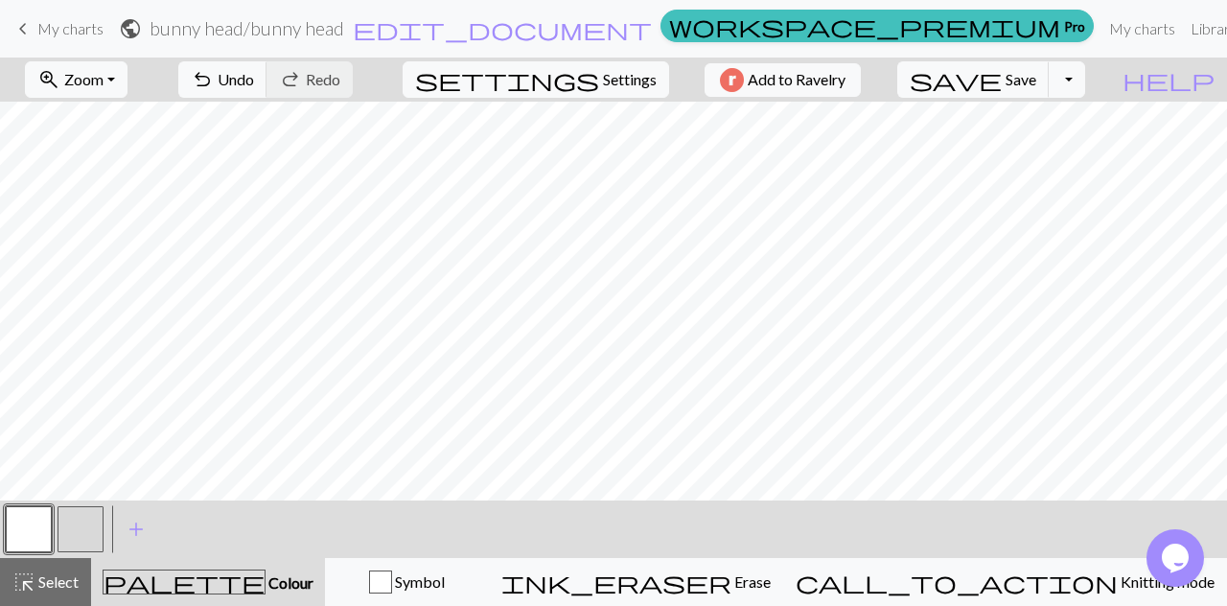
click at [77, 528] on button "button" at bounding box center [81, 529] width 46 height 46
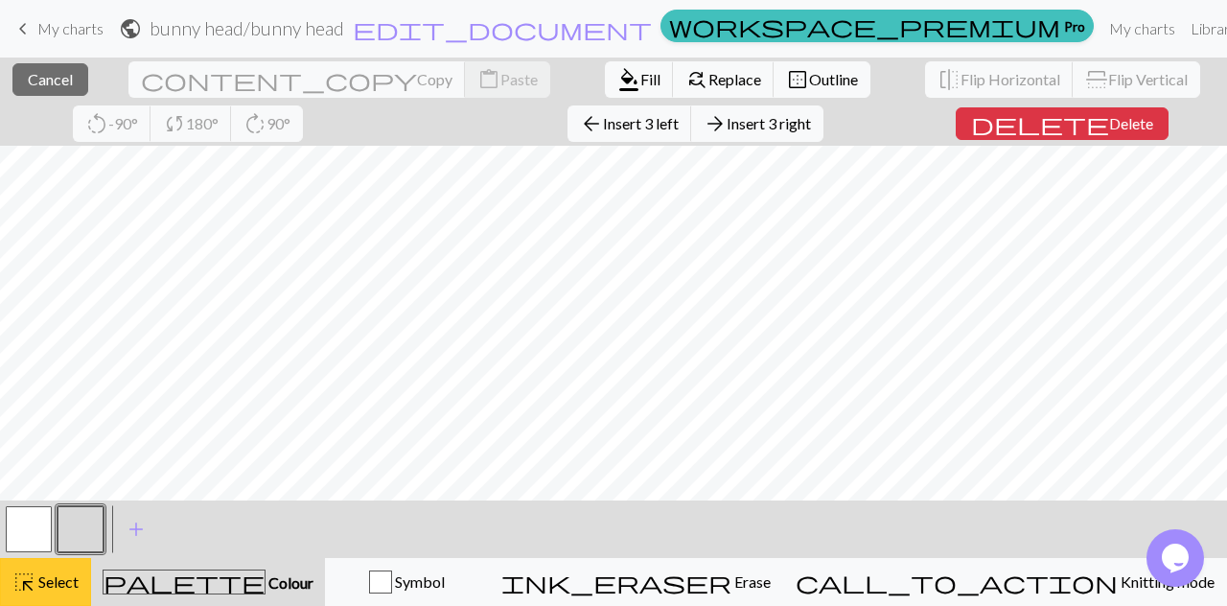
click at [21, 572] on span "highlight_alt" at bounding box center [23, 581] width 23 height 27
click at [50, 575] on span "Select" at bounding box center [56, 581] width 43 height 18
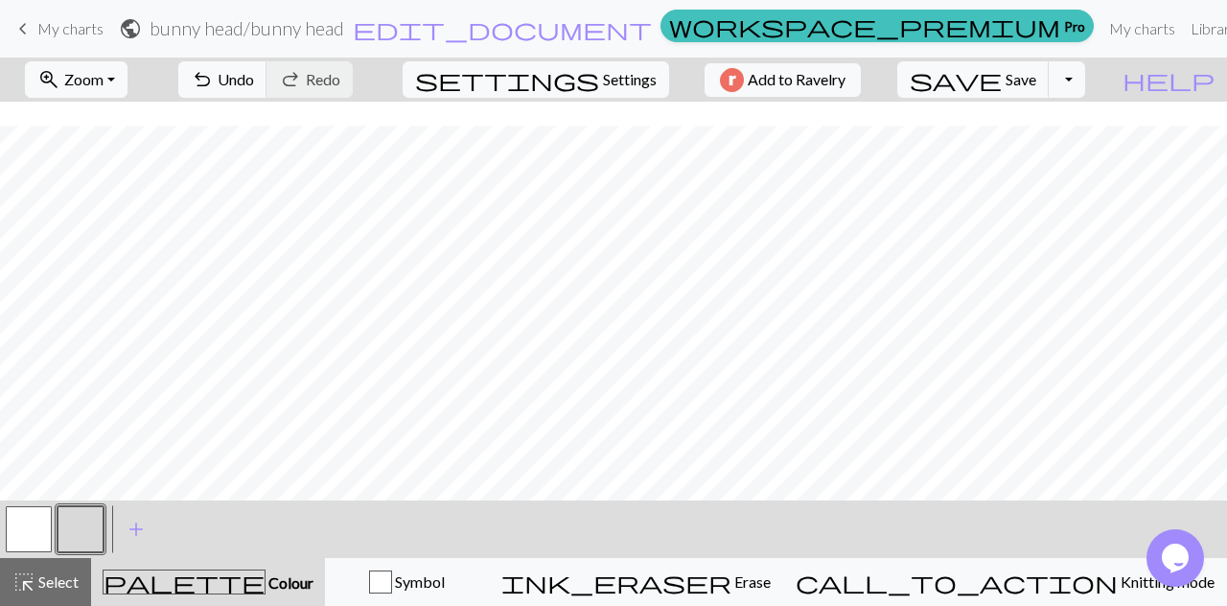
scroll to position [406, 0]
click at [40, 591] on span "Select" at bounding box center [56, 581] width 43 height 18
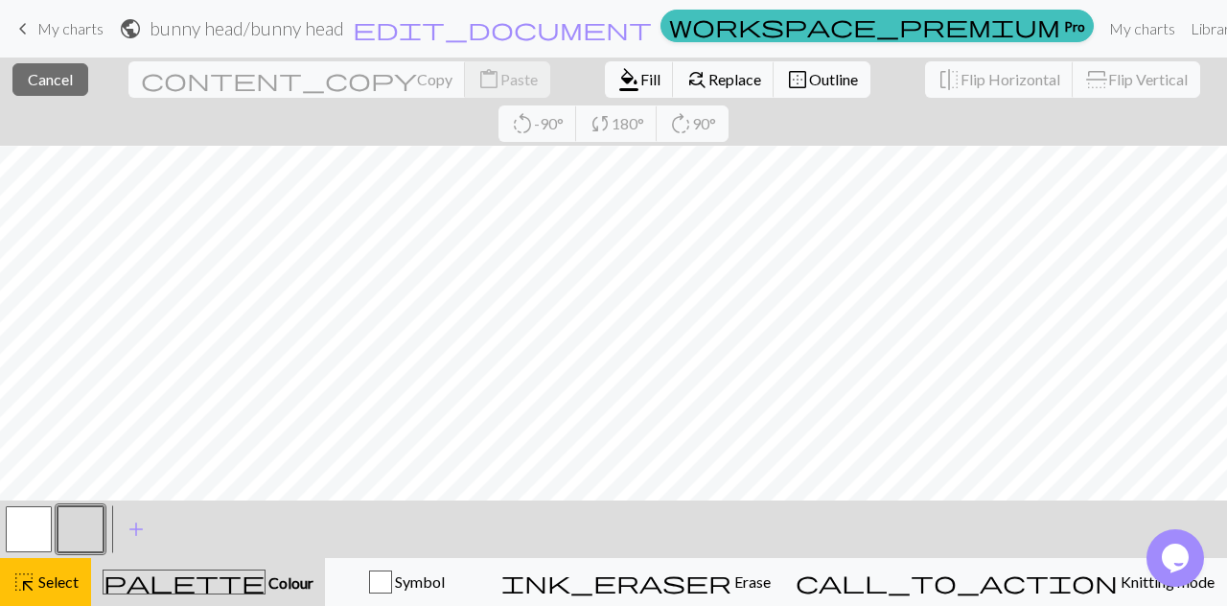
click at [73, 532] on button "button" at bounding box center [81, 529] width 46 height 46
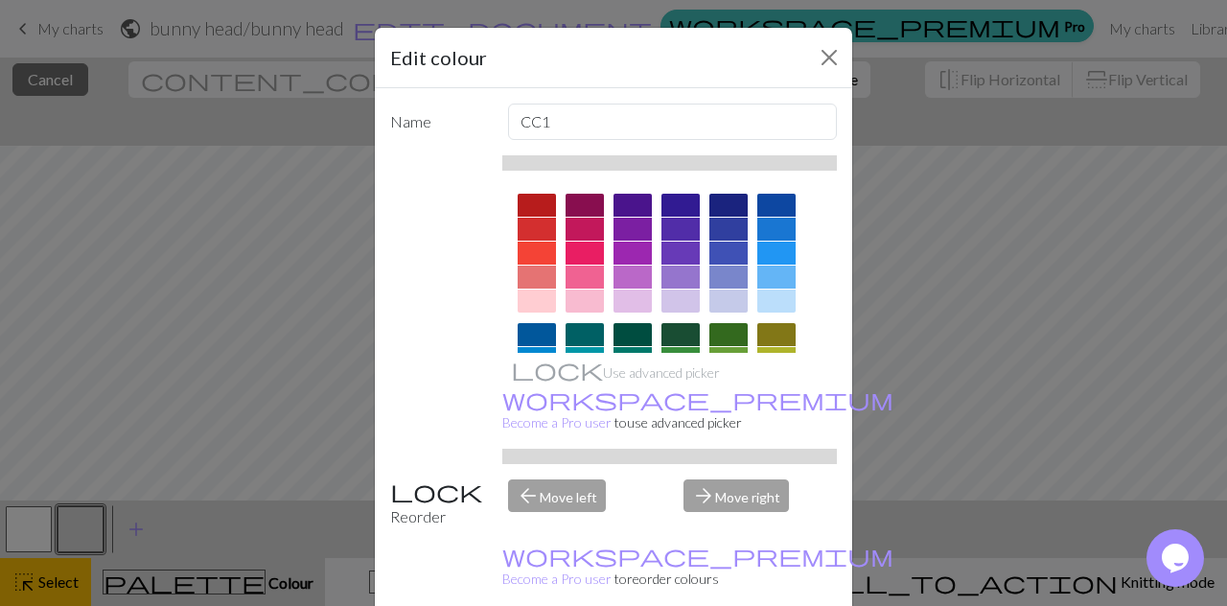
scroll to position [370, 0]
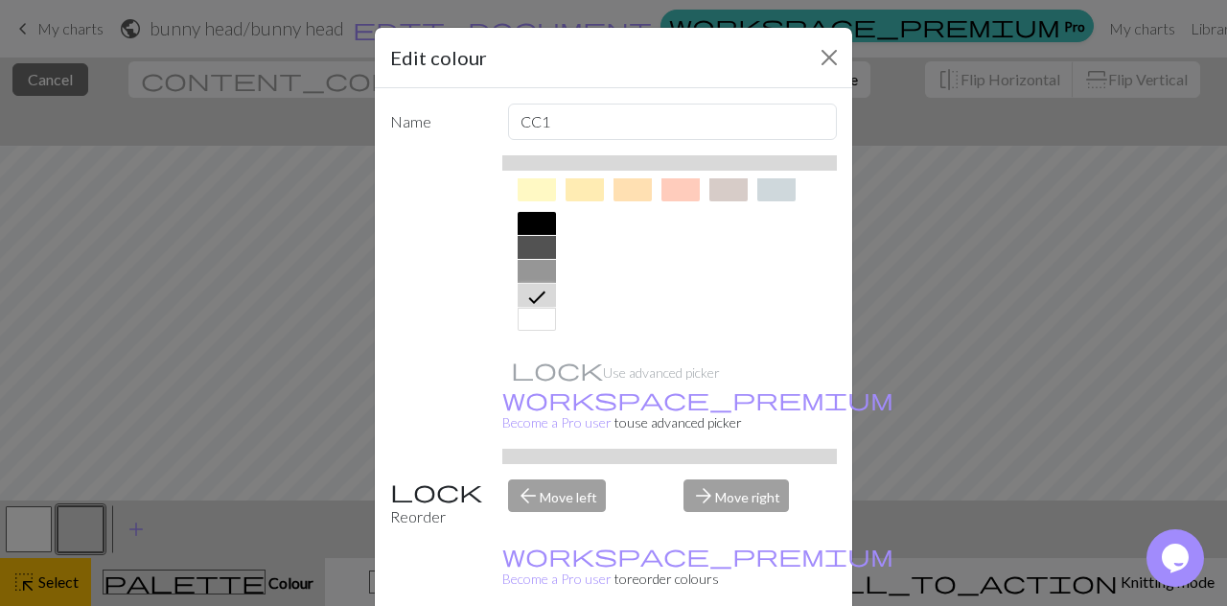
click at [533, 292] on icon at bounding box center [536, 297] width 23 height 23
click at [823, 58] on button "Close" at bounding box center [829, 57] width 31 height 31
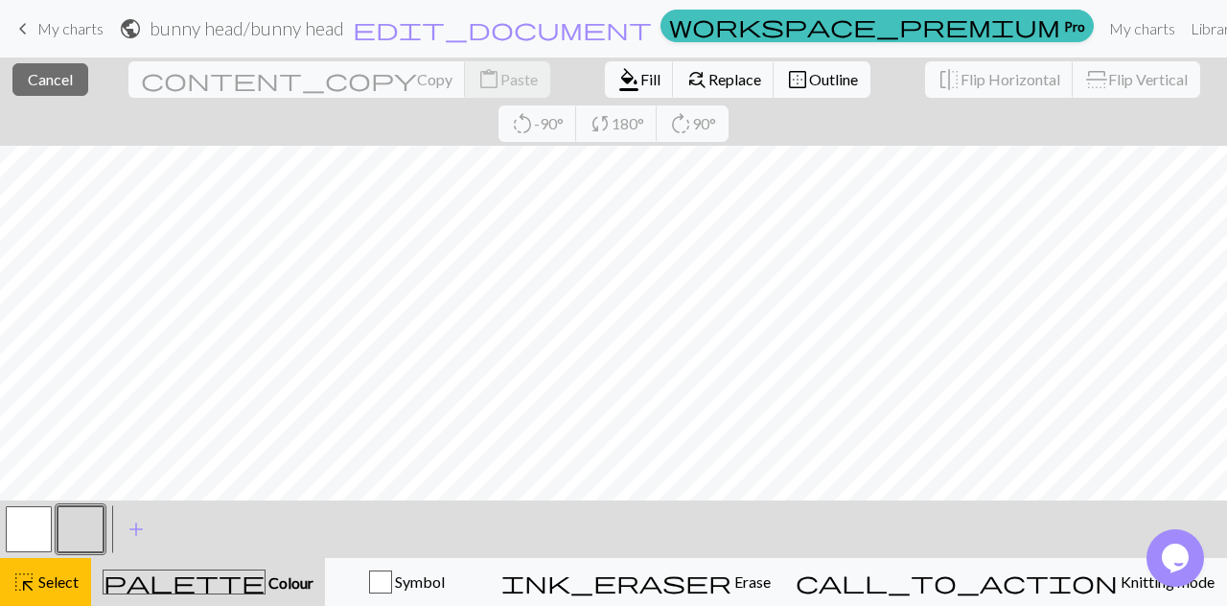
click at [79, 524] on button "button" at bounding box center [81, 529] width 46 height 46
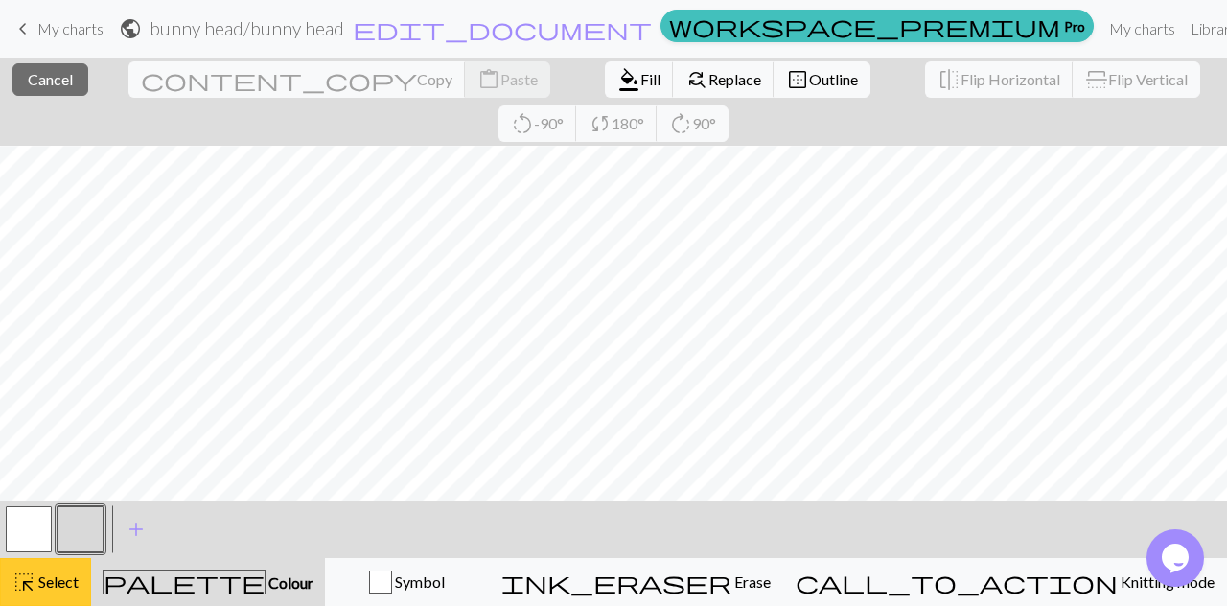
click at [40, 570] on div "highlight_alt Select Select" at bounding box center [45, 581] width 66 height 23
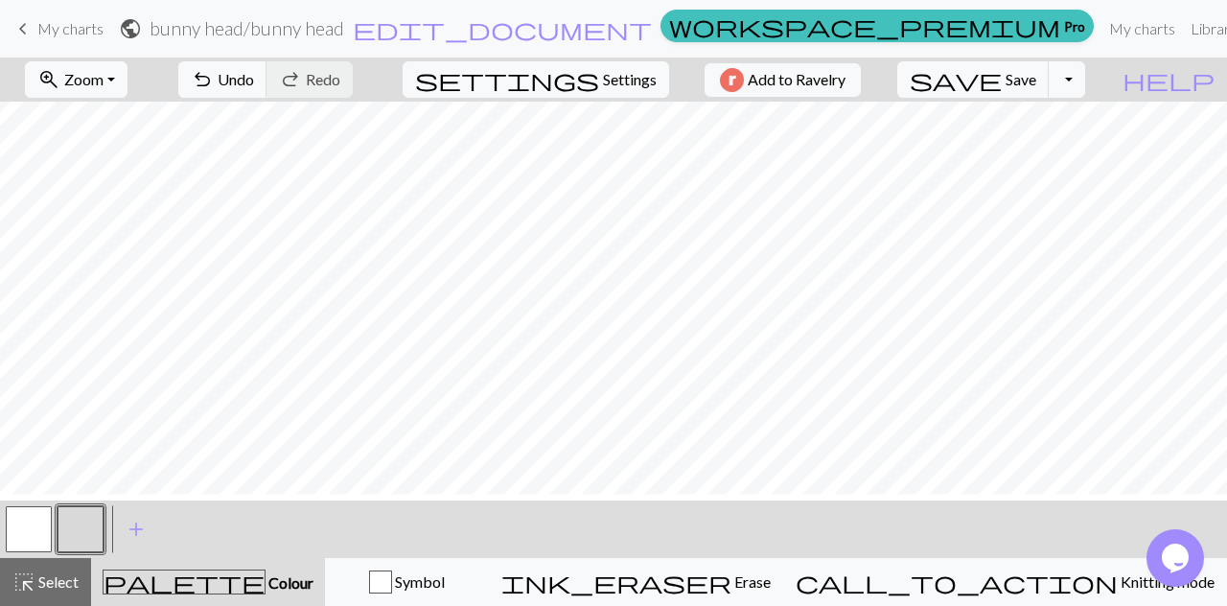
scroll to position [290, 0]
click at [39, 527] on button "button" at bounding box center [29, 529] width 46 height 46
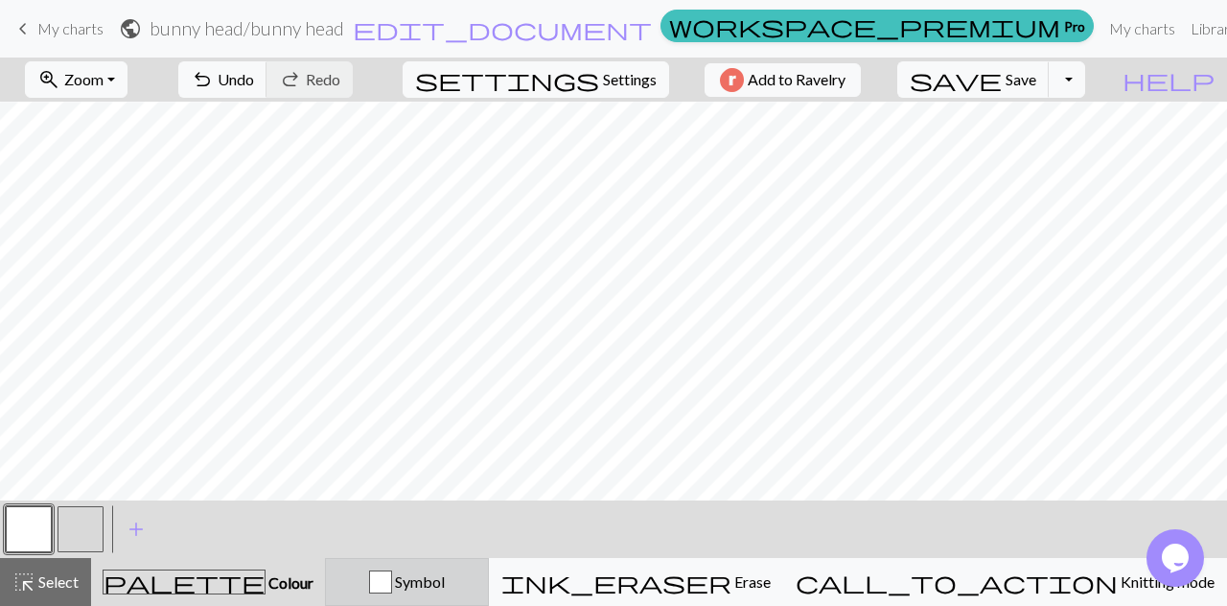
click at [463, 582] on div "Symbol" at bounding box center [406, 581] width 139 height 23
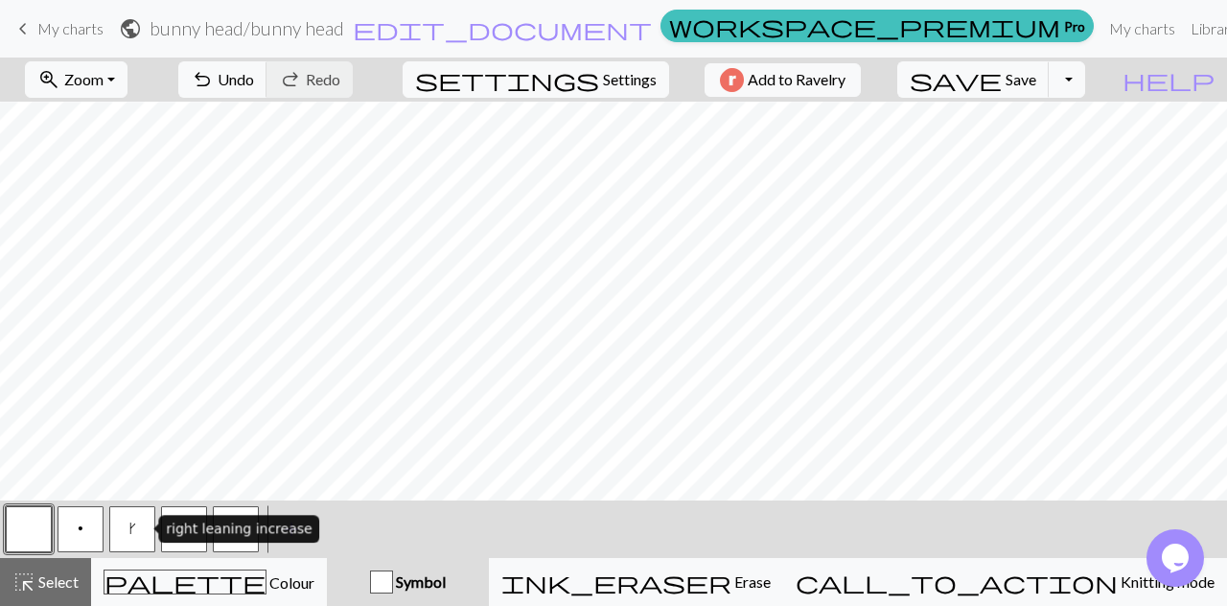
click at [127, 532] on button "k" at bounding box center [132, 529] width 46 height 46
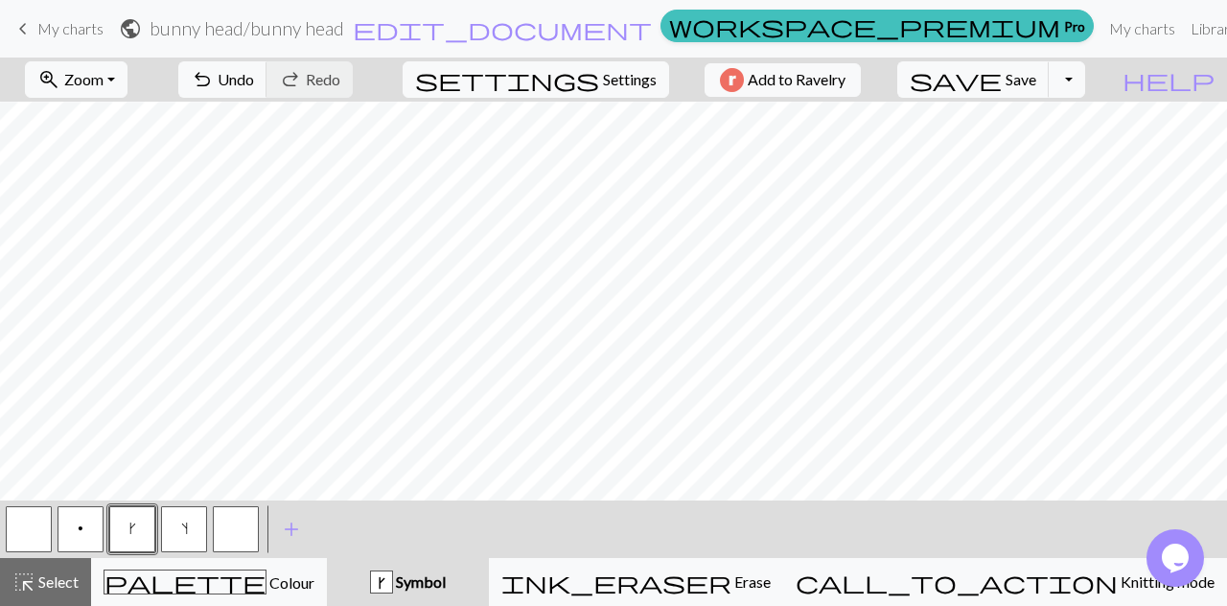
click at [179, 532] on button "s" at bounding box center [184, 529] width 46 height 46
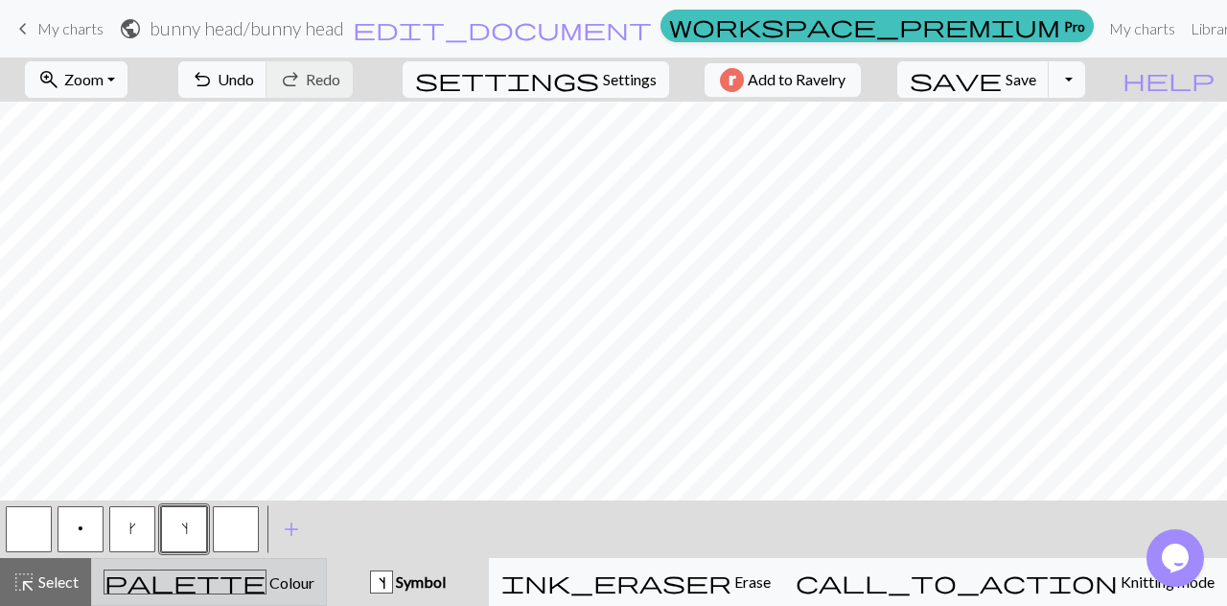
click at [211, 590] on span "palette" at bounding box center [184, 581] width 161 height 27
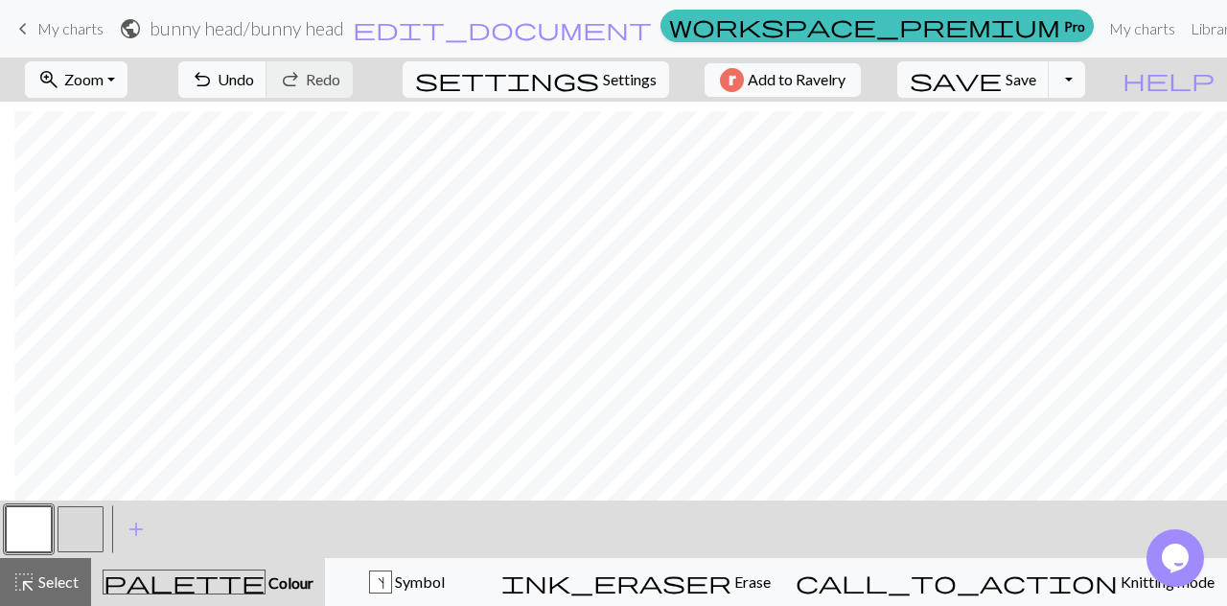
scroll to position [290, 14]
